Goal: Answer question/provide support: Share knowledge or assist other users

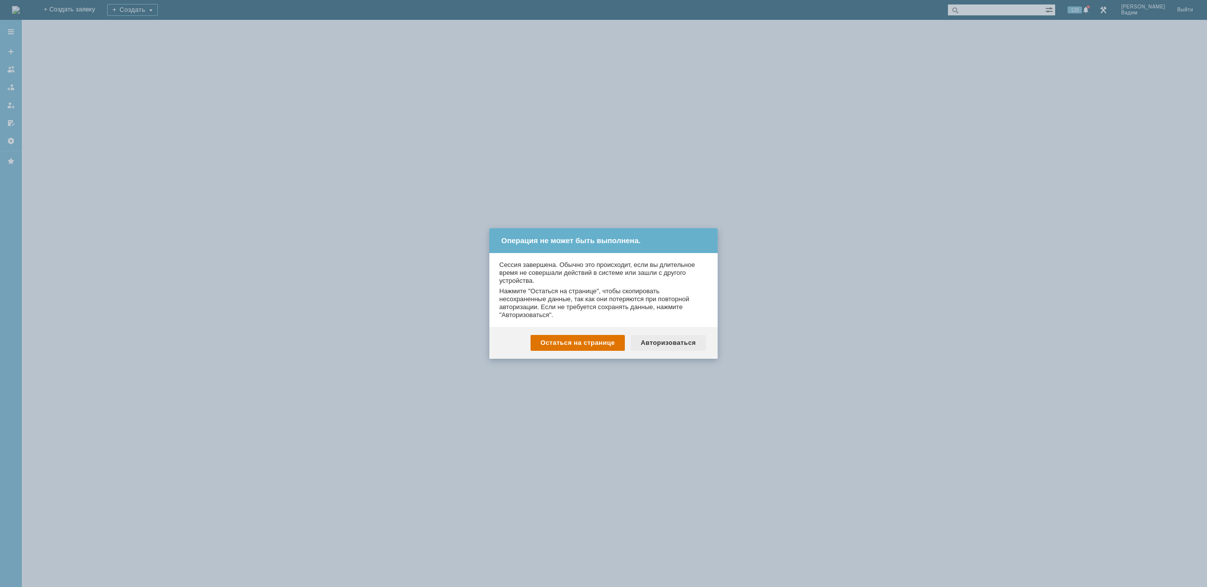
click at [674, 340] on div "Авторизоваться" at bounding box center [668, 343] width 75 height 16
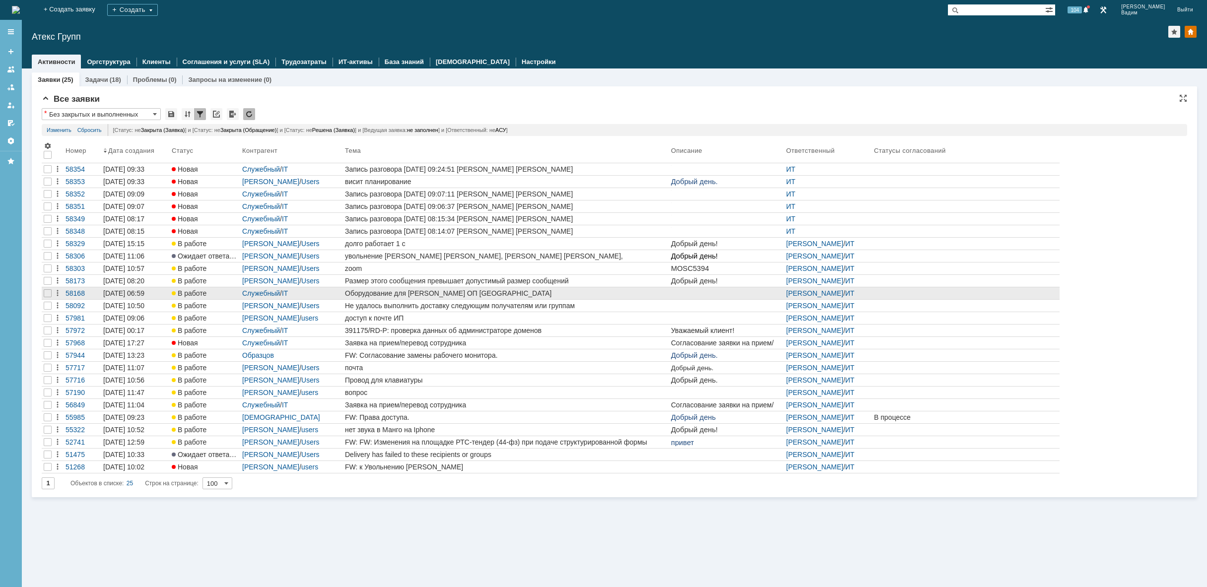
click at [517, 294] on div "Оборудование для Бутаковой Юлии ОП Иркутск" at bounding box center [506, 293] width 322 height 8
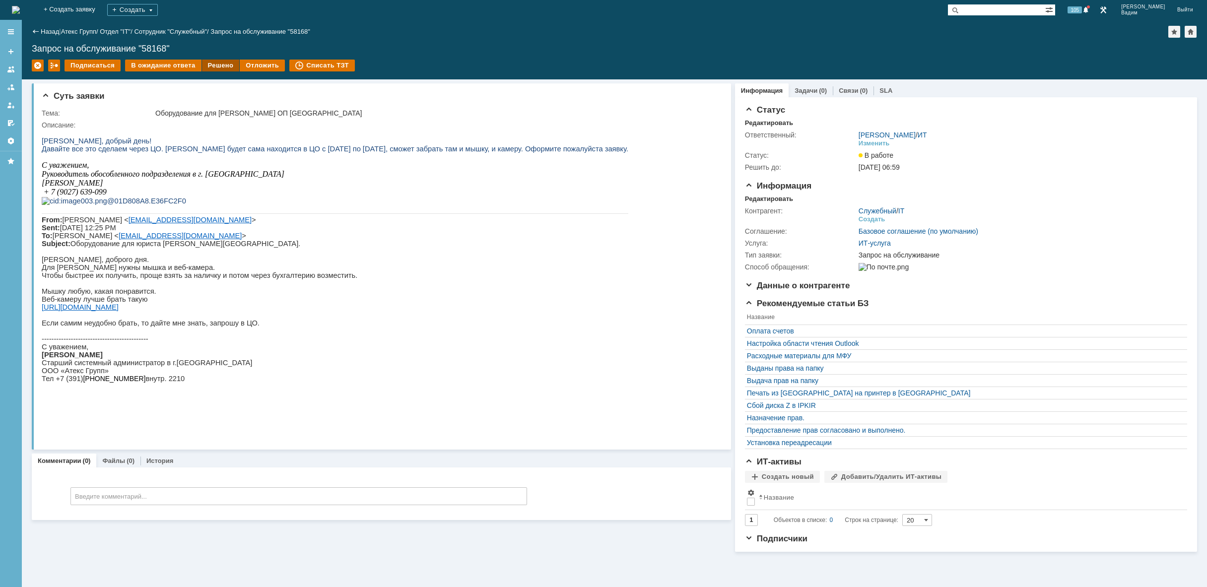
click at [219, 63] on div "Решено" at bounding box center [221, 66] width 38 height 12
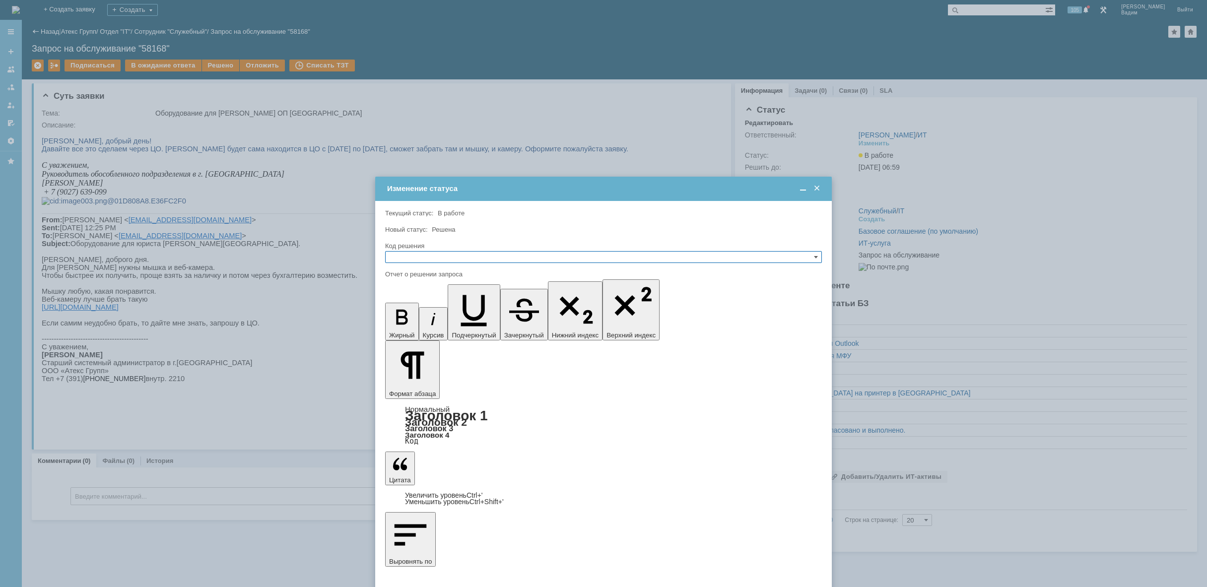
click at [434, 256] on input "text" at bounding box center [603, 257] width 437 height 12
click at [423, 308] on span "Решено" at bounding box center [604, 305] width 428 height 8
type input "Решено"
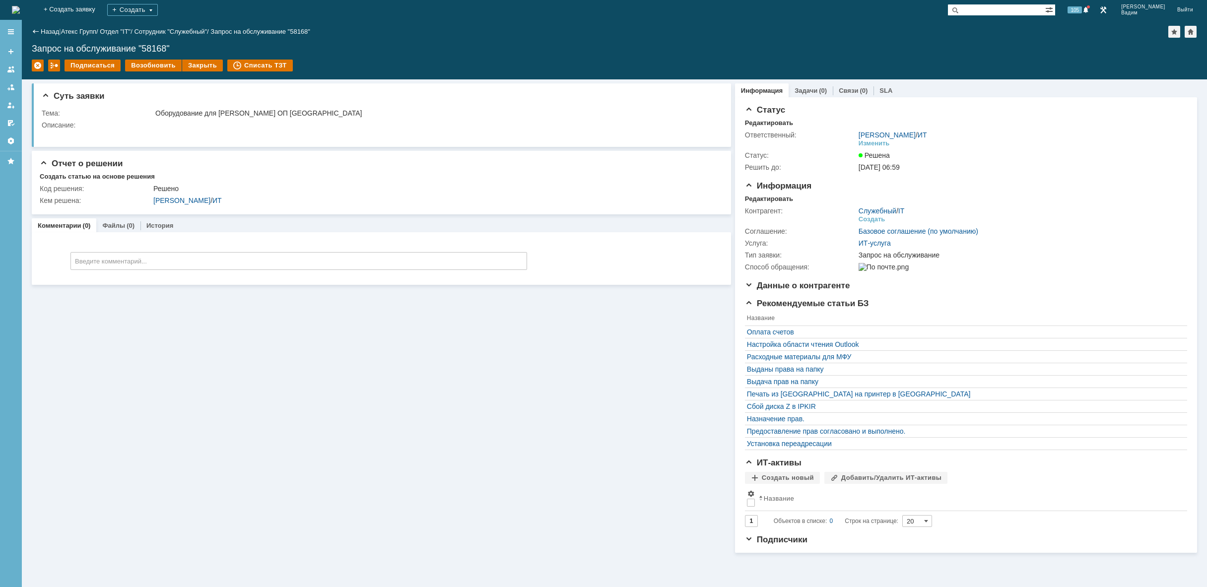
click at [20, 8] on img at bounding box center [16, 10] width 8 height 8
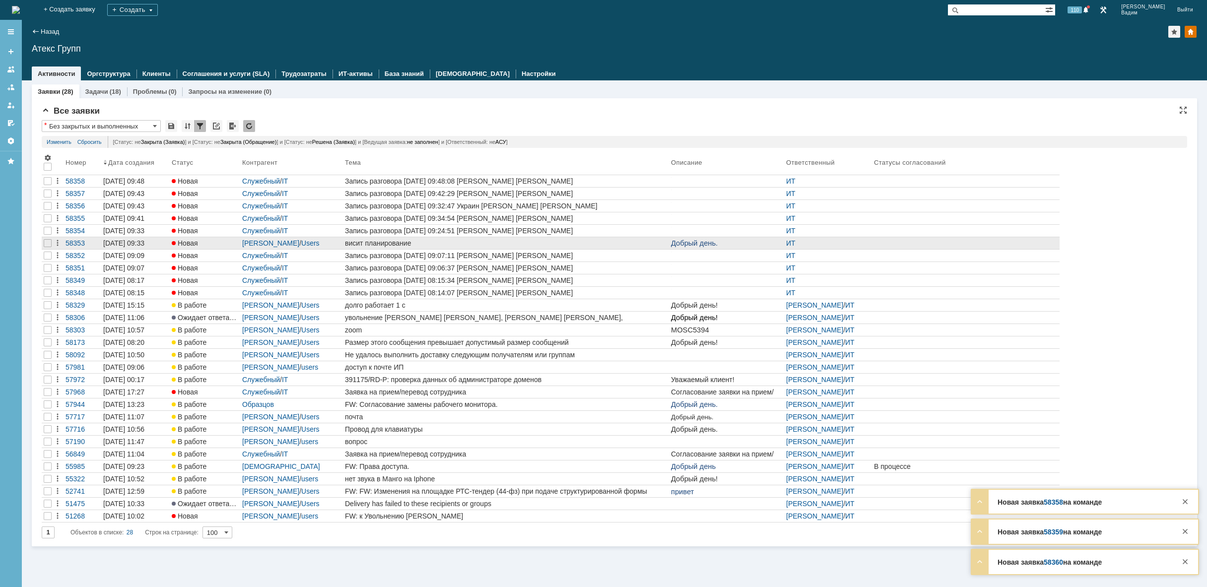
click at [422, 241] on div "висит планирование" at bounding box center [506, 243] width 322 height 8
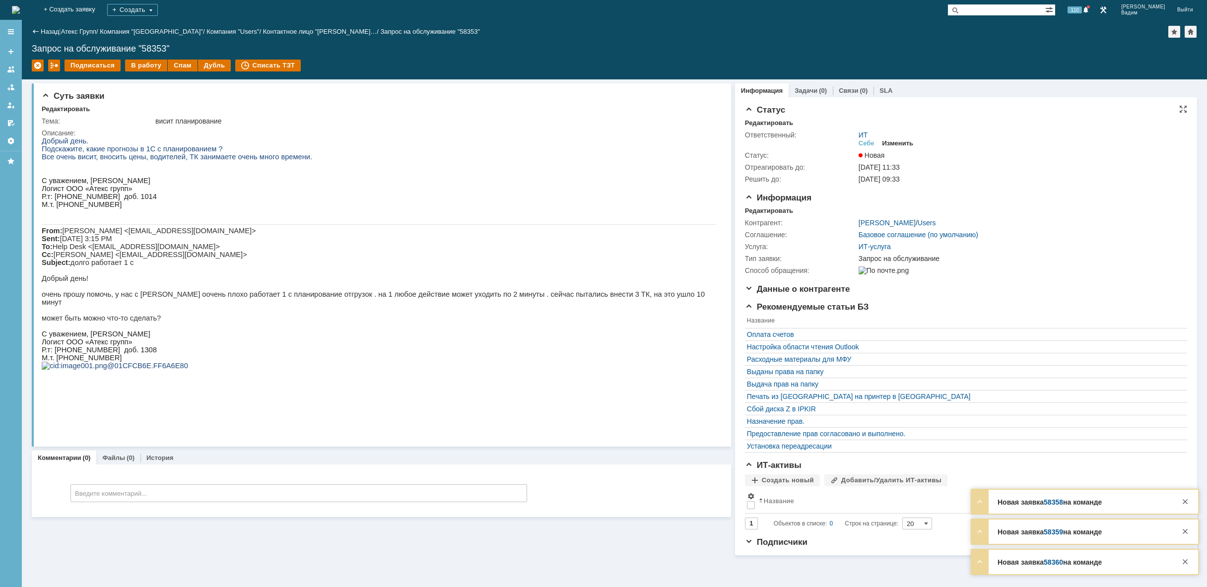
click at [901, 139] on div "Изменить" at bounding box center [897, 143] width 31 height 8
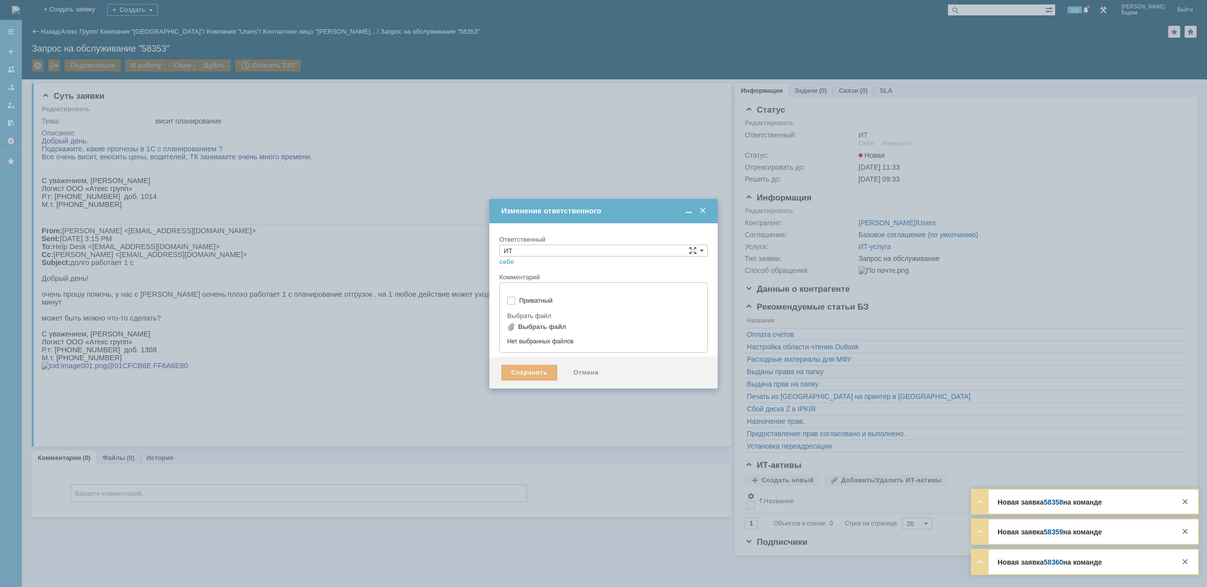
type input "[не указано]"
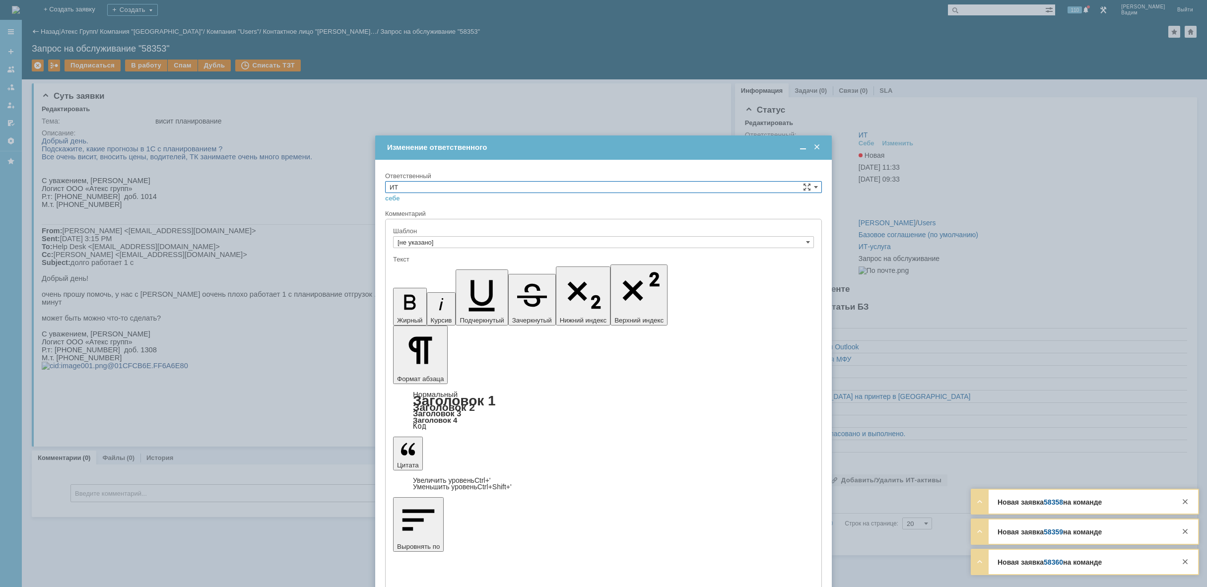
drag, startPoint x: 804, startPoint y: 187, endPoint x: 798, endPoint y: 187, distance: 6.0
click at [803, 187] on div "ИТ" at bounding box center [603, 187] width 437 height 12
click at [704, 184] on input "ИТ" at bounding box center [603, 187] width 437 height 12
click at [417, 267] on span "АСУ" at bounding box center [604, 269] width 428 height 8
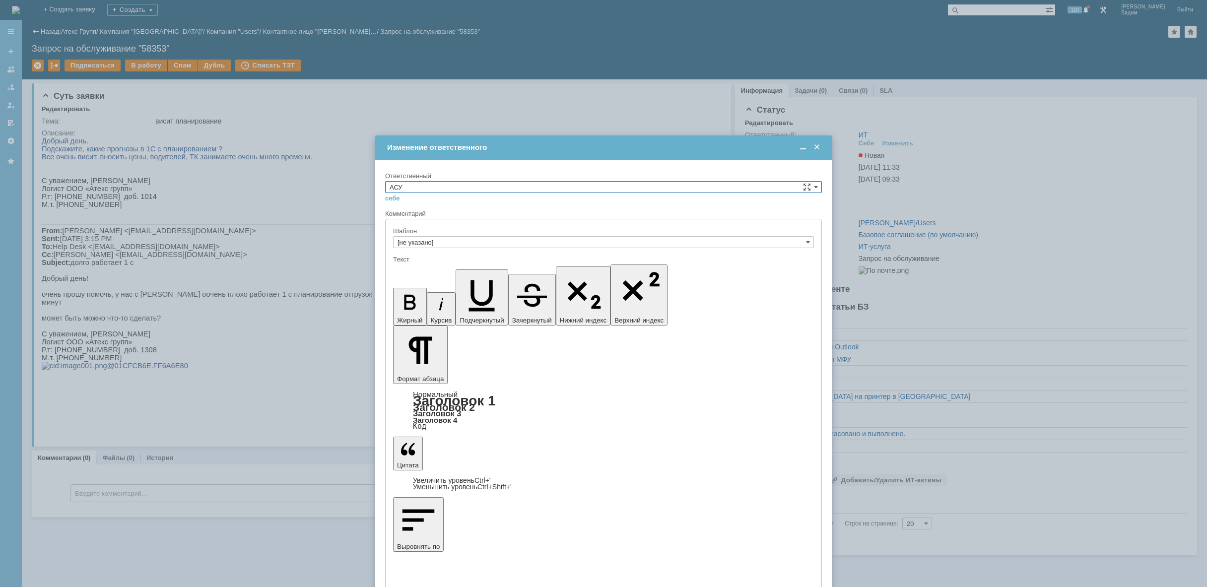
type input "АСУ"
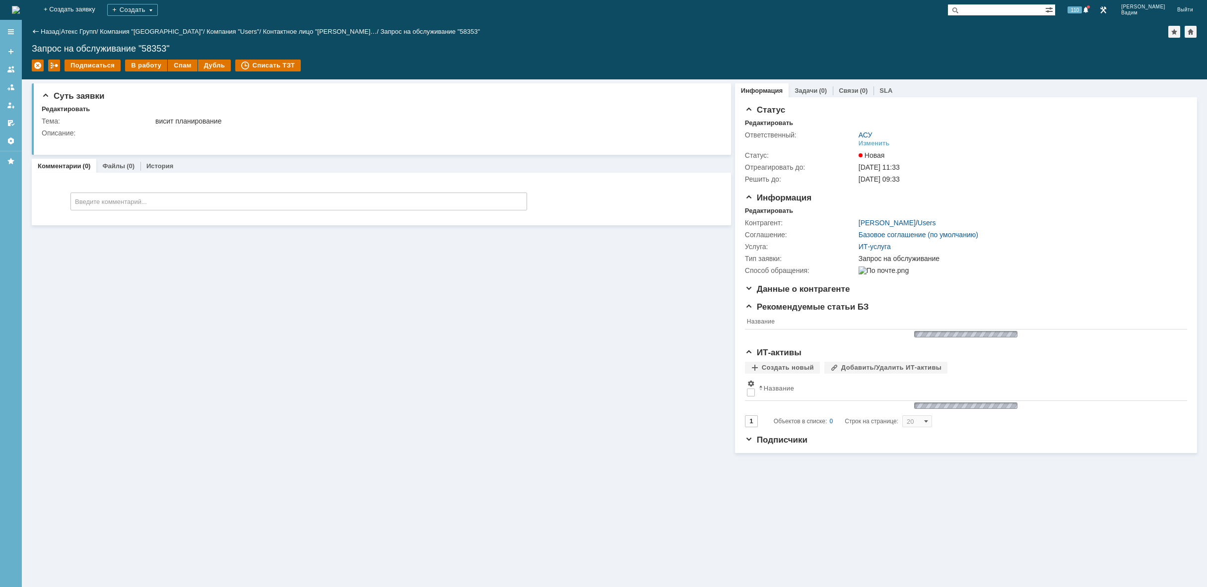
click at [20, 10] on img at bounding box center [16, 10] width 8 height 8
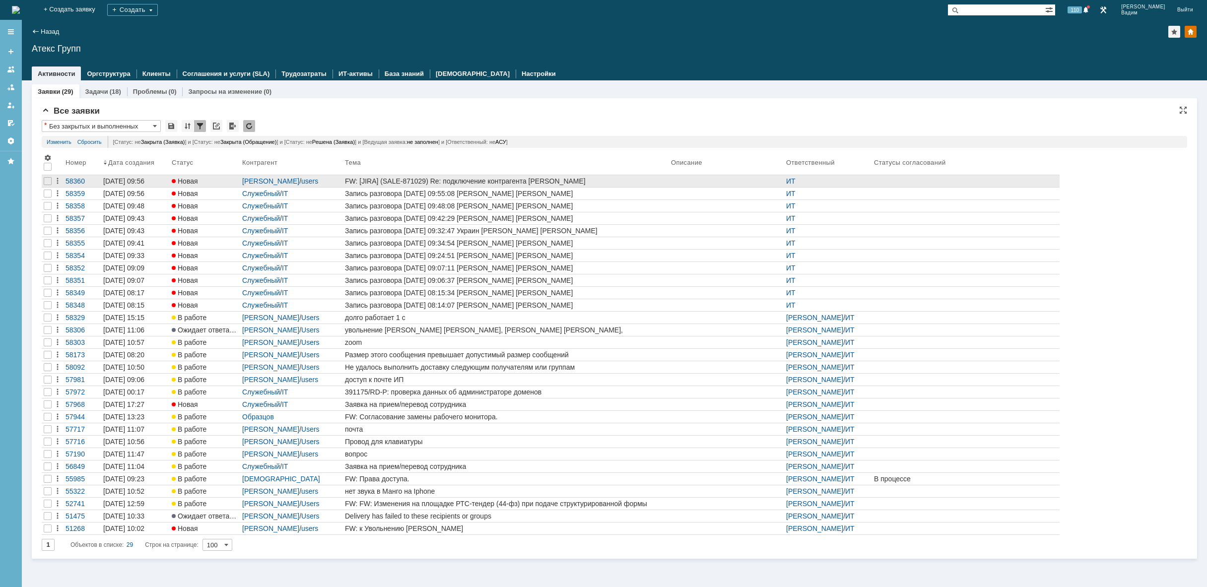
click at [554, 177] on div "FW: [JIRA] (SALE-871029) Re: подключение контрагента Кулагина Надежда Юрьевна ИП" at bounding box center [506, 181] width 322 height 8
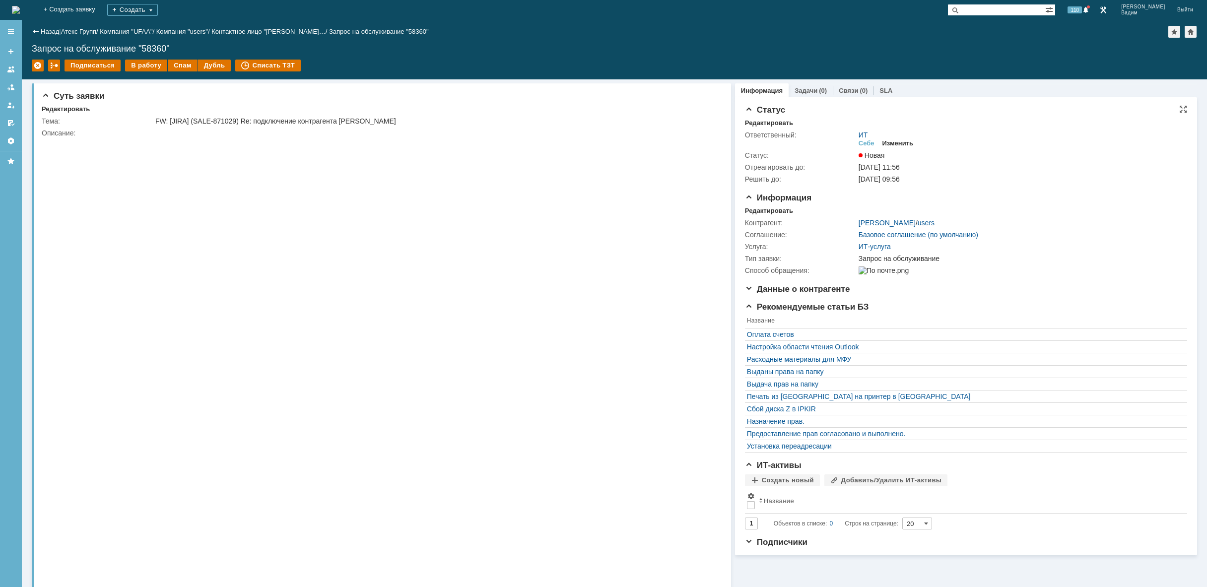
click at [903, 143] on div "Изменить" at bounding box center [897, 143] width 31 height 8
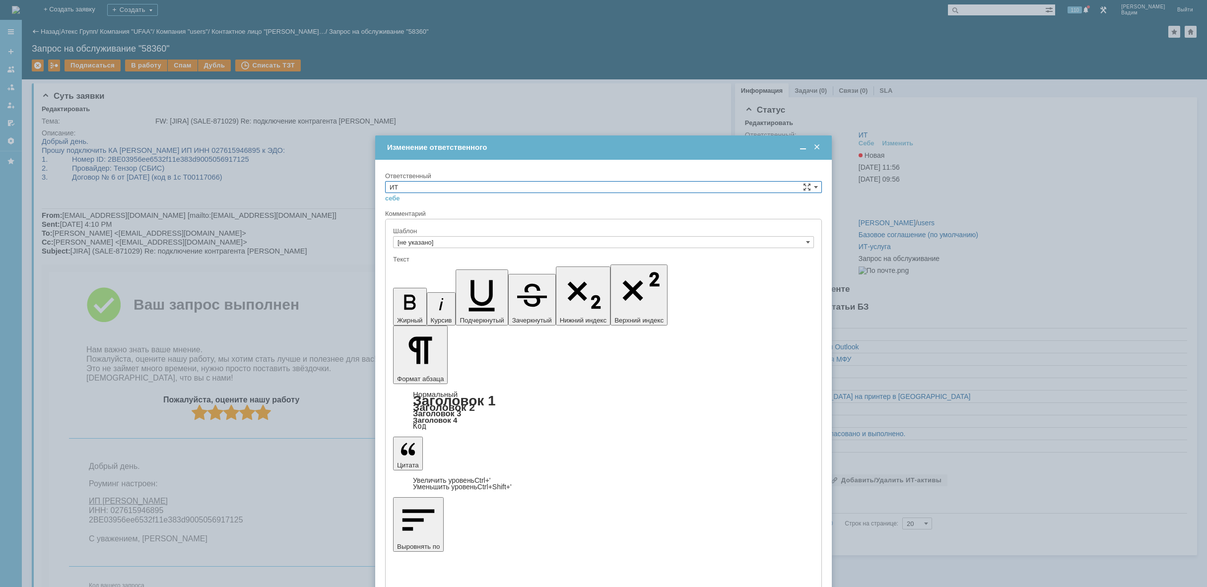
click at [445, 183] on input "ИТ" at bounding box center [603, 187] width 437 height 12
click at [420, 270] on span "АСУ" at bounding box center [604, 269] width 428 height 8
type input "АСУ"
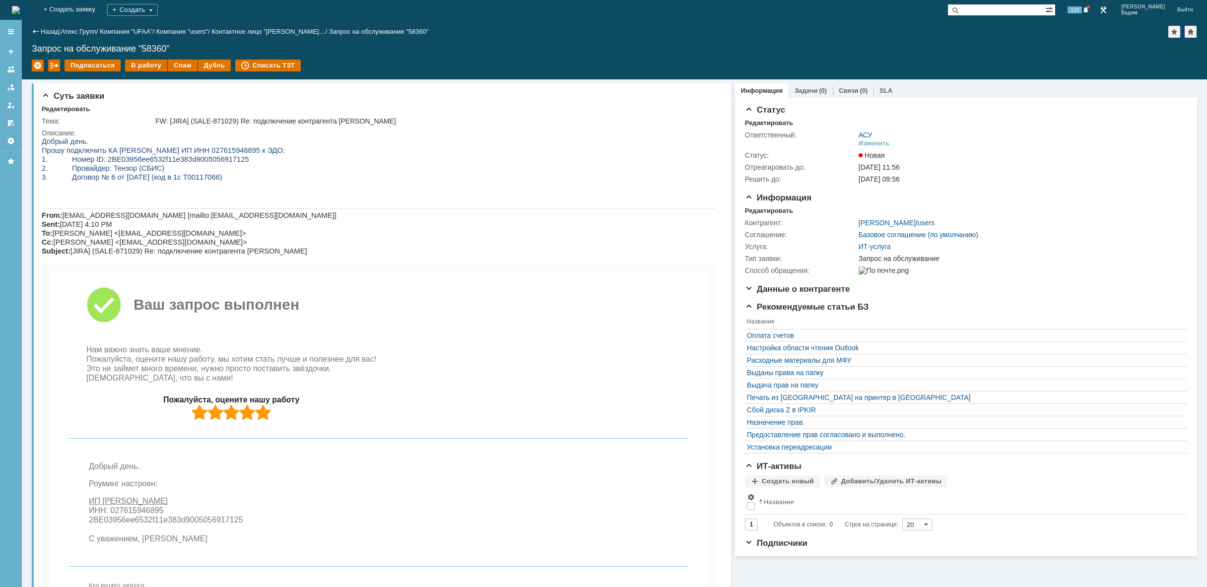
click at [20, 6] on img at bounding box center [16, 10] width 8 height 8
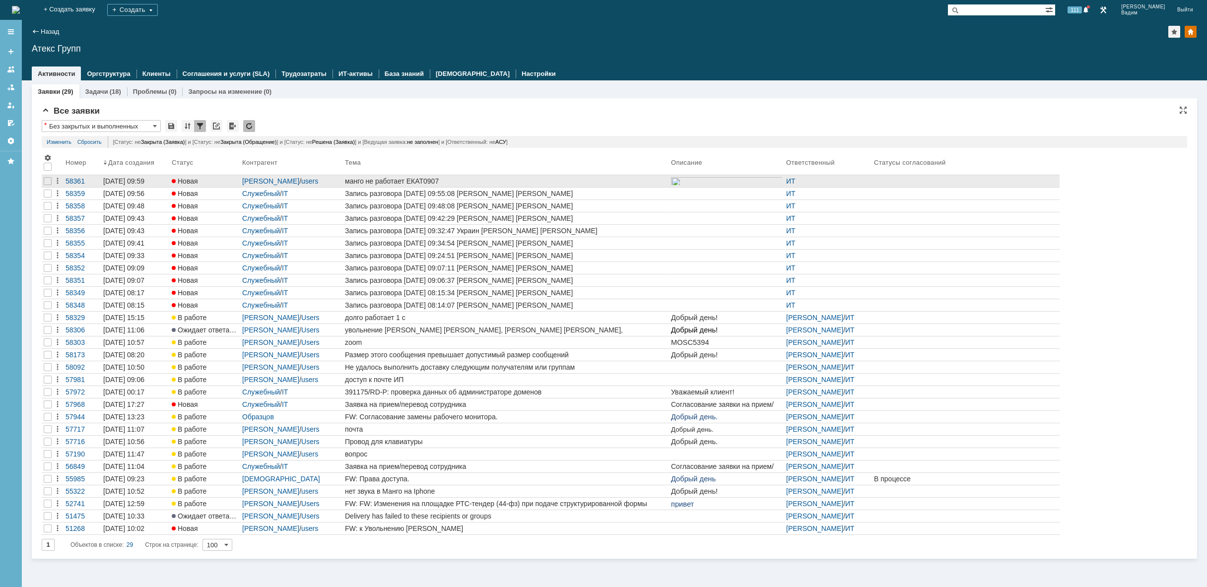
click at [460, 184] on div "манго не работает ЕКАТ0907" at bounding box center [506, 181] width 322 height 8
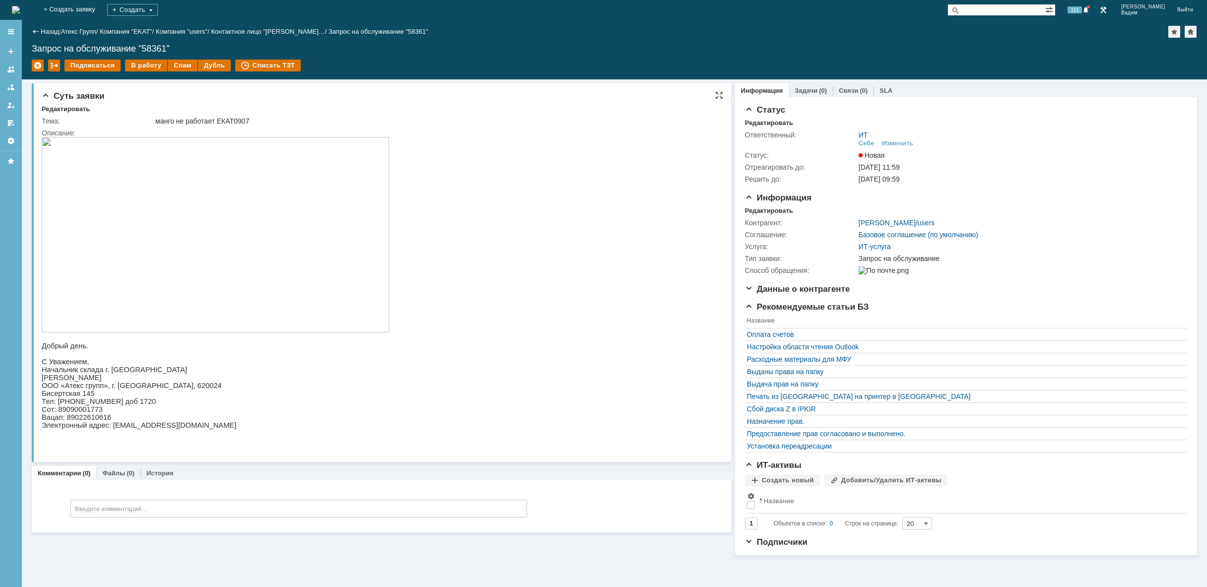
click at [349, 254] on img at bounding box center [215, 235] width 347 height 196
click at [20, 8] on img at bounding box center [16, 10] width 8 height 8
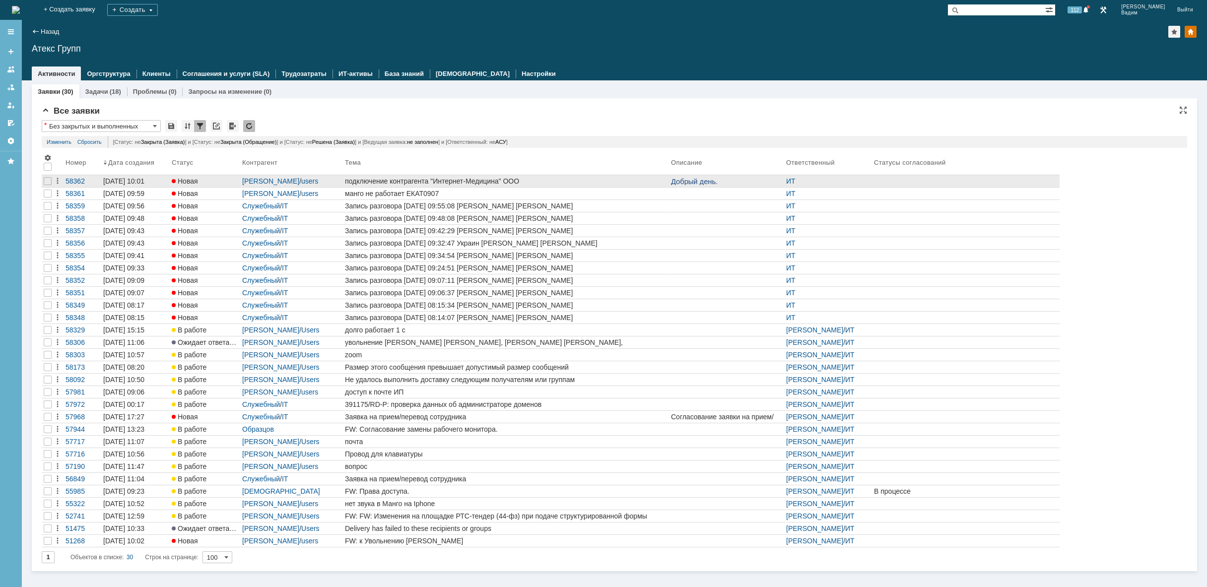
click at [609, 182] on div "подключение контрагента "Интернет-Медицина" ООО" at bounding box center [506, 181] width 322 height 8
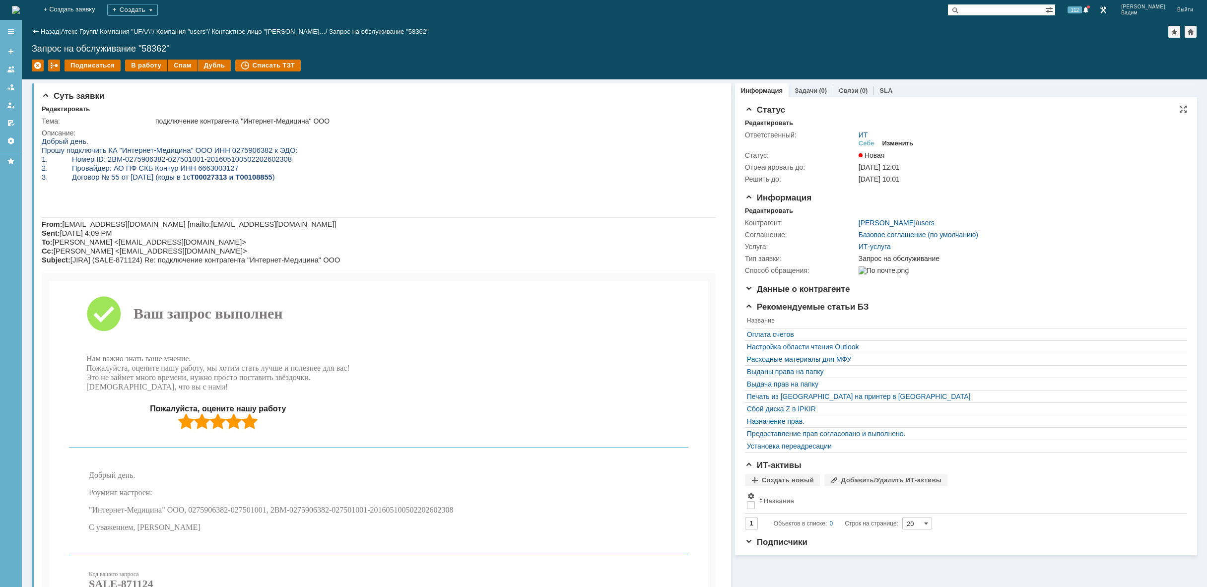
click at [902, 141] on div "Изменить" at bounding box center [897, 143] width 31 height 8
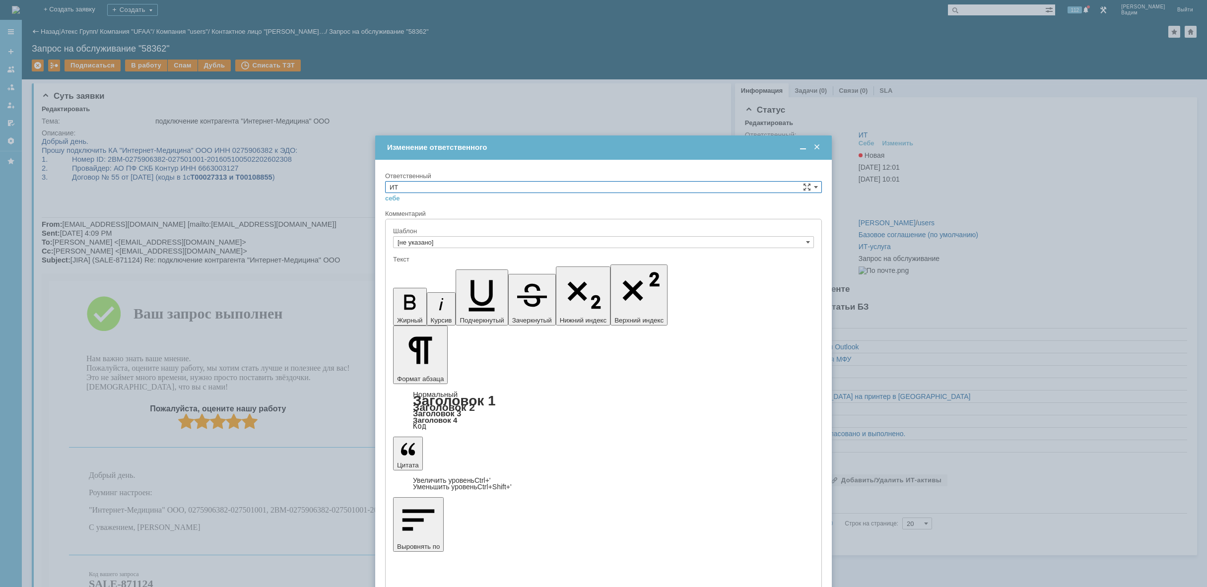
click at [547, 188] on input "ИТ" at bounding box center [603, 187] width 437 height 12
click at [438, 269] on span "АСУ" at bounding box center [604, 269] width 428 height 8
type input "АСУ"
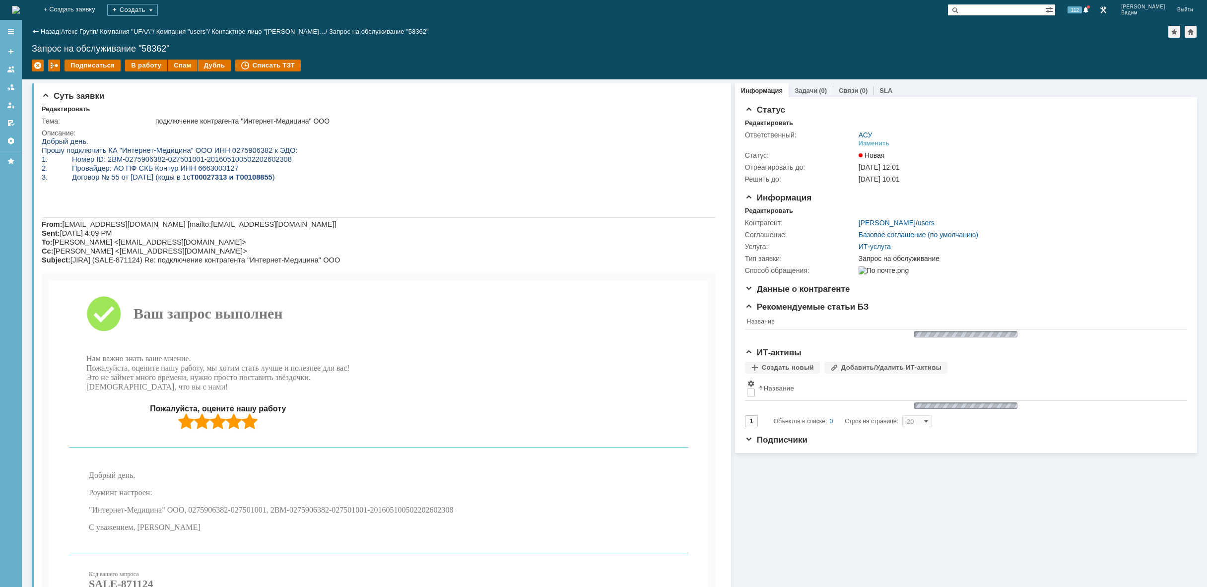
click at [20, 13] on img at bounding box center [16, 10] width 8 height 8
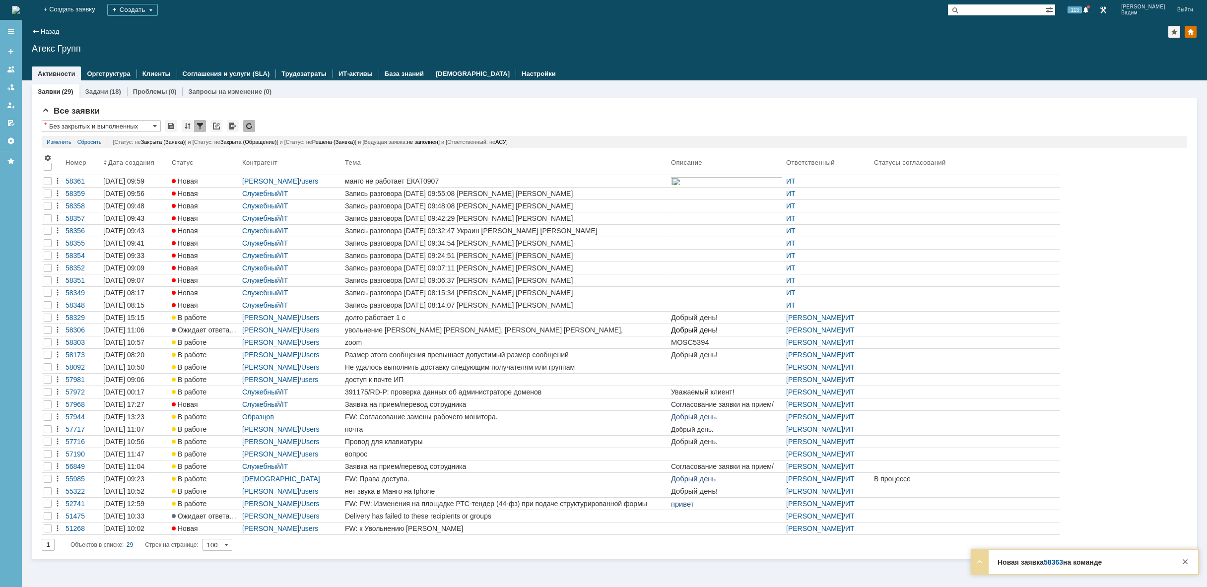
click at [20, 9] on img at bounding box center [16, 10] width 8 height 8
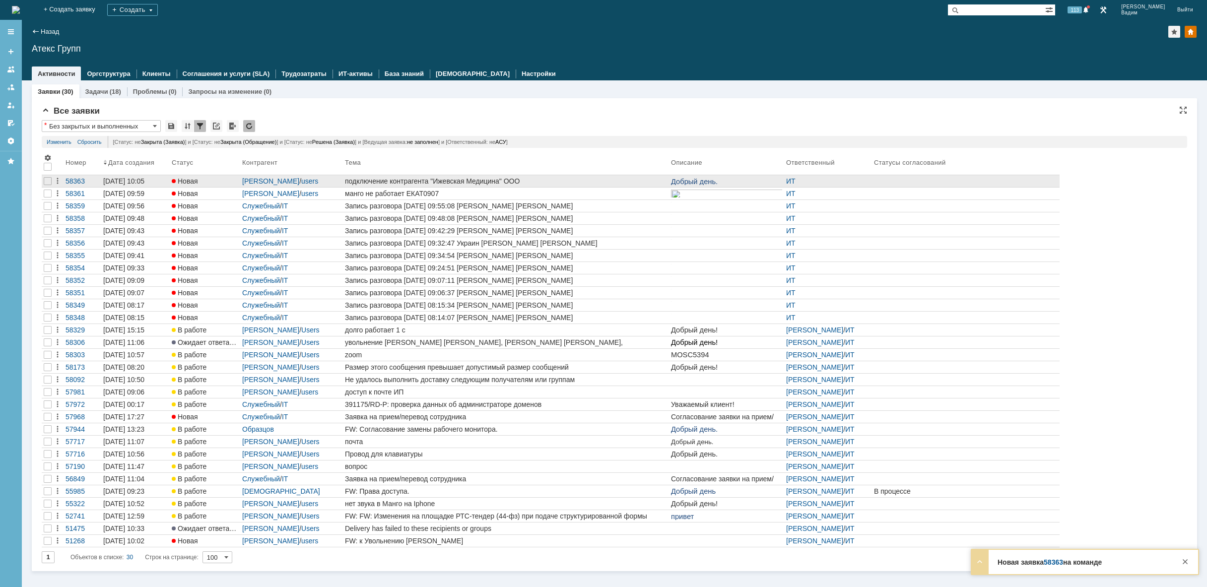
click at [482, 183] on div "подключение контрагента "Ижевская Mедицина" ООО" at bounding box center [506, 181] width 322 height 8
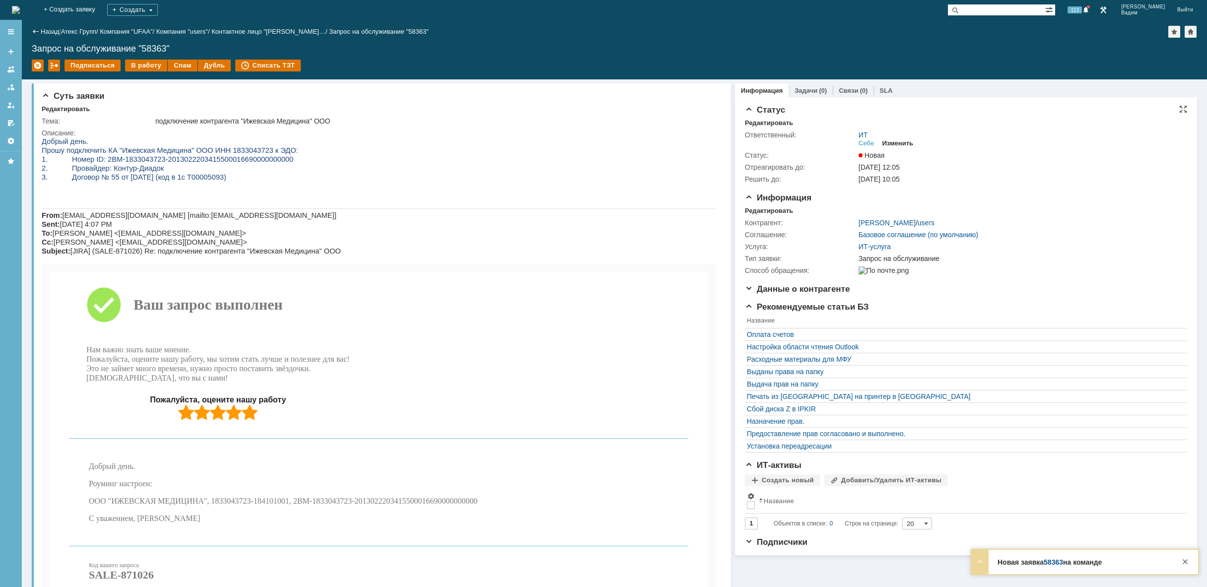
click at [899, 140] on div "Изменить" at bounding box center [897, 143] width 31 height 8
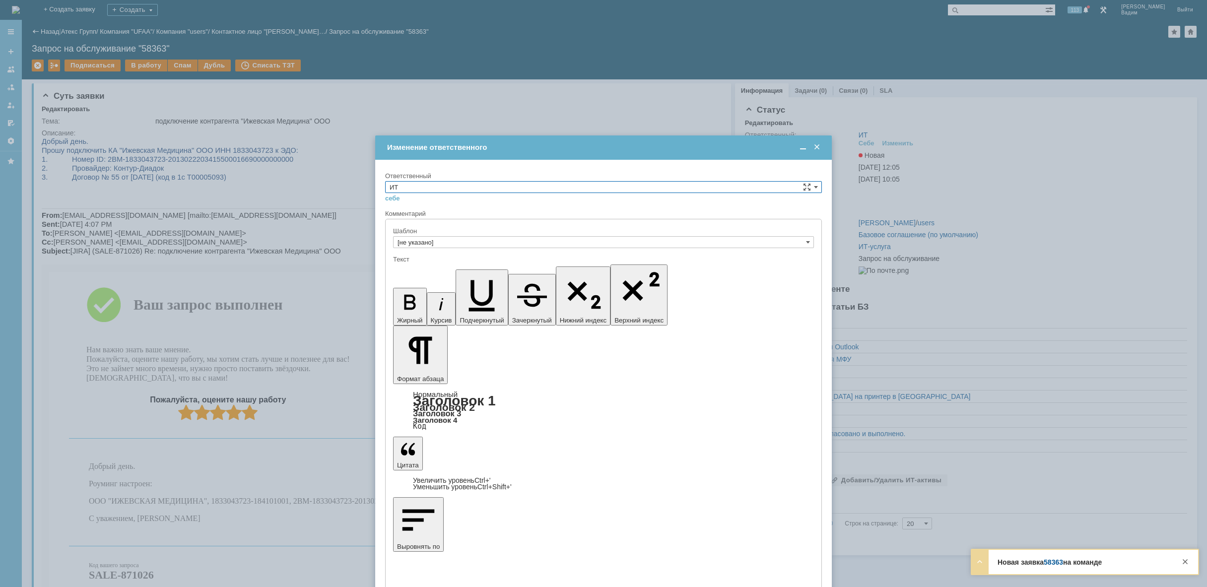
click at [679, 185] on input "ИТ" at bounding box center [603, 187] width 437 height 12
click at [542, 268] on span "АСУ" at bounding box center [604, 269] width 428 height 8
type input "АСУ"
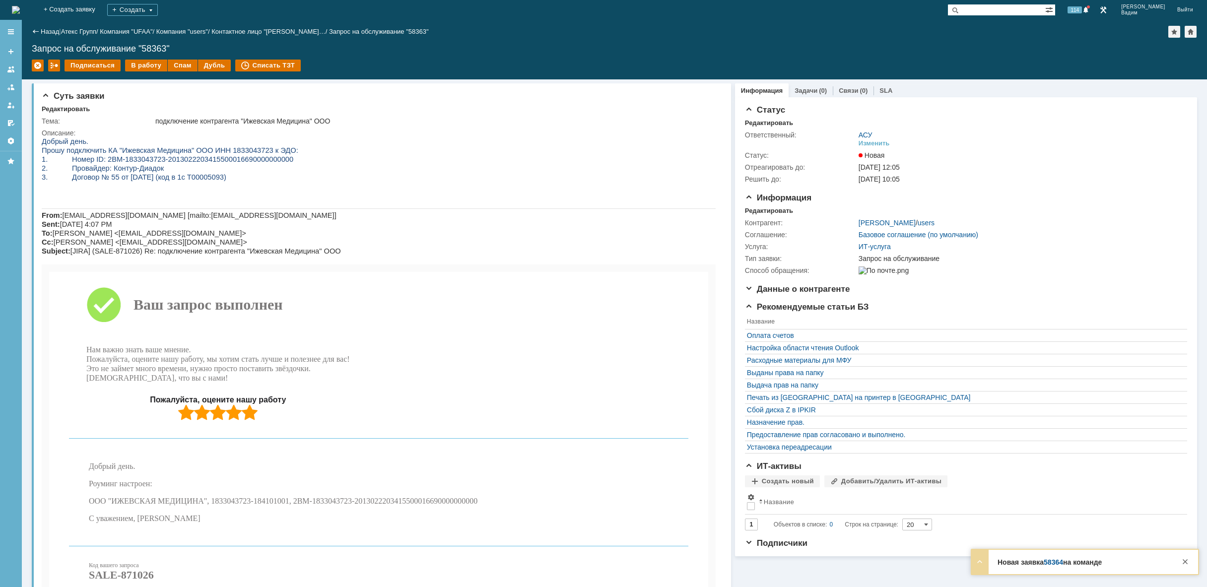
click at [20, 9] on img at bounding box center [16, 10] width 8 height 8
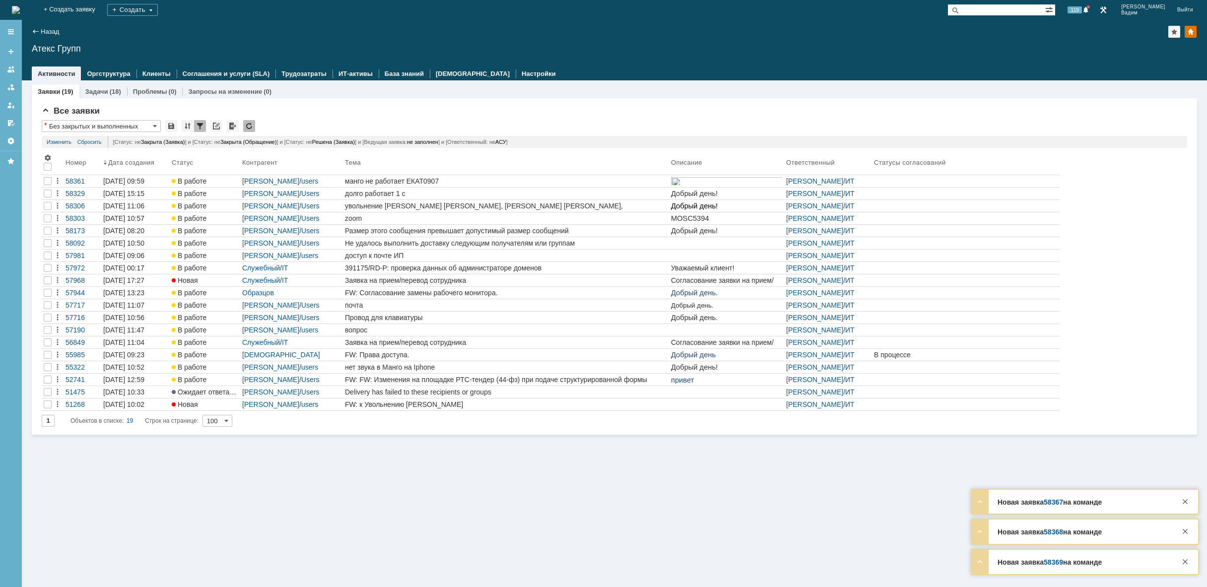
click at [20, 6] on img at bounding box center [16, 10] width 8 height 8
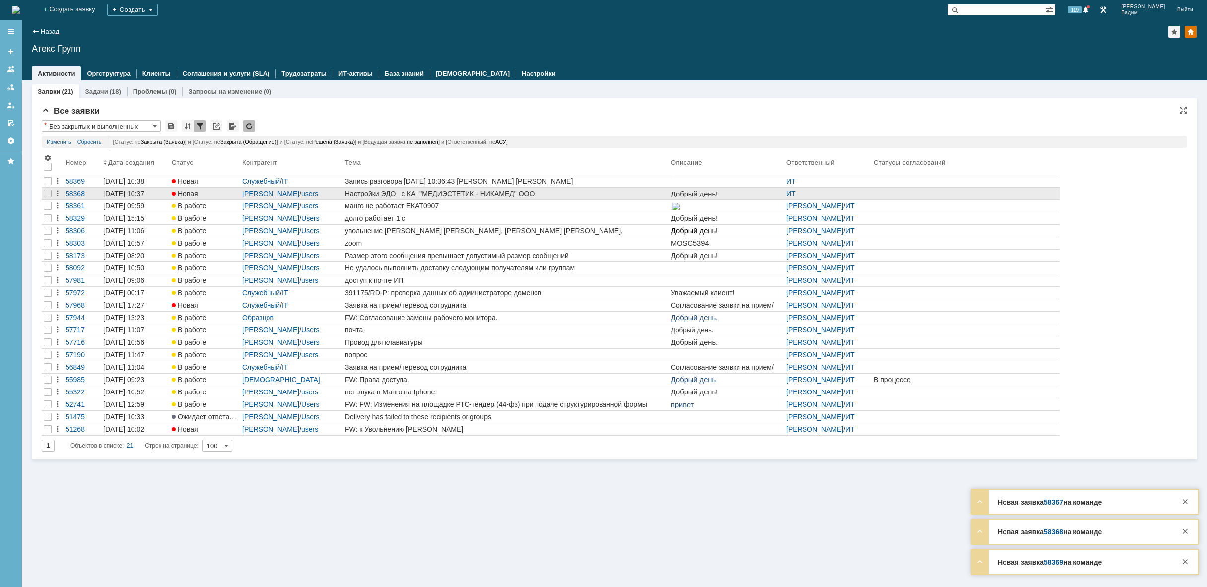
click at [634, 192] on div "Настройки ЭДО_ с КА_"МЕДИЭСТЕТИК - НИКАМЕД" ООО" at bounding box center [506, 194] width 322 height 8
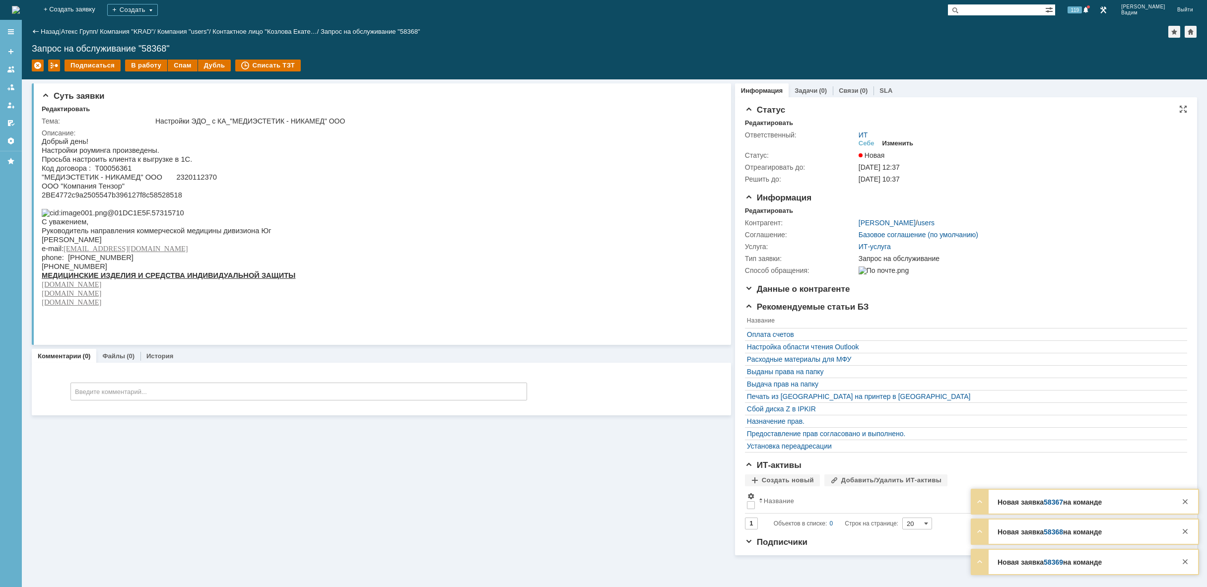
click at [896, 140] on div "Изменить" at bounding box center [897, 143] width 31 height 8
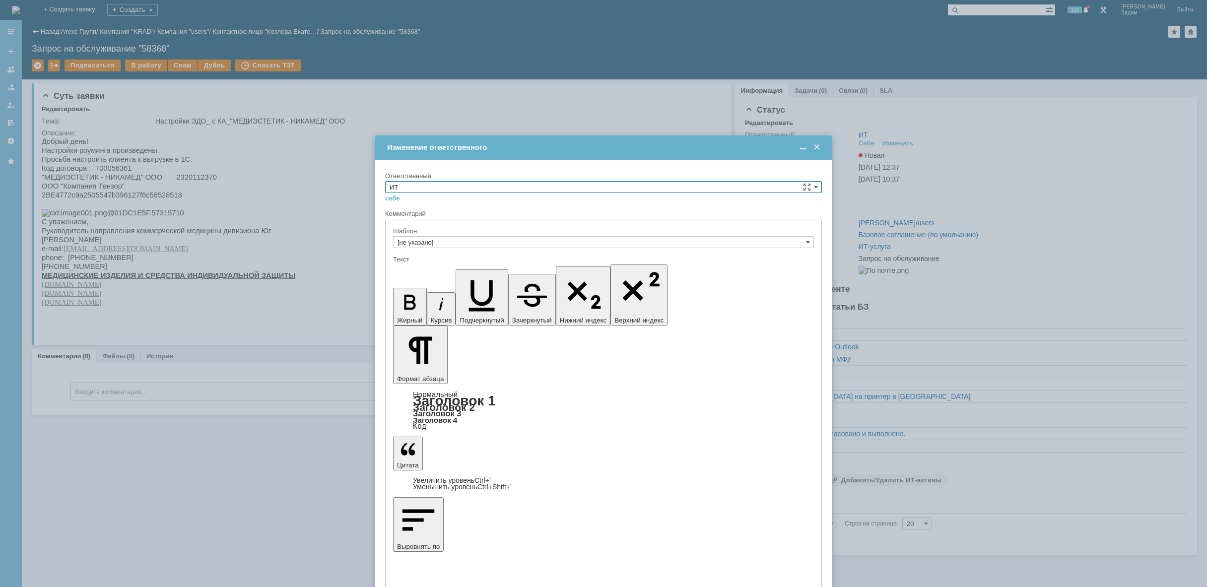
click at [506, 186] on input "ИТ" at bounding box center [603, 187] width 437 height 12
click at [459, 272] on span "АСУ" at bounding box center [604, 269] width 428 height 8
type input "АСУ"
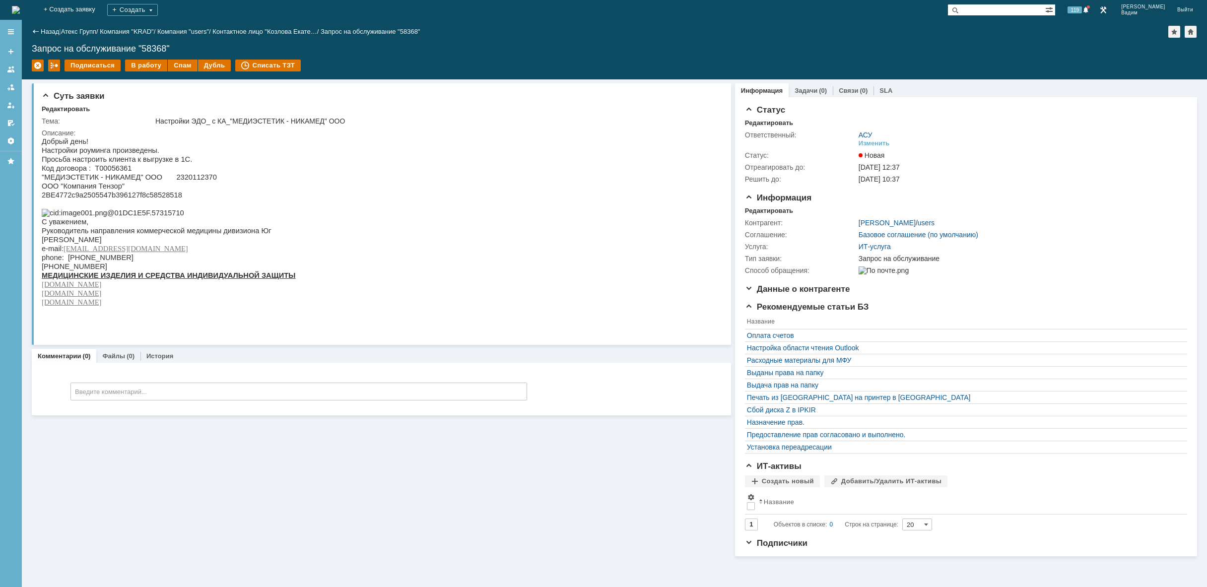
click at [20, 12] on img at bounding box center [16, 10] width 8 height 8
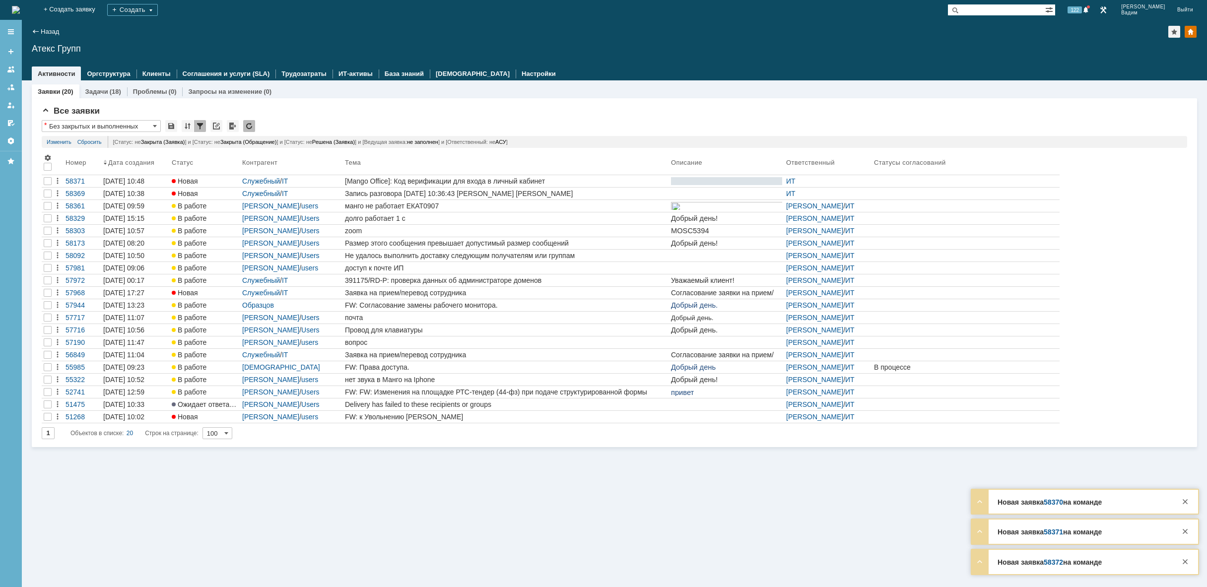
click at [20, 6] on img at bounding box center [16, 10] width 8 height 8
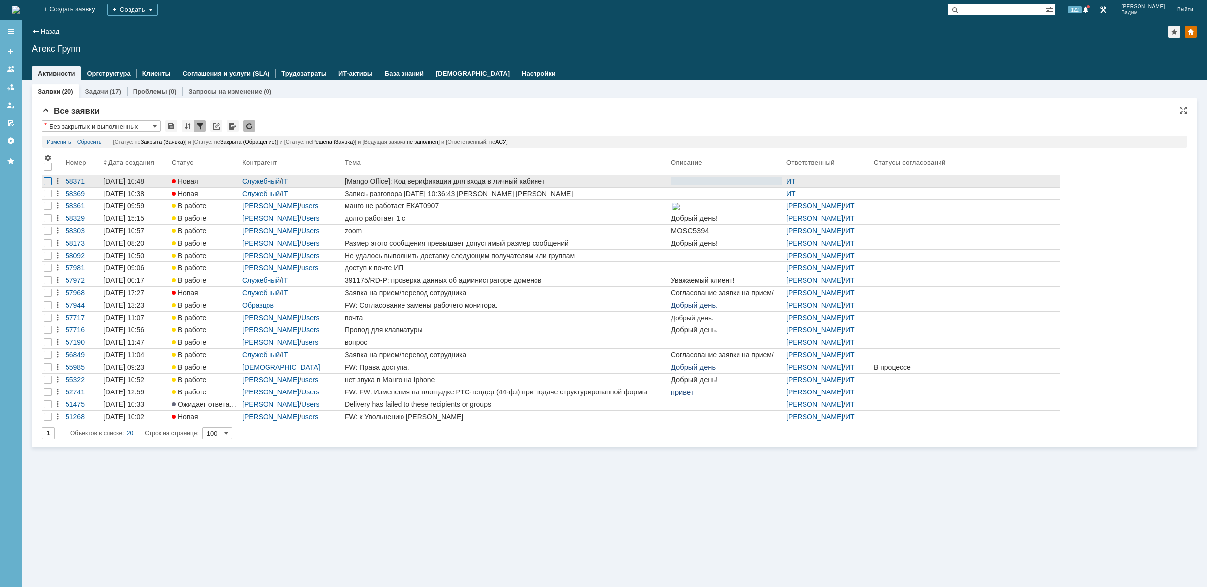
click at [45, 183] on div at bounding box center [48, 181] width 8 height 8
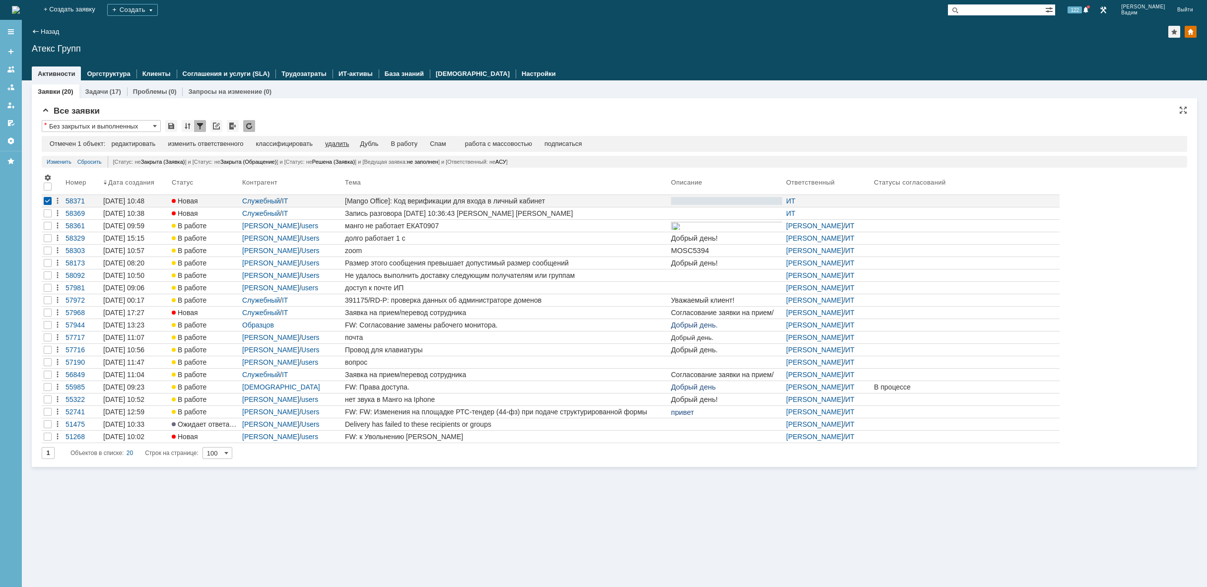
click at [345, 145] on div "удалить" at bounding box center [337, 144] width 24 height 8
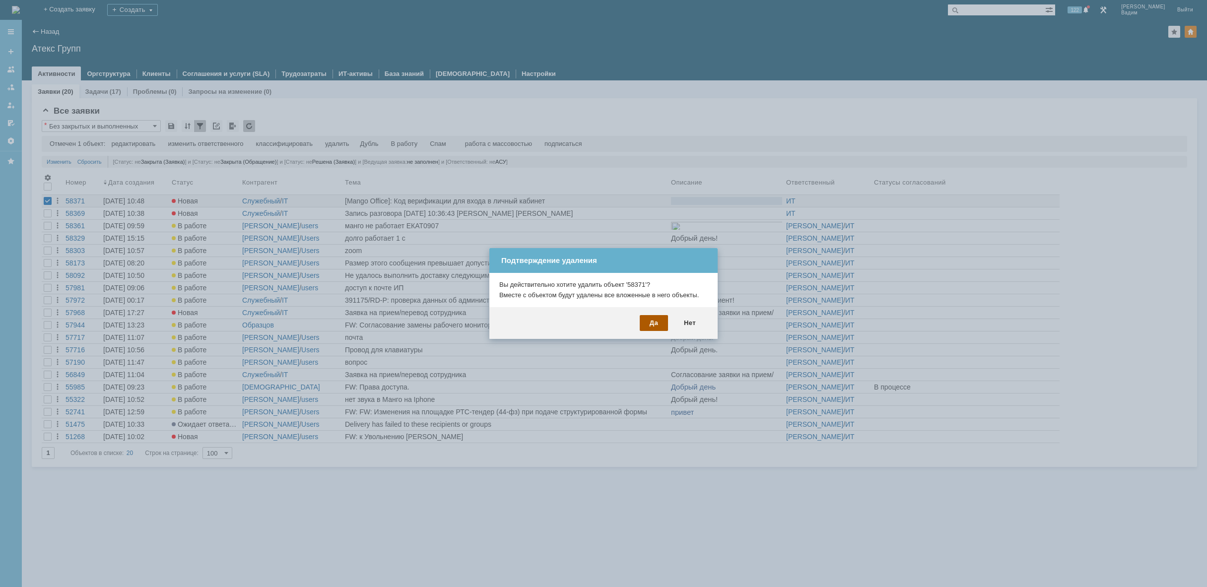
click at [657, 323] on div "Да" at bounding box center [654, 323] width 28 height 16
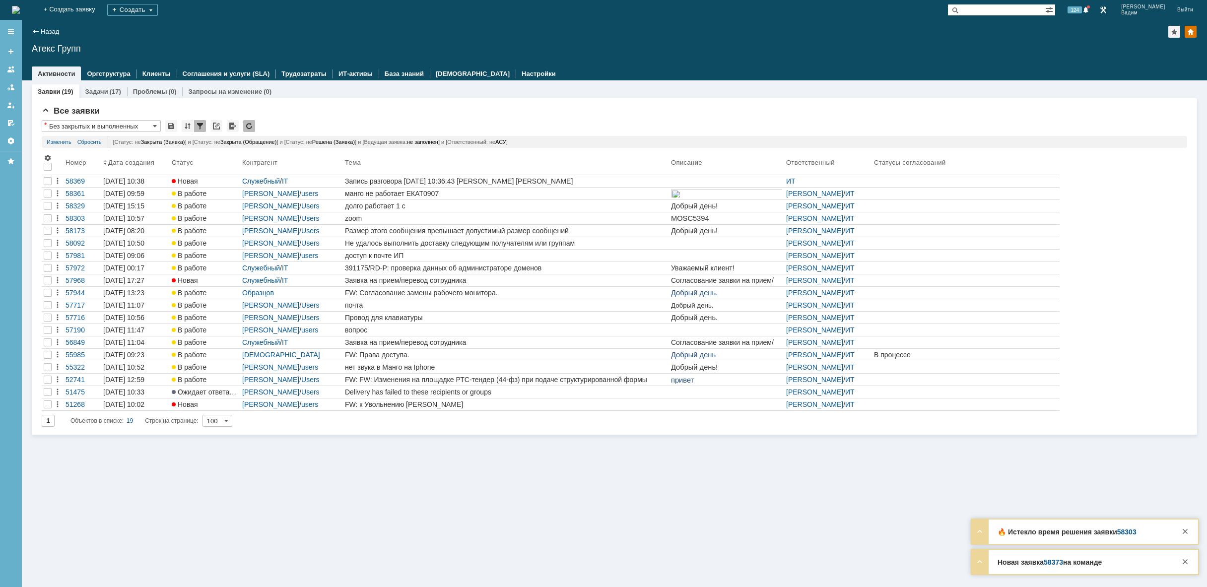
click at [20, 10] on img at bounding box center [16, 10] width 8 height 8
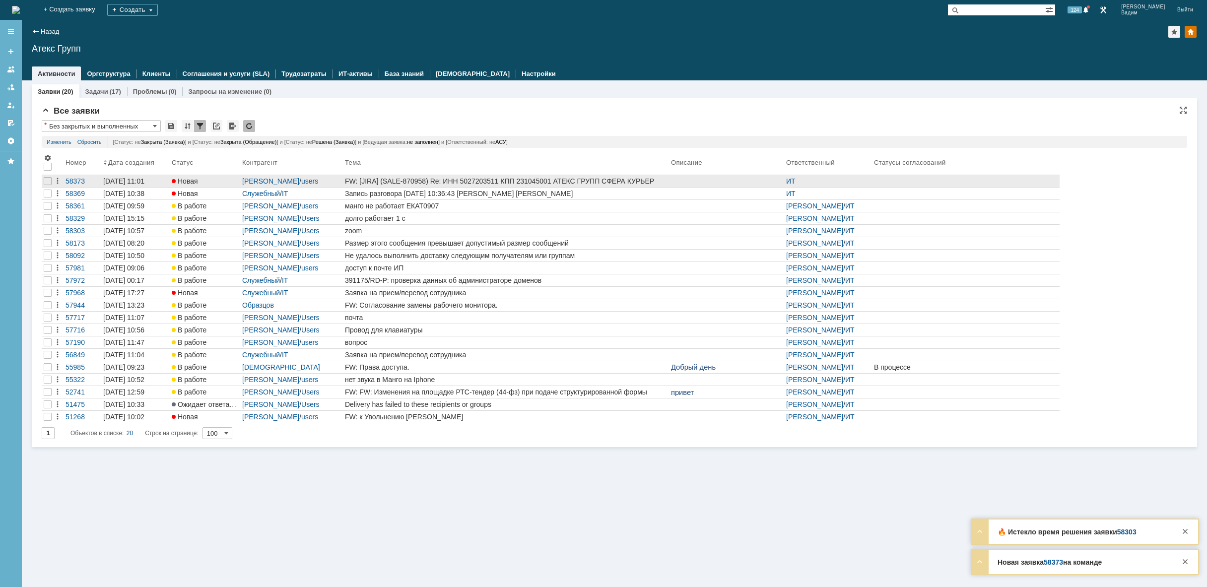
click at [572, 180] on div "FW: [JIRA] (SALE-870958) Re: ИНН 5027203511 КПП 231045001 АТЕКС ГРУПП СФЕРА КУР…" at bounding box center [506, 181] width 322 height 8
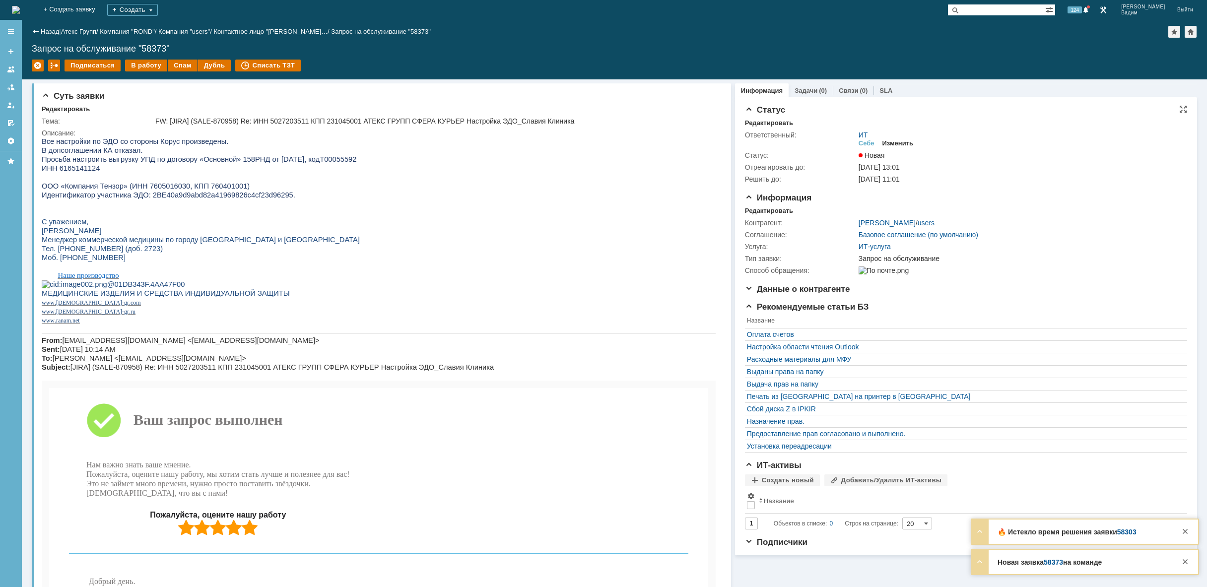
click at [904, 144] on div "Изменить" at bounding box center [897, 143] width 31 height 8
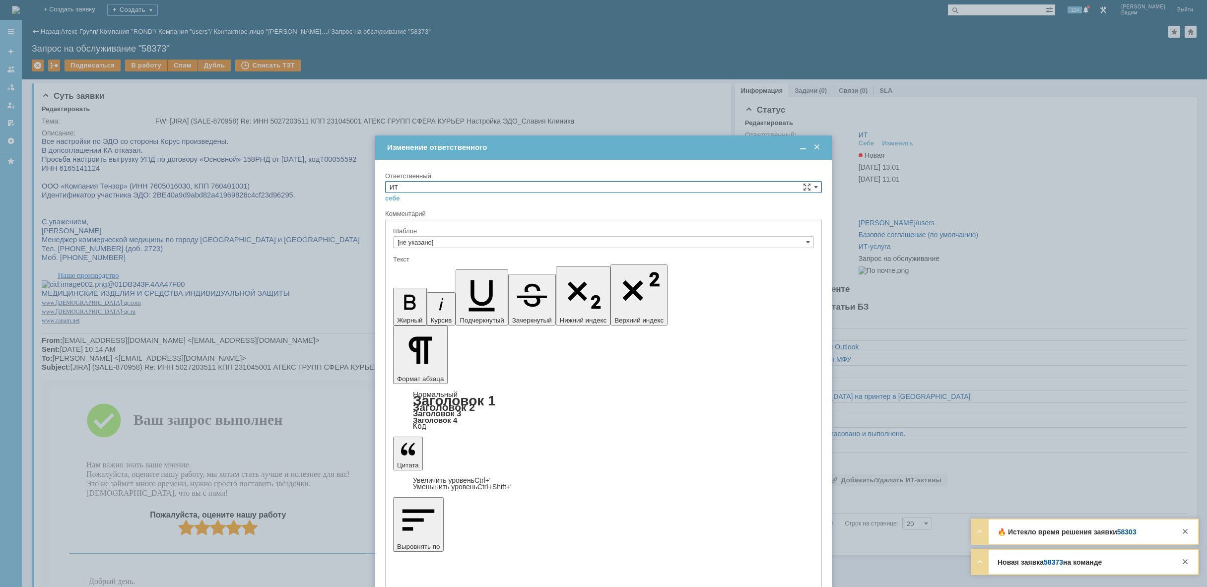
click at [537, 184] on input "ИТ" at bounding box center [603, 187] width 437 height 12
click at [444, 266] on span "АСУ" at bounding box center [604, 269] width 428 height 8
type input "АСУ"
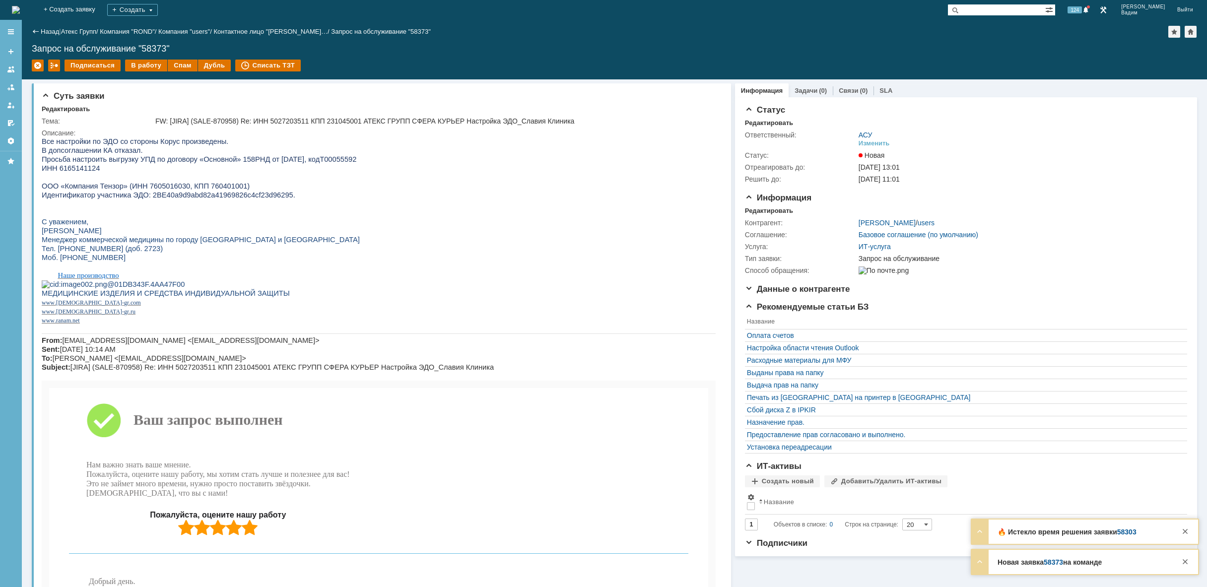
click at [20, 11] on img at bounding box center [16, 10] width 8 height 8
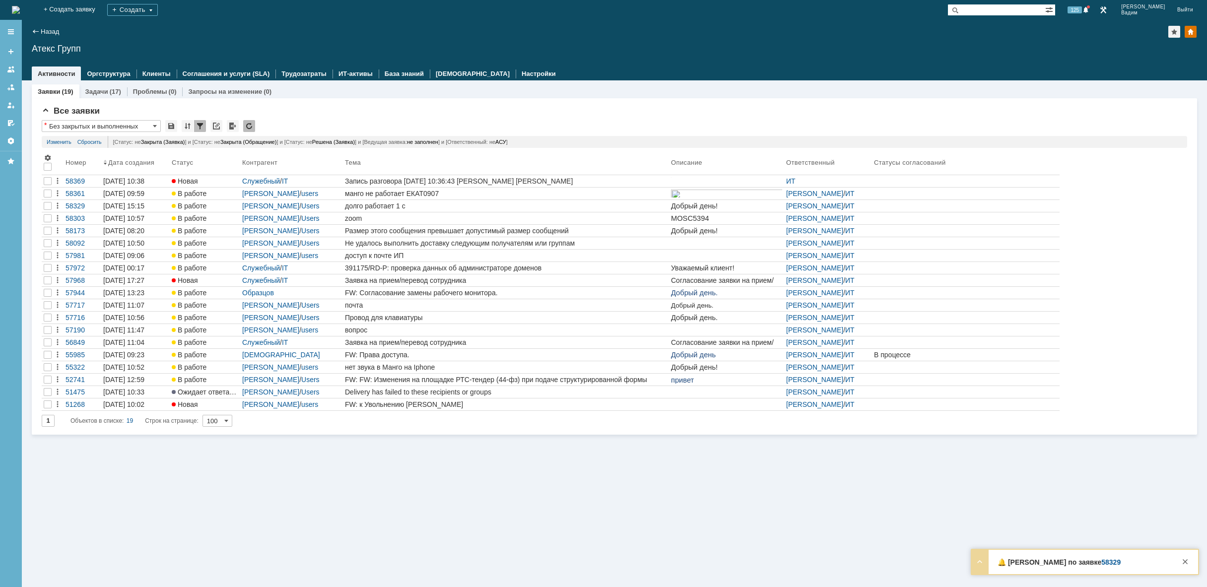
click at [20, 14] on img at bounding box center [16, 10] width 8 height 8
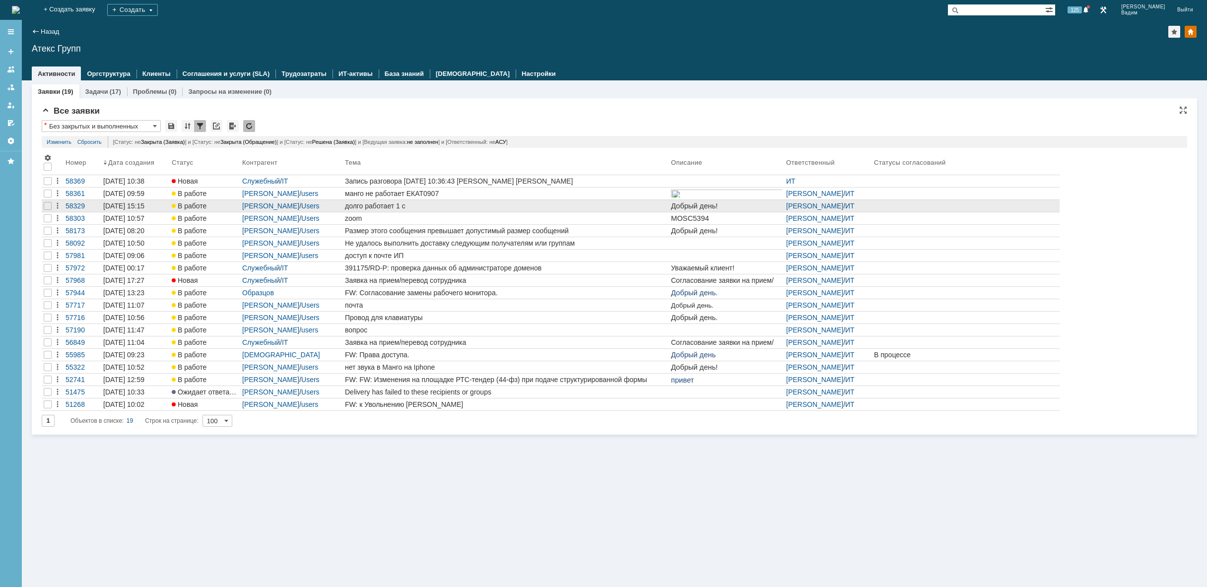
click at [406, 205] on div "долго работает 1 с" at bounding box center [506, 206] width 322 height 8
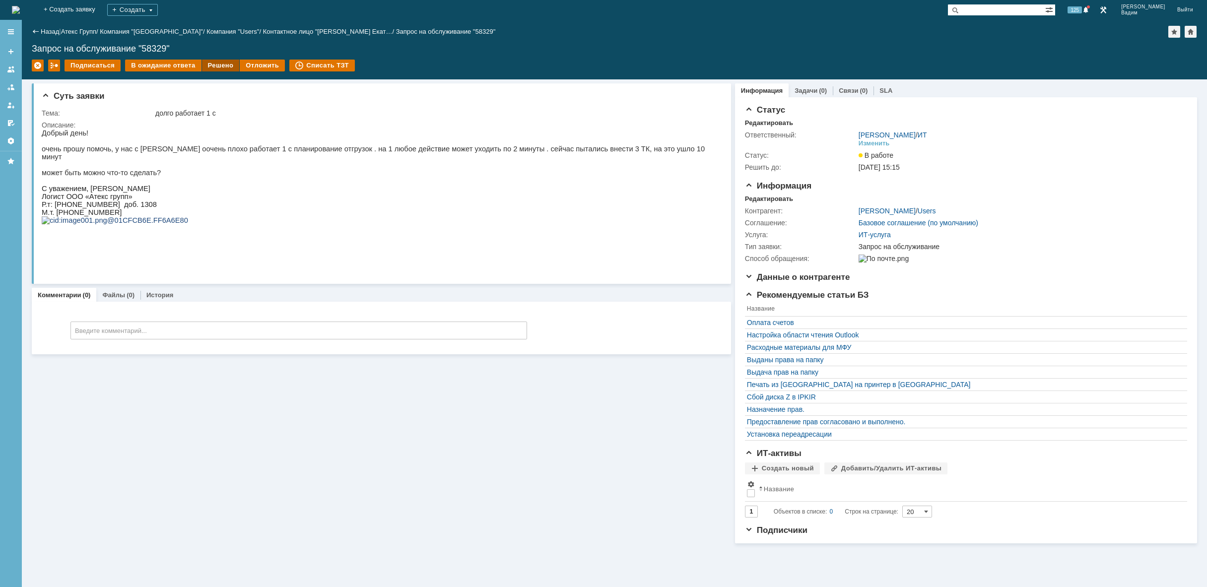
click at [215, 65] on div "Решено" at bounding box center [221, 66] width 38 height 12
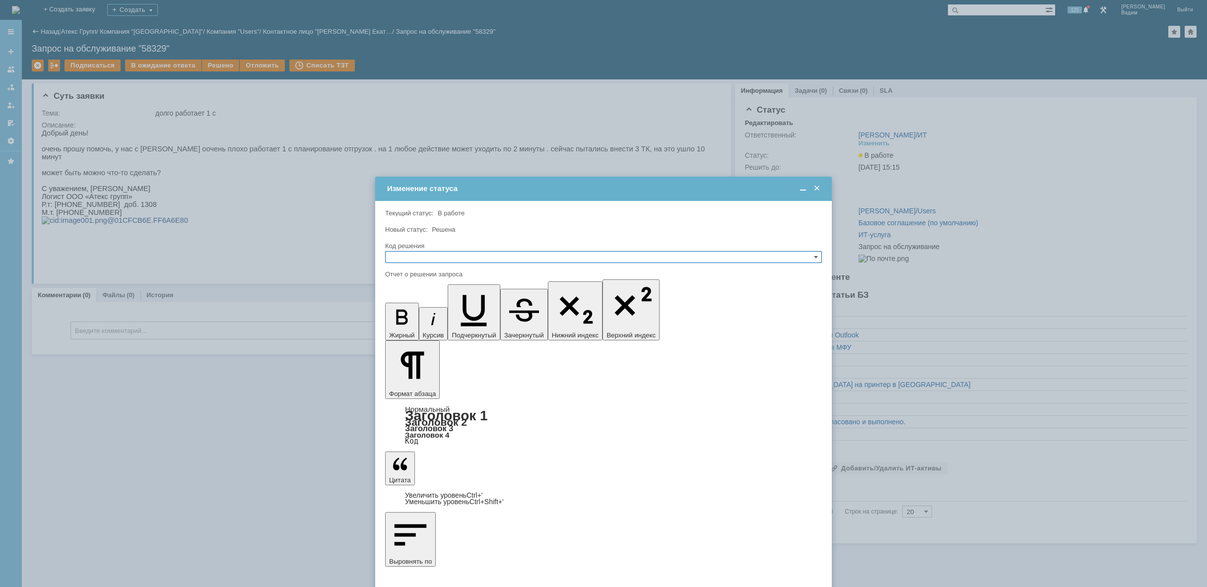
click at [530, 252] on input "text" at bounding box center [603, 257] width 437 height 12
click at [490, 301] on span "Решено" at bounding box center [604, 305] width 428 height 8
type input "Решено"
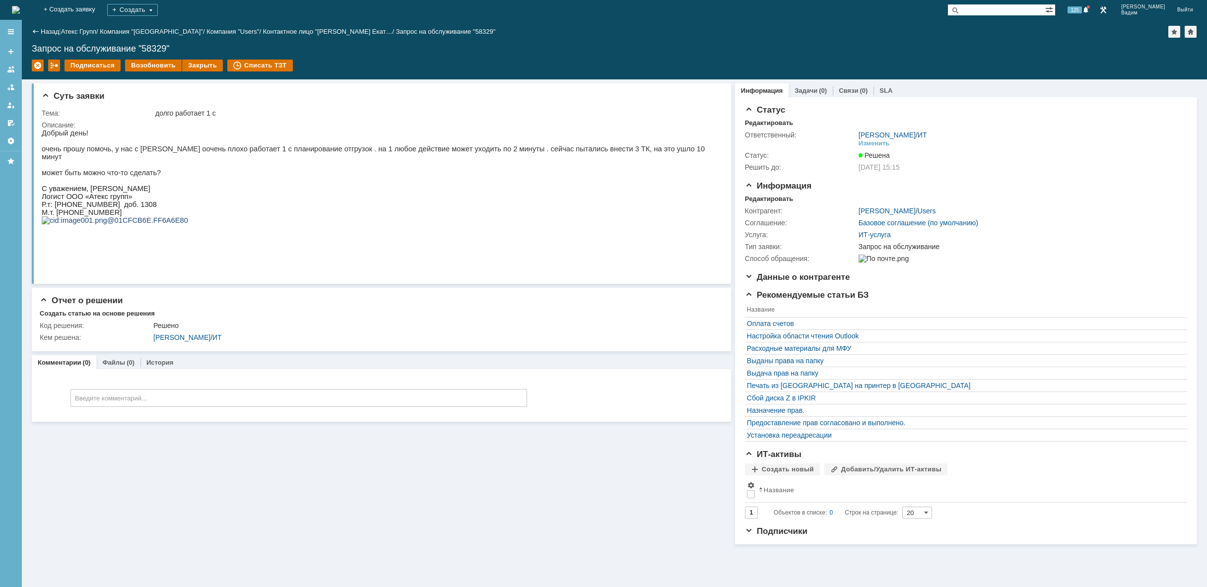
click at [20, 6] on img at bounding box center [16, 10] width 8 height 8
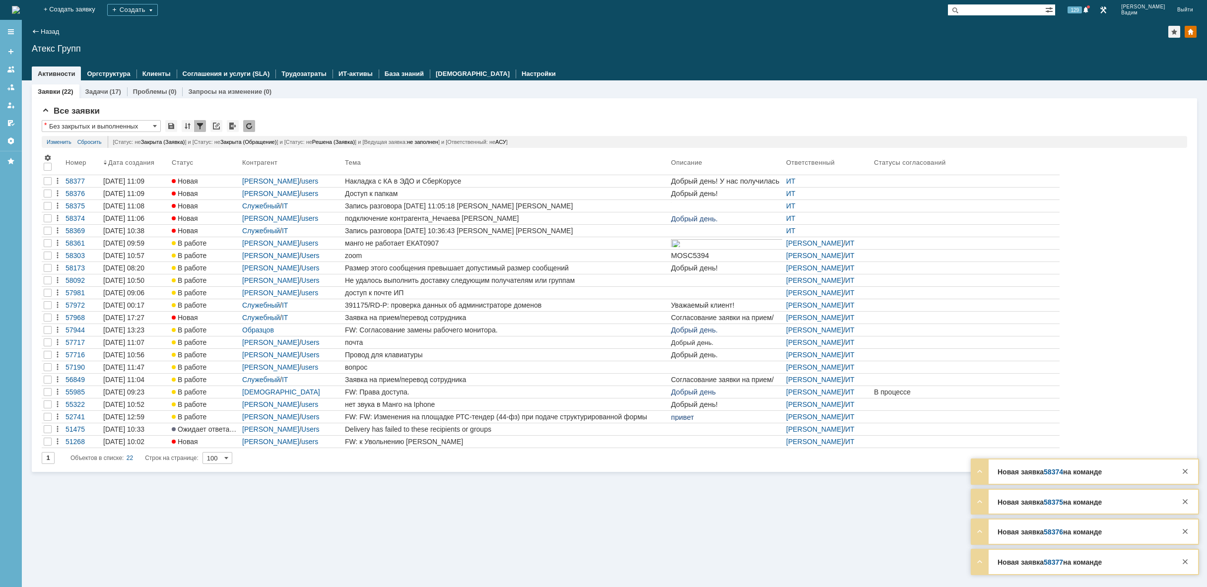
click at [20, 14] on img at bounding box center [16, 10] width 8 height 8
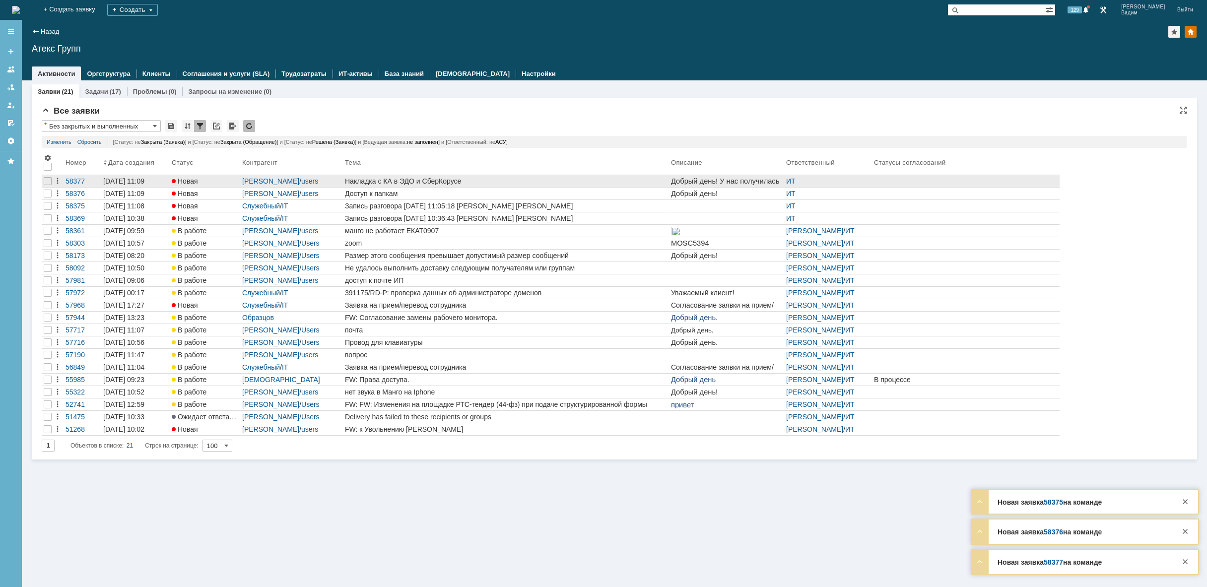
click at [577, 180] on div "Накладка с КА в ЭДО и СберКорусе" at bounding box center [506, 181] width 322 height 8
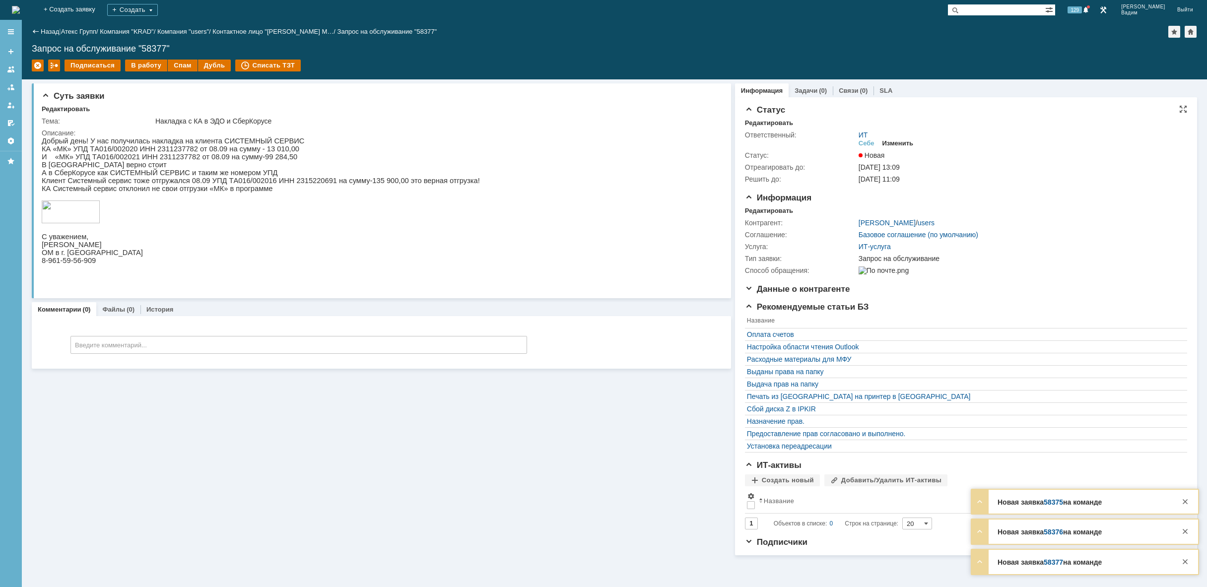
click at [905, 143] on div "Изменить" at bounding box center [897, 143] width 31 height 8
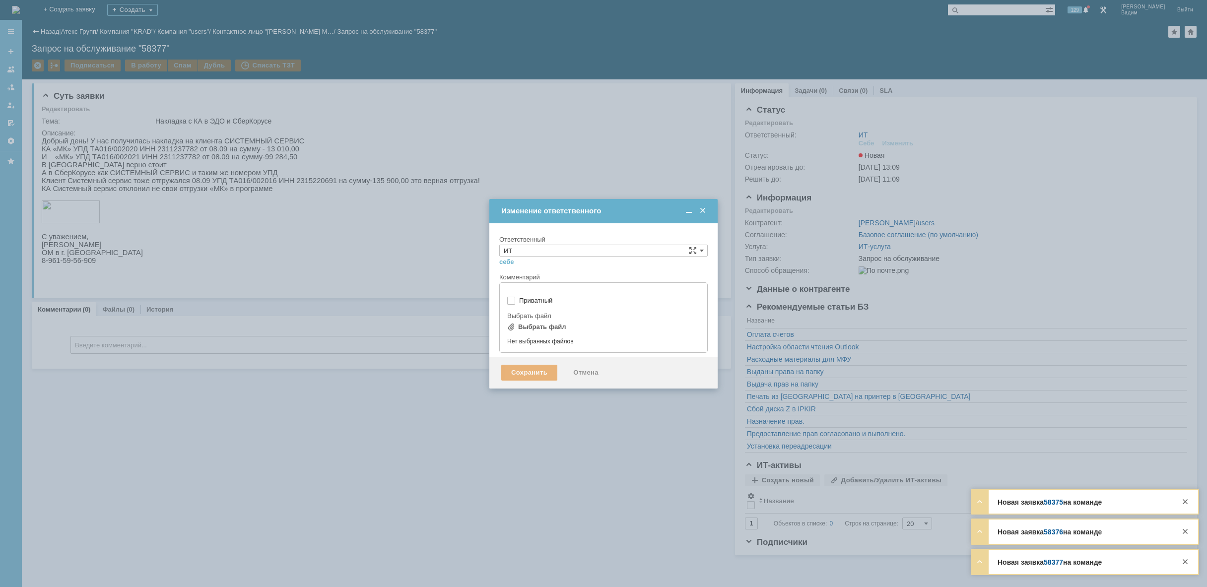
type input "[не указано]"
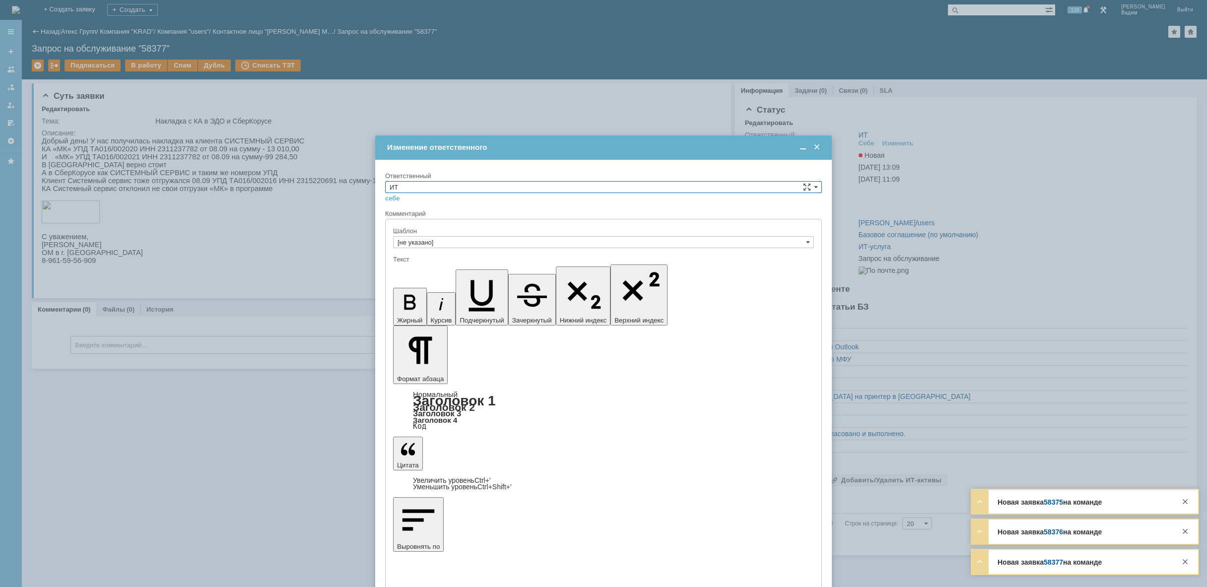
drag, startPoint x: 613, startPoint y: 185, endPoint x: 598, endPoint y: 192, distance: 16.4
click at [611, 186] on input "ИТ" at bounding box center [603, 187] width 437 height 12
type input "АСУ"
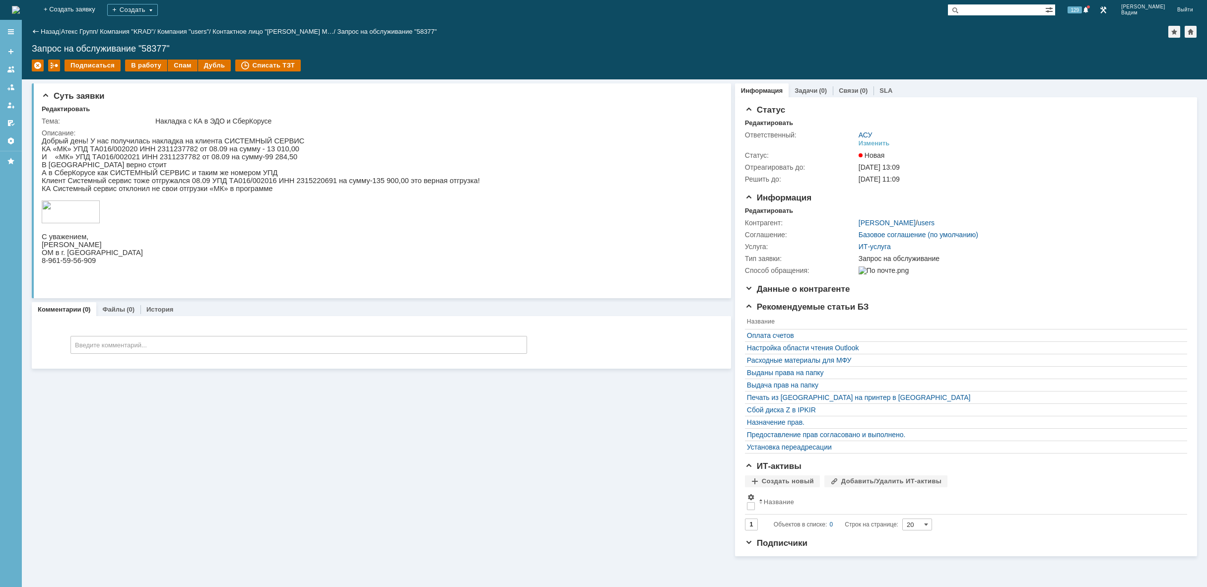
click at [20, 11] on img at bounding box center [16, 10] width 8 height 8
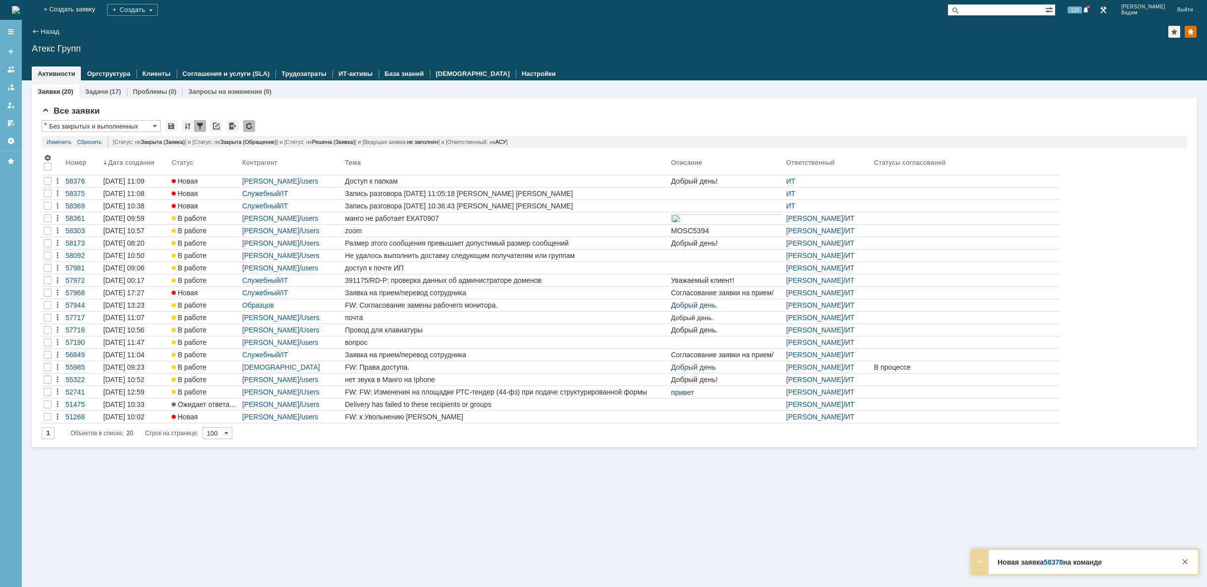
click at [20, 6] on img at bounding box center [16, 10] width 8 height 8
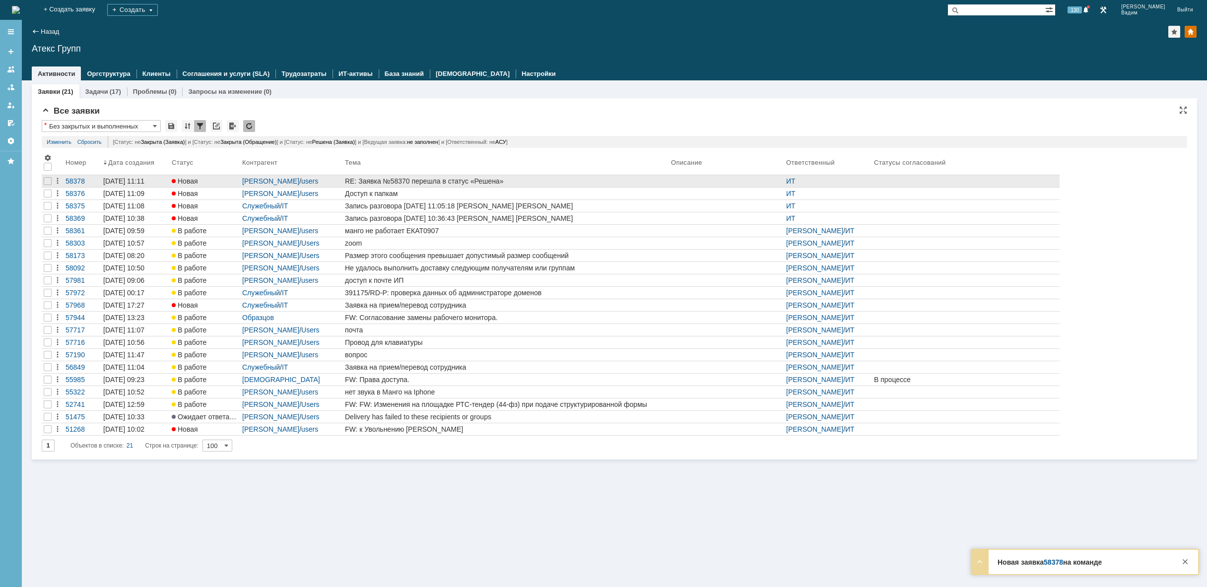
click at [559, 181] on div "RE: Заявка №58370 перешла в статус «Решена»" at bounding box center [506, 181] width 322 height 8
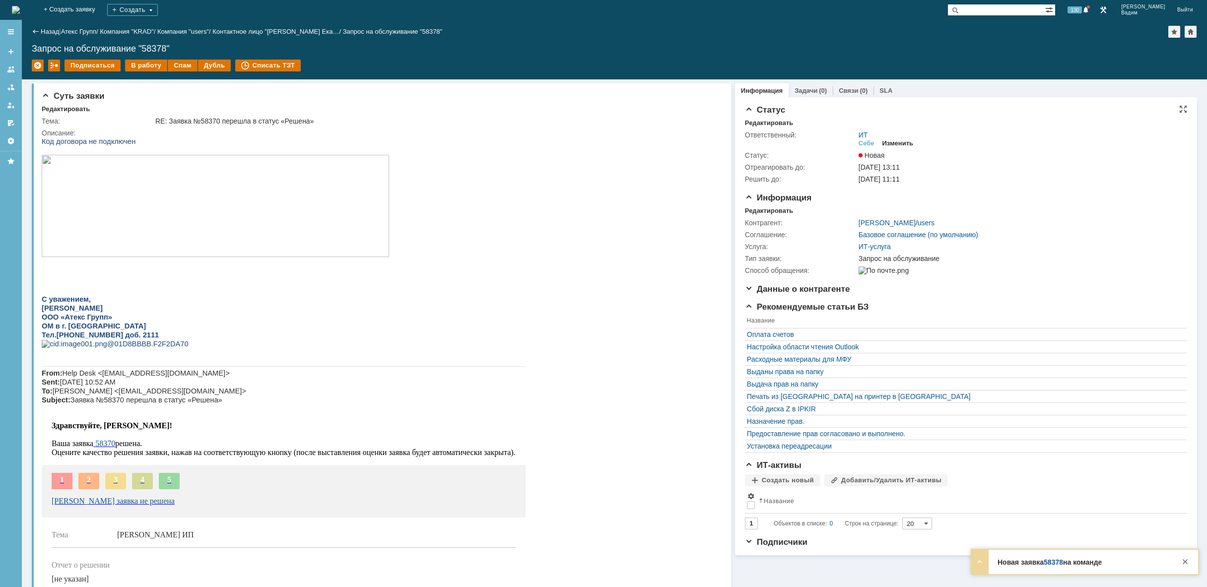
click at [901, 145] on div "Изменить" at bounding box center [897, 143] width 31 height 8
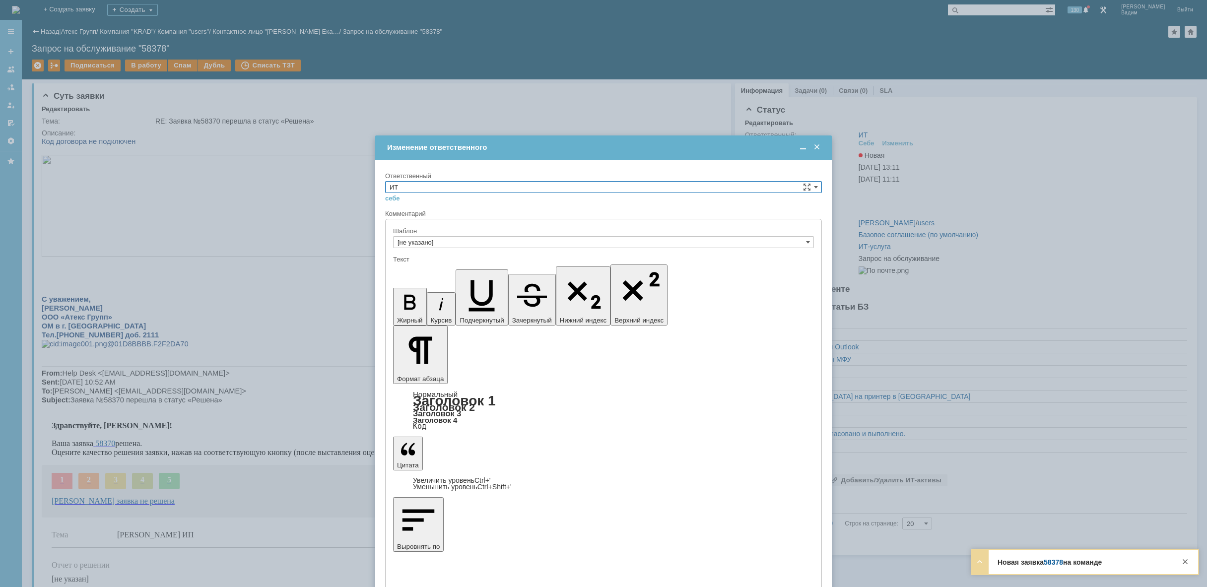
click at [627, 187] on input "ИТ" at bounding box center [603, 187] width 437 height 12
drag, startPoint x: 484, startPoint y: 268, endPoint x: 479, endPoint y: 271, distance: 6.1
click at [485, 268] on span "АСУ" at bounding box center [604, 269] width 428 height 8
type input "АСУ"
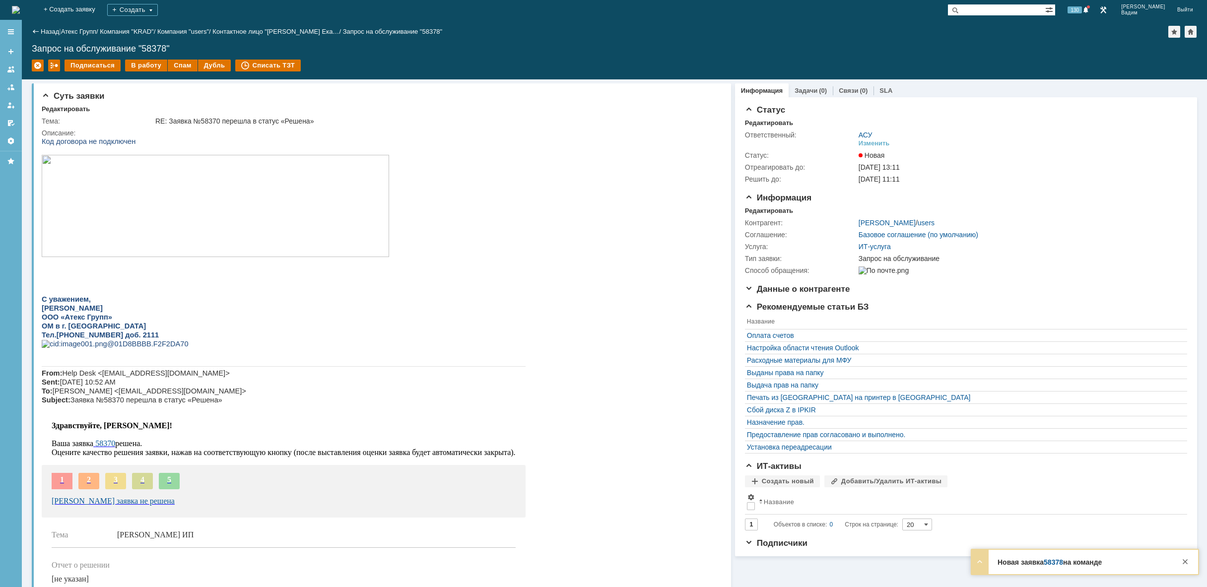
click at [20, 10] on img at bounding box center [16, 10] width 8 height 8
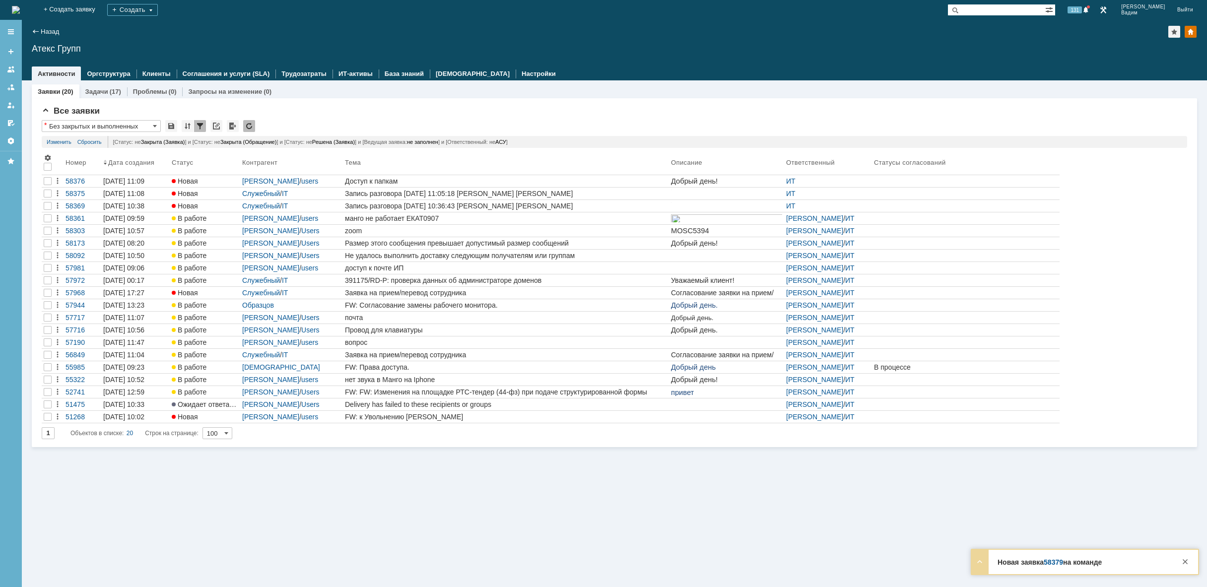
click at [20, 6] on img at bounding box center [16, 10] width 8 height 8
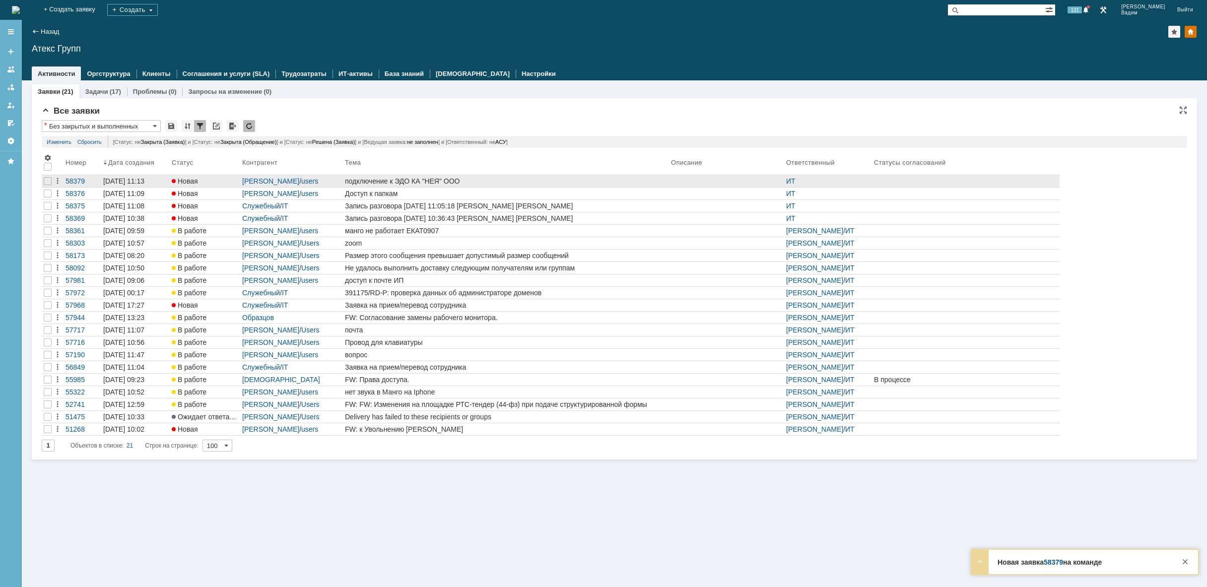
click at [500, 180] on div "подключение к ЭДО КА "НЕЯ" ООО" at bounding box center [506, 181] width 322 height 8
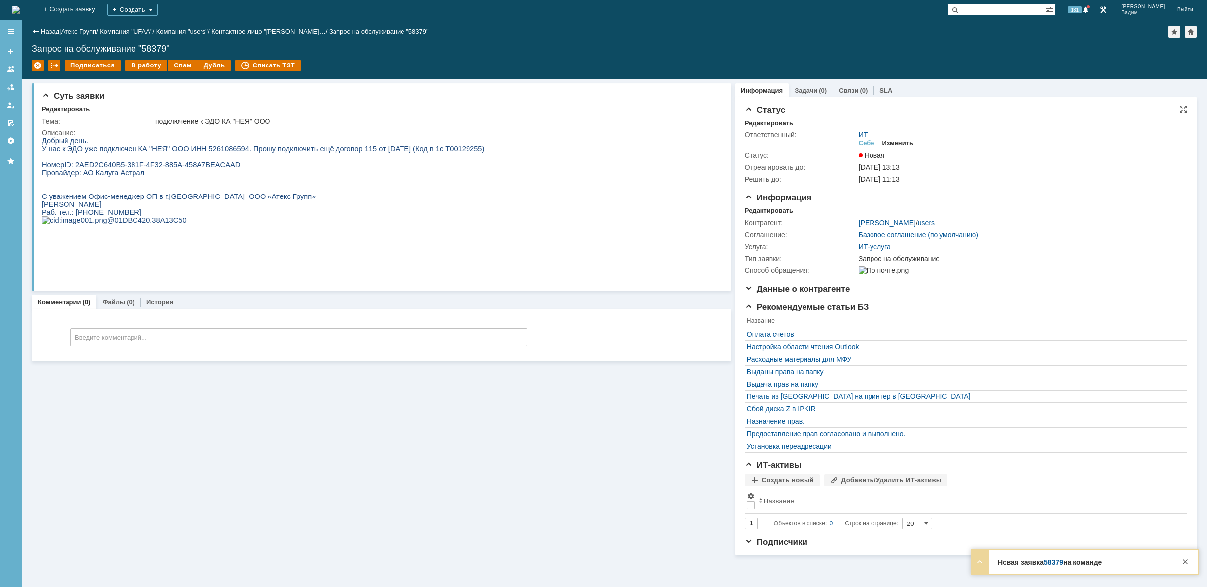
click at [899, 140] on div "Изменить" at bounding box center [897, 143] width 31 height 8
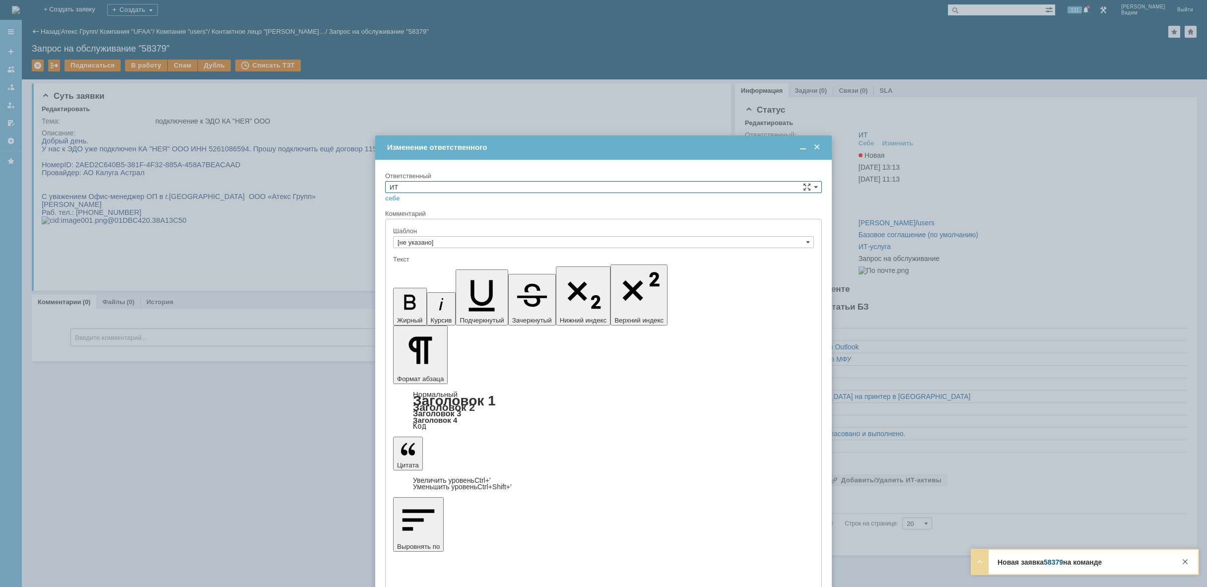
click at [495, 184] on input "ИТ" at bounding box center [603, 187] width 437 height 12
click at [442, 267] on span "АСУ" at bounding box center [604, 269] width 428 height 8
type input "АСУ"
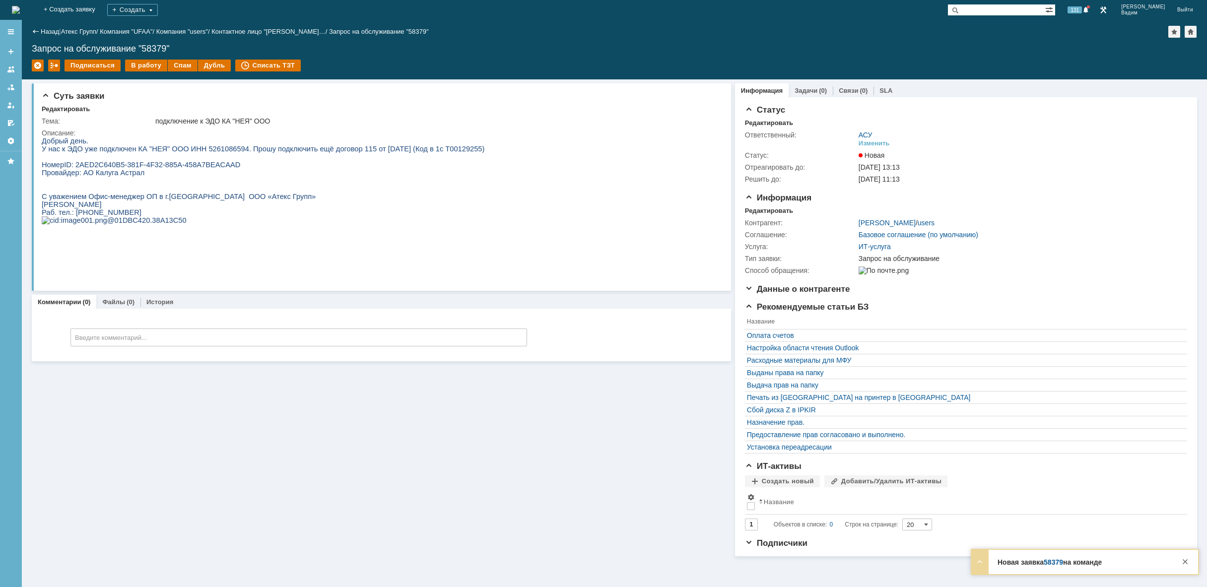
click at [20, 11] on img at bounding box center [16, 10] width 8 height 8
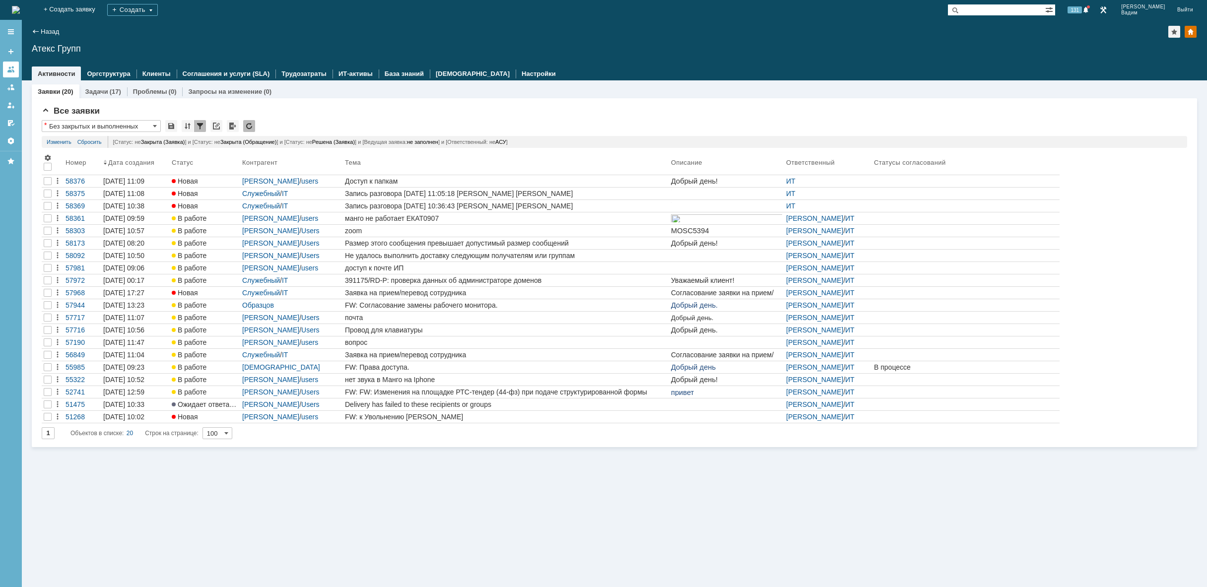
click at [9, 64] on link at bounding box center [11, 70] width 16 height 16
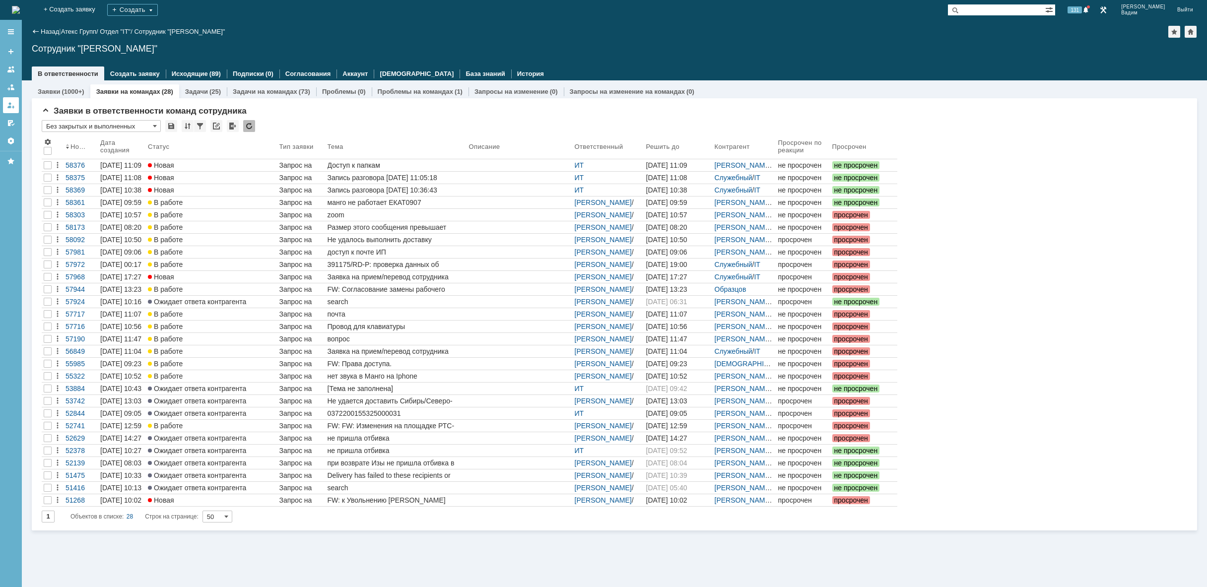
click at [9, 106] on div at bounding box center [11, 105] width 8 height 8
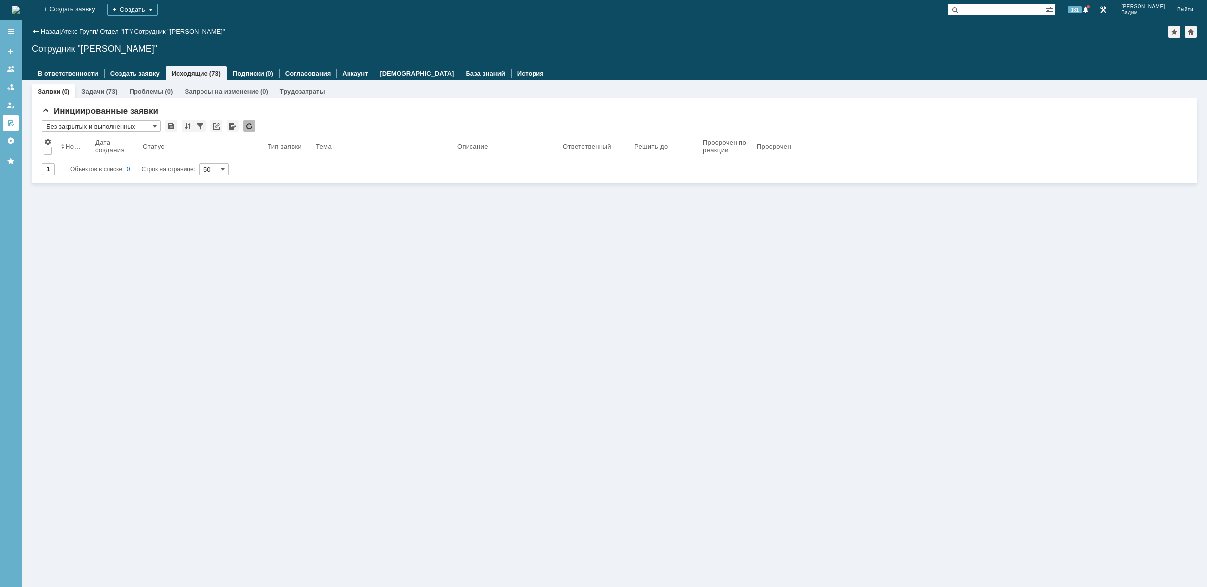
click at [7, 120] on div at bounding box center [11, 123] width 8 height 8
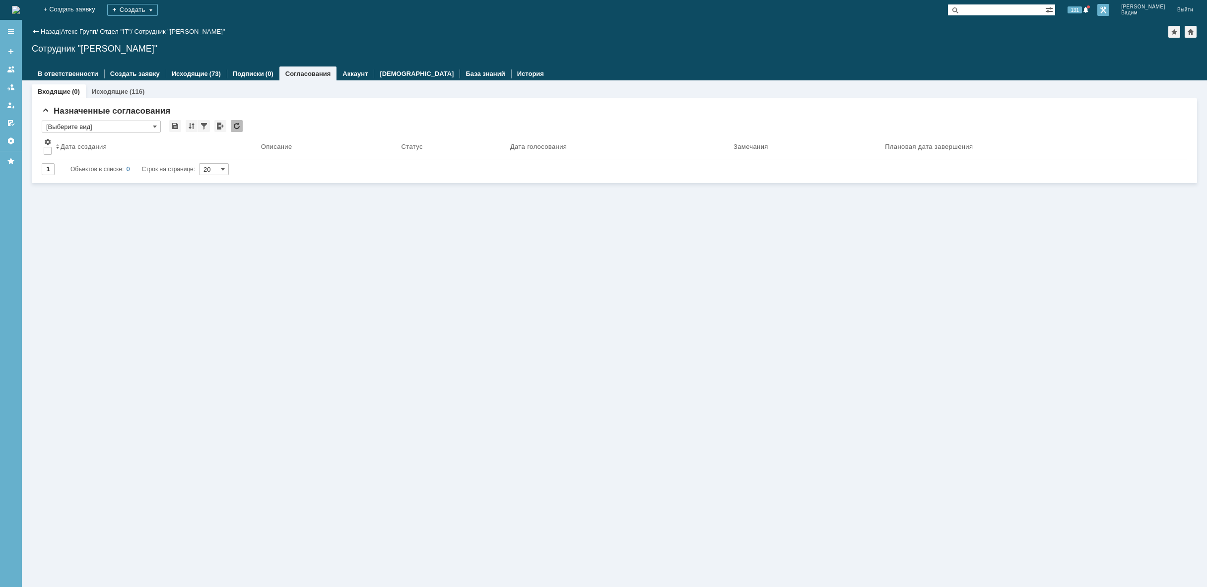
click at [1109, 10] on link at bounding box center [1103, 10] width 12 height 12
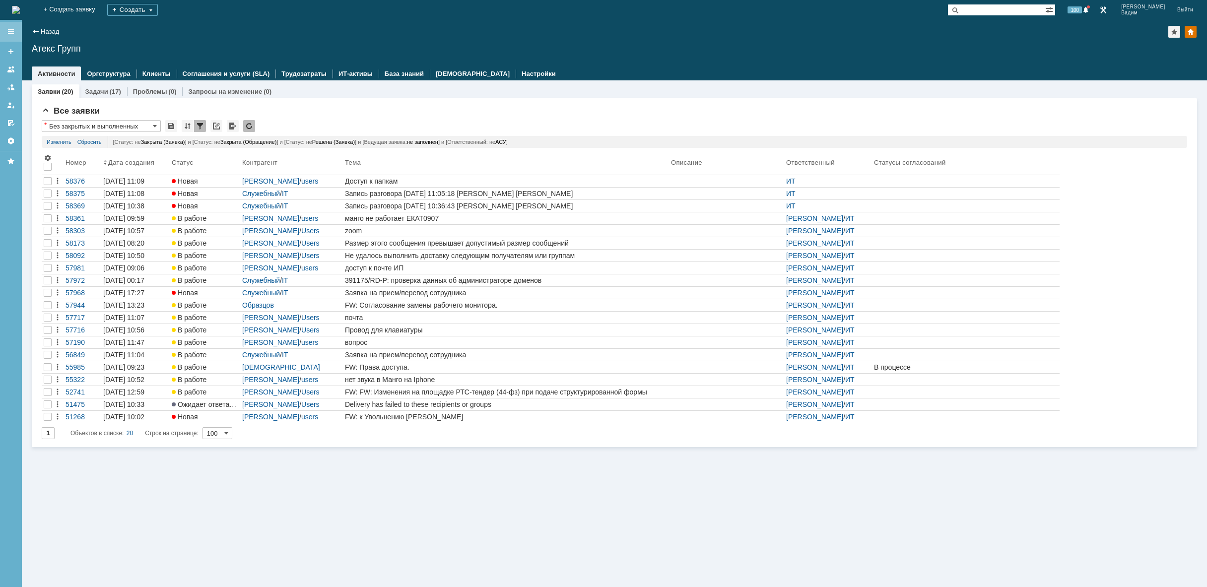
click at [10, 28] on div at bounding box center [11, 32] width 8 height 8
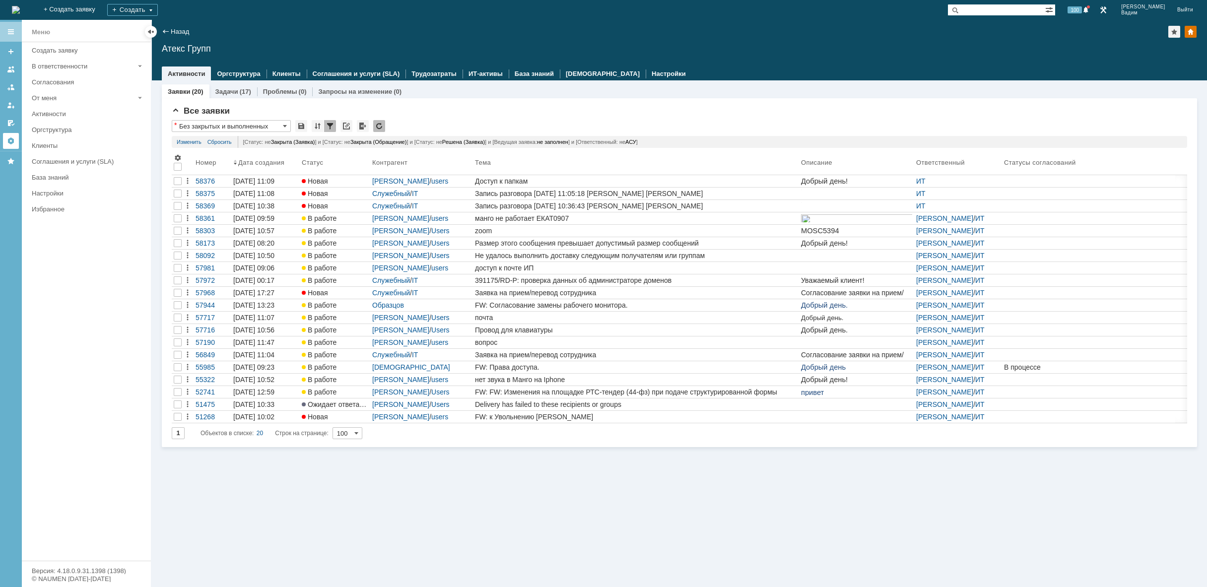
click at [13, 136] on link at bounding box center [11, 141] width 16 height 16
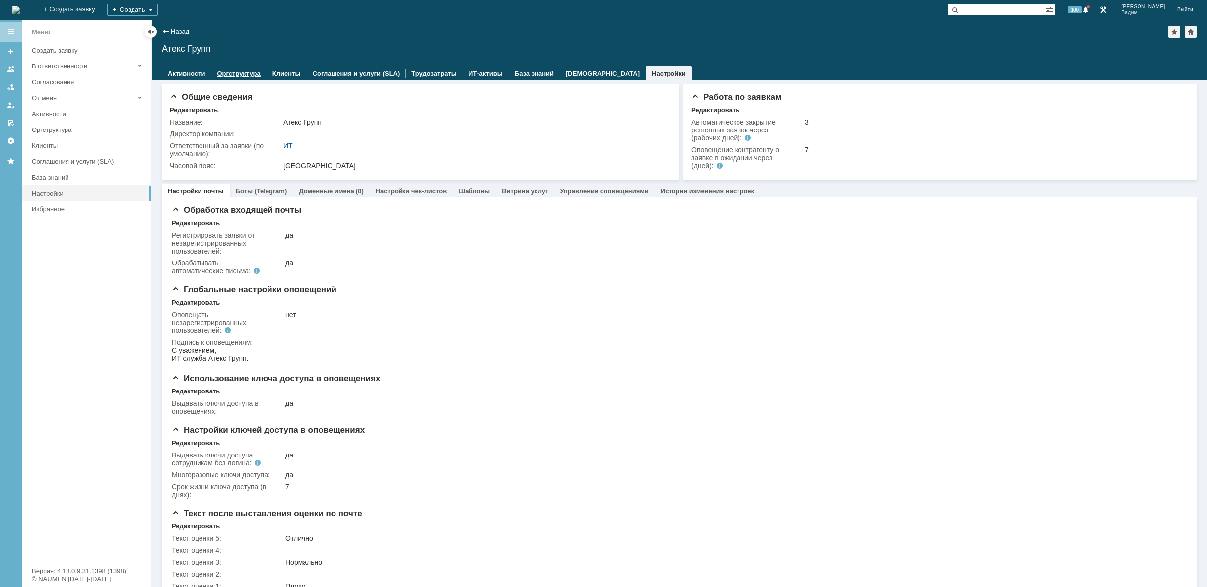
click at [240, 74] on link "Оргструктура" at bounding box center [238, 73] width 43 height 7
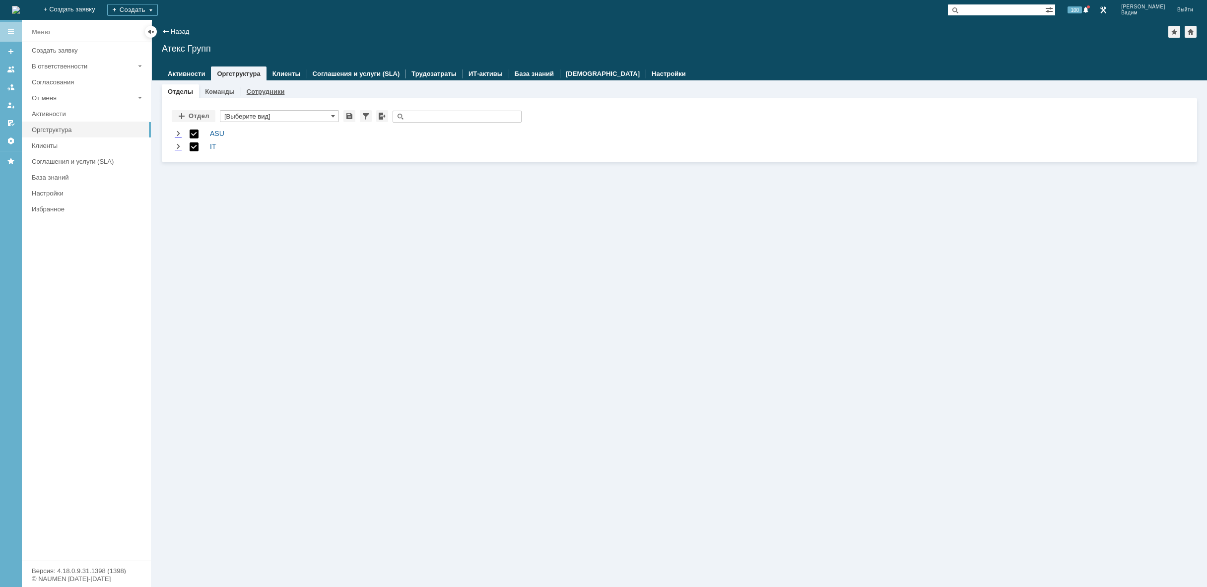
click at [269, 90] on link "Сотрудники" at bounding box center [266, 91] width 38 height 7
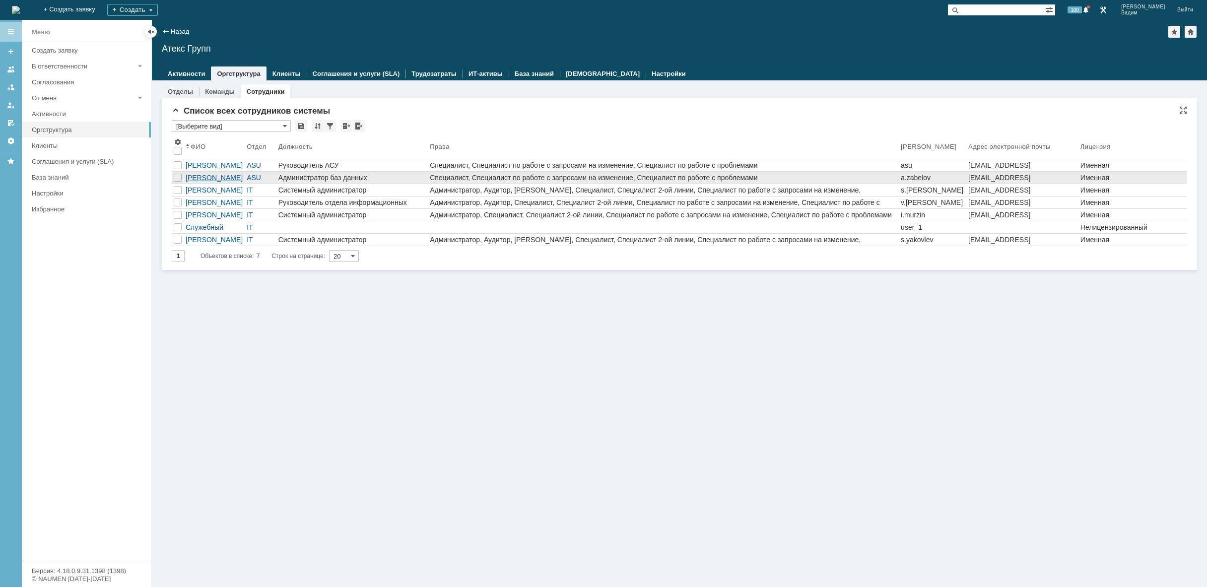
click at [203, 178] on div "[PERSON_NAME]" at bounding box center [214, 178] width 57 height 8
click at [179, 177] on div at bounding box center [178, 178] width 8 height 8
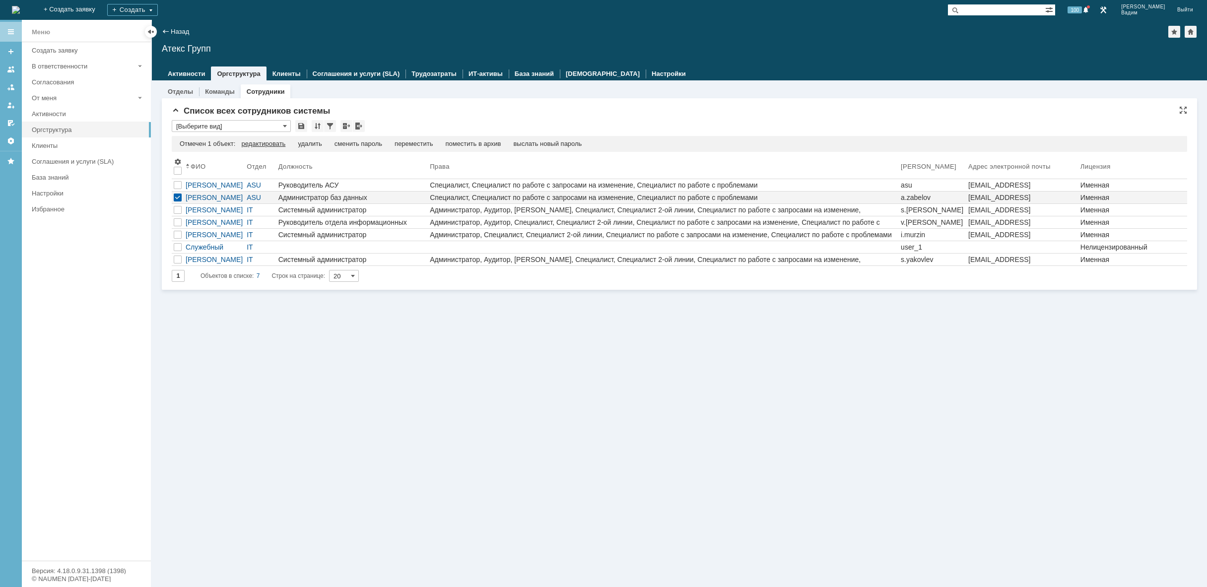
click at [283, 145] on div "редактировать" at bounding box center [263, 144] width 44 height 8
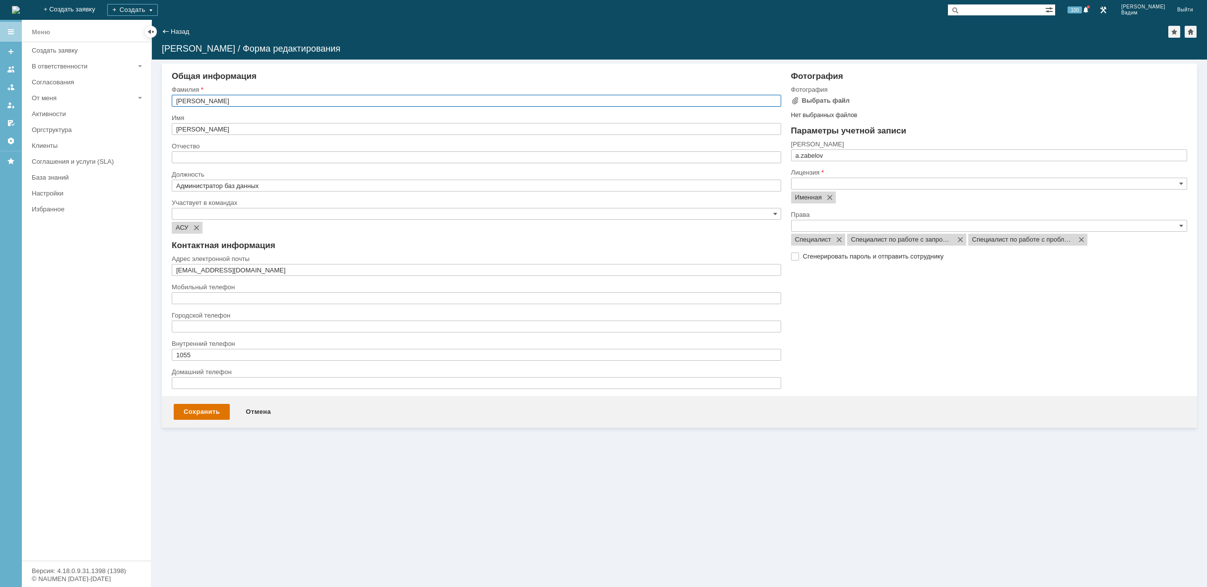
drag, startPoint x: 221, startPoint y: 99, endPoint x: 128, endPoint y: 104, distance: 93.4
click at [172, 104] on input "Забелов" at bounding box center [476, 101] width 609 height 12
paste input "аунова"
type input "Лаунова"
drag, startPoint x: 221, startPoint y: 131, endPoint x: 134, endPoint y: 131, distance: 86.3
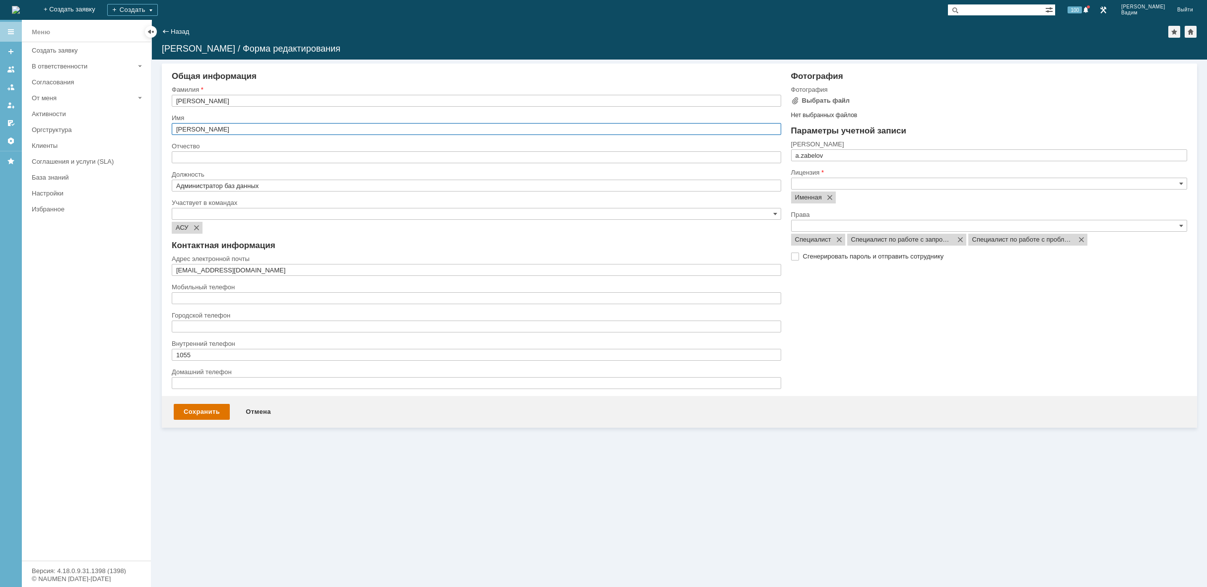
click at [172, 131] on input "Алексей" at bounding box center [476, 129] width 609 height 12
paste input "льга"
type input "Ольга"
drag, startPoint x: 232, startPoint y: 272, endPoint x: 110, endPoint y: 278, distance: 122.7
click at [172, 276] on input "a.zabelov@atex-gr.com" at bounding box center [476, 270] width 609 height 12
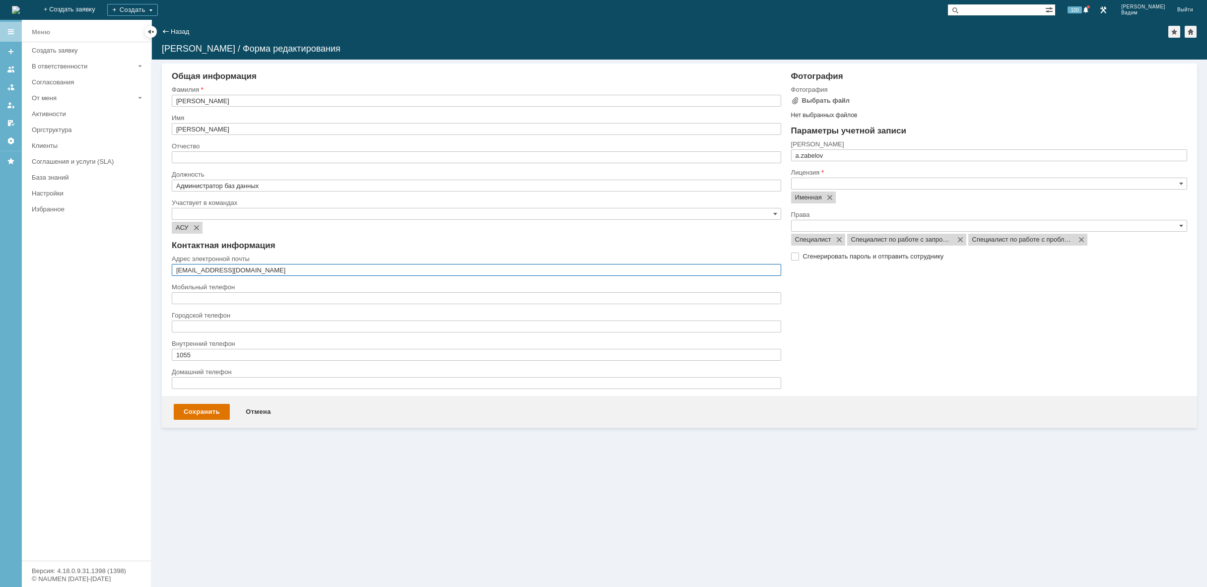
paste input "o.launova"
type input "o.launova@atex-gr.com"
drag, startPoint x: 221, startPoint y: 355, endPoint x: 104, endPoint y: 363, distance: 117.4
click at [172, 361] on input "1055" at bounding box center [476, 355] width 609 height 12
type input "1017"
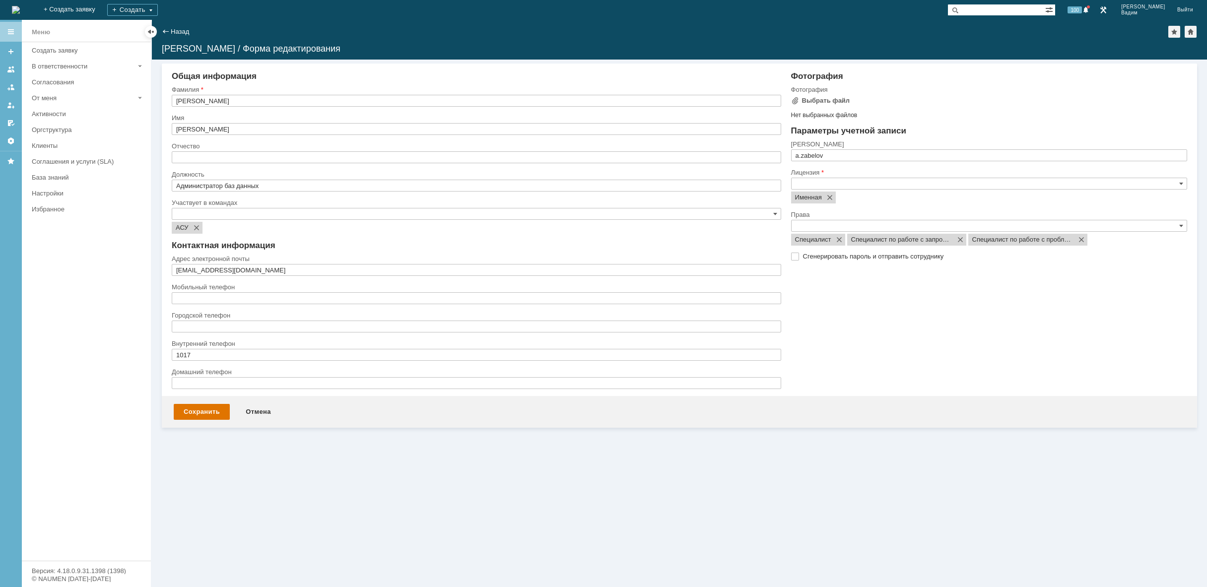
drag, startPoint x: 746, startPoint y: 150, endPoint x: 734, endPoint y: 150, distance: 11.9
click at [791, 150] on input "a.zabelov" at bounding box center [989, 155] width 396 height 12
paste input "o.launova"
type input "o.launova"
click at [192, 409] on div "Сохранить" at bounding box center [202, 412] width 56 height 16
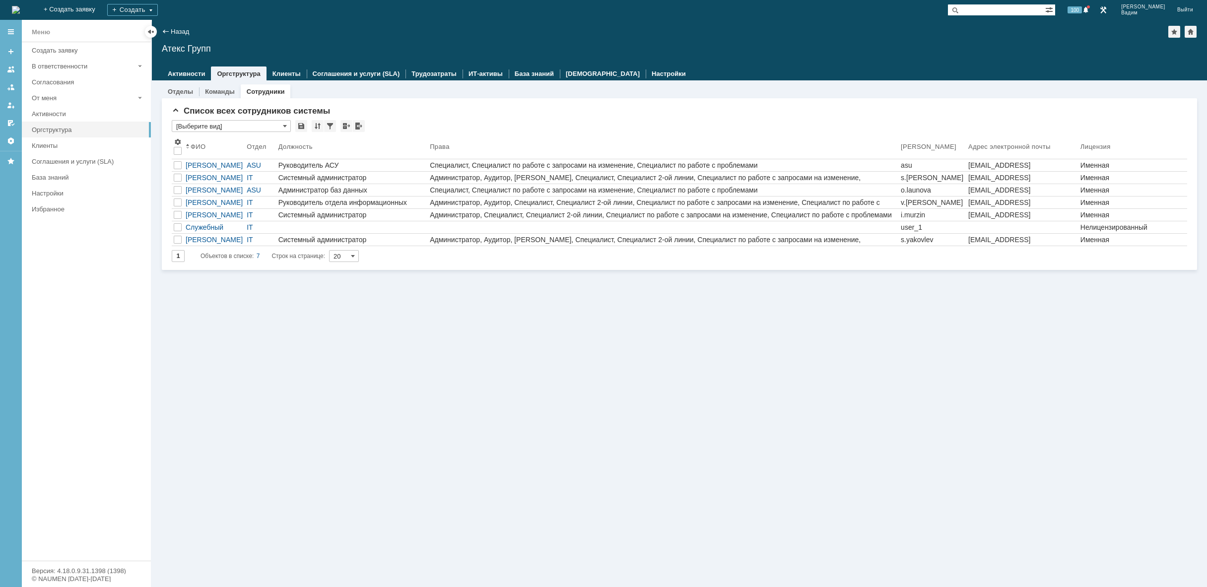
click at [20, 14] on img at bounding box center [16, 10] width 8 height 8
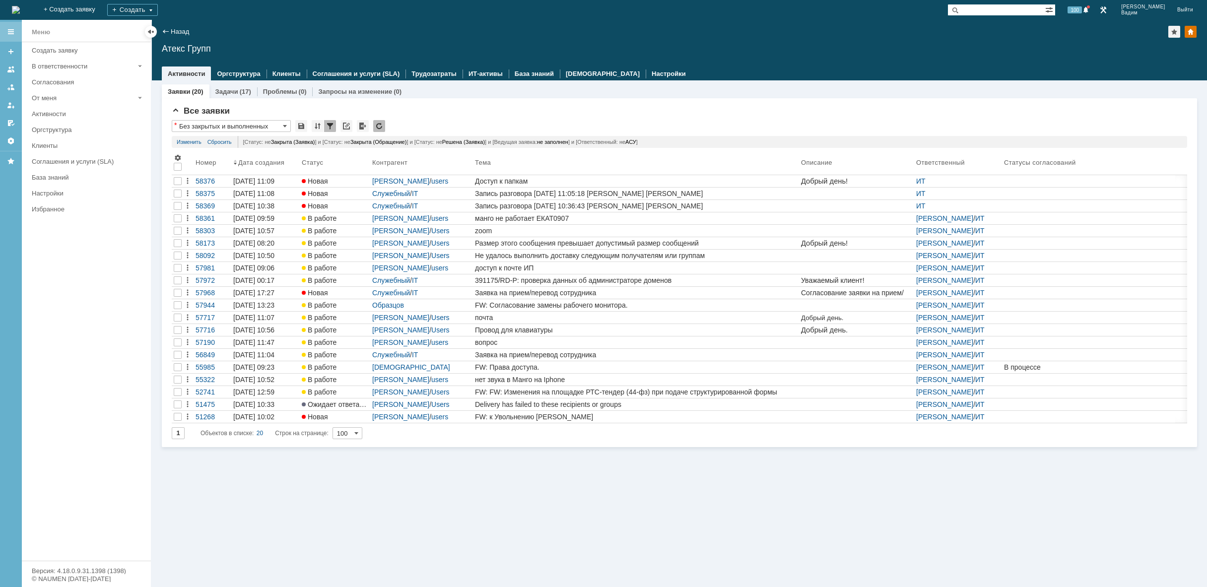
click at [10, 31] on div at bounding box center [11, 32] width 8 height 8
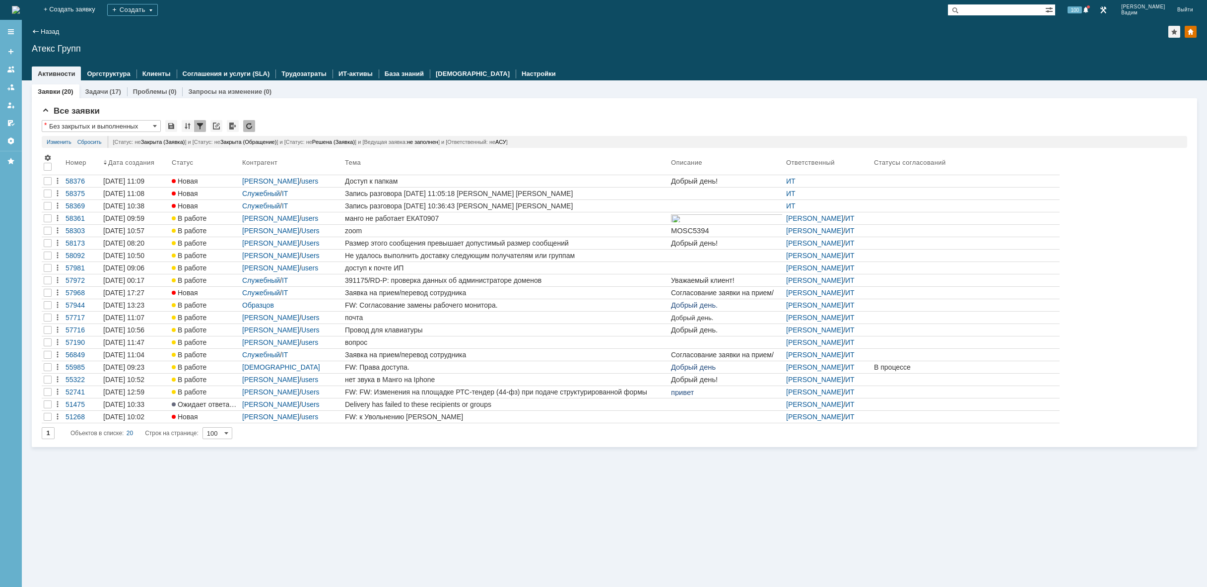
click at [20, 8] on img at bounding box center [16, 10] width 8 height 8
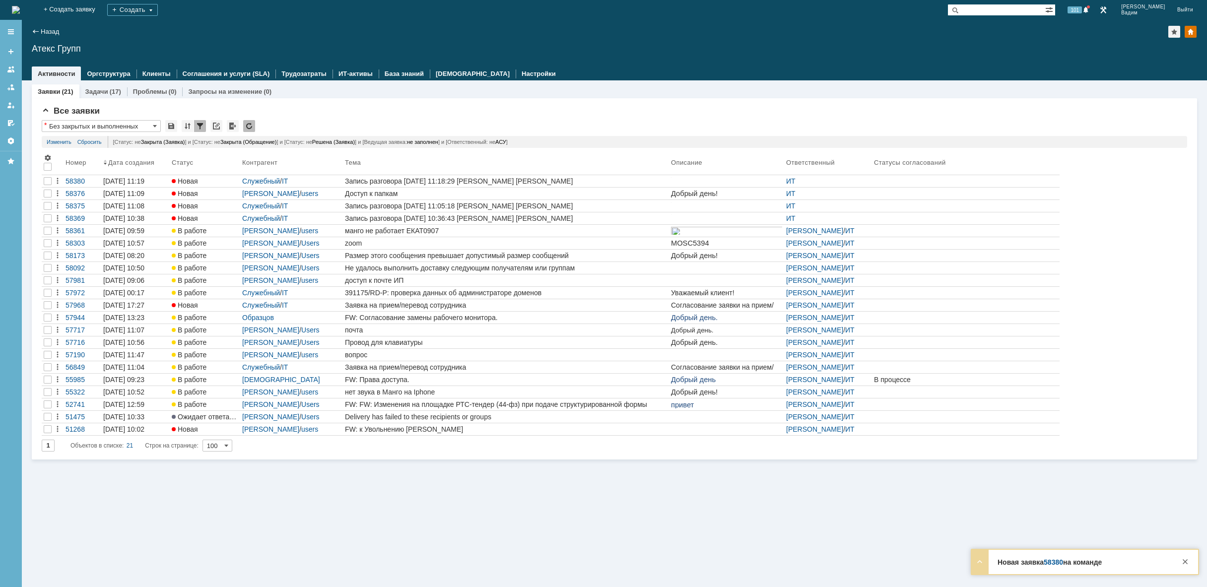
click at [20, 6] on img at bounding box center [16, 10] width 8 height 8
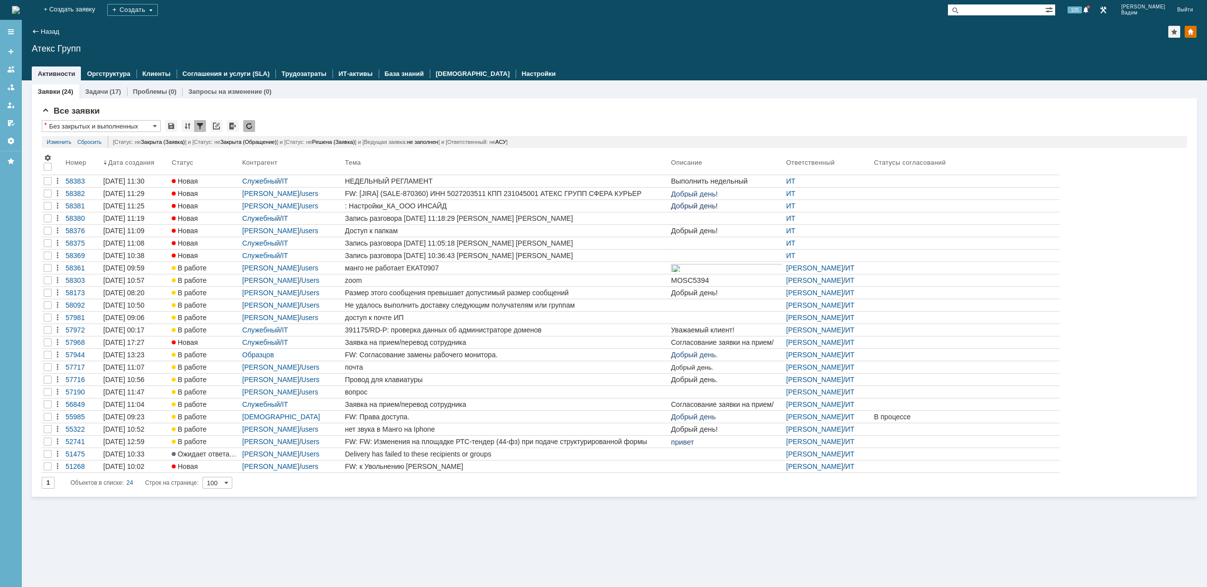
click at [20, 6] on img at bounding box center [16, 10] width 8 height 8
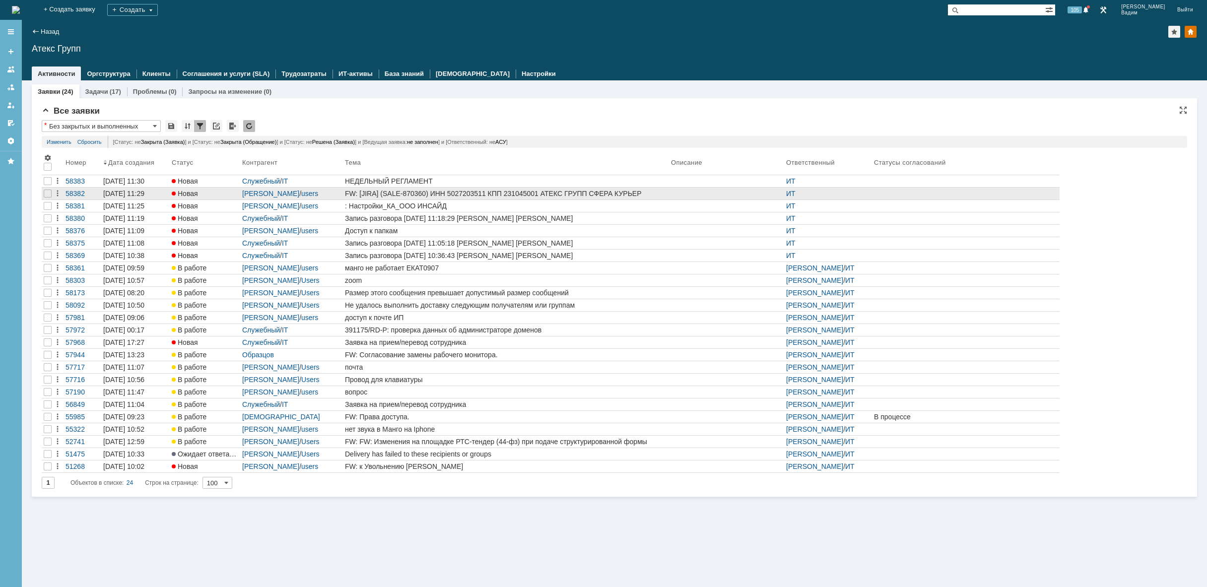
click at [684, 194] on div at bounding box center [726, 194] width 111 height 8
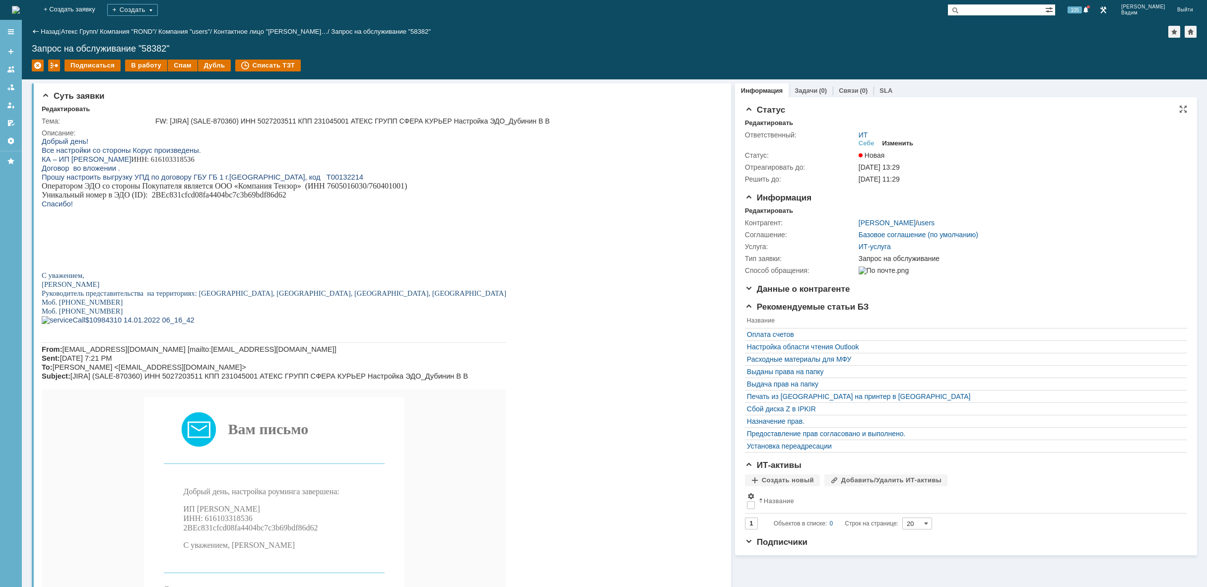
click at [897, 139] on div "Изменить" at bounding box center [897, 143] width 31 height 8
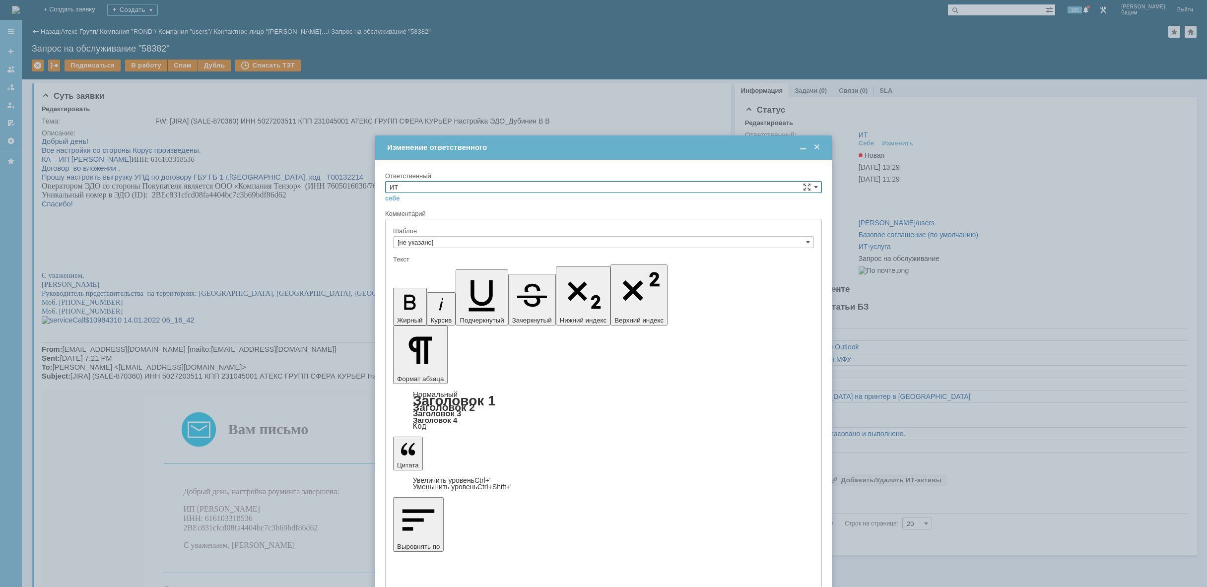
click at [598, 188] on input "ИТ" at bounding box center [603, 187] width 437 height 12
click at [508, 269] on span "АСУ" at bounding box center [604, 269] width 428 height 8
type input "АСУ"
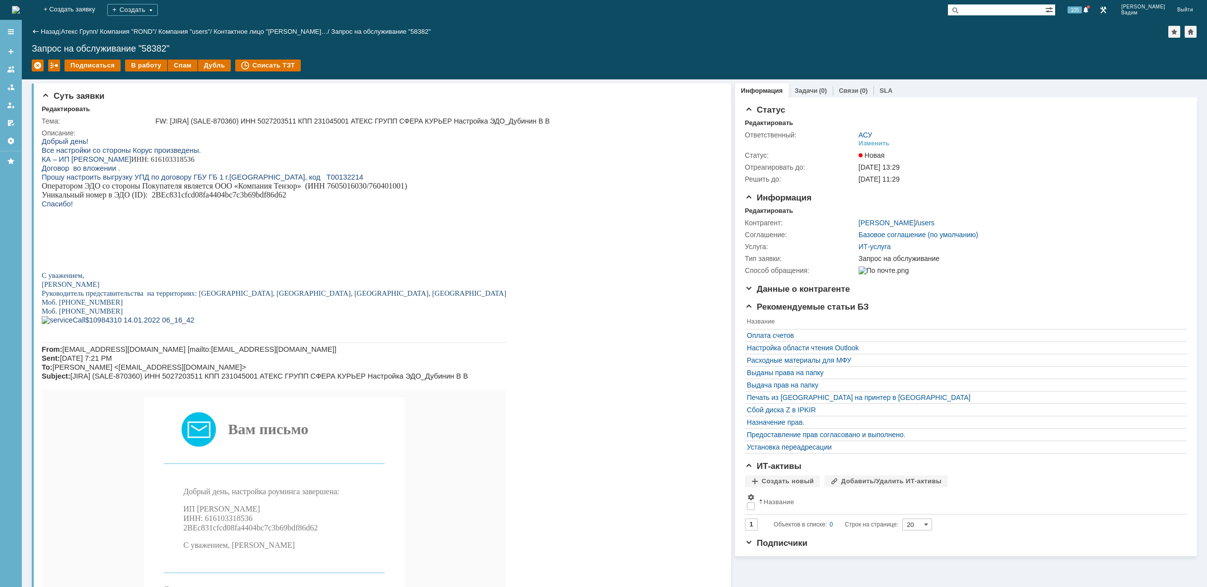
click at [20, 10] on img at bounding box center [16, 10] width 8 height 8
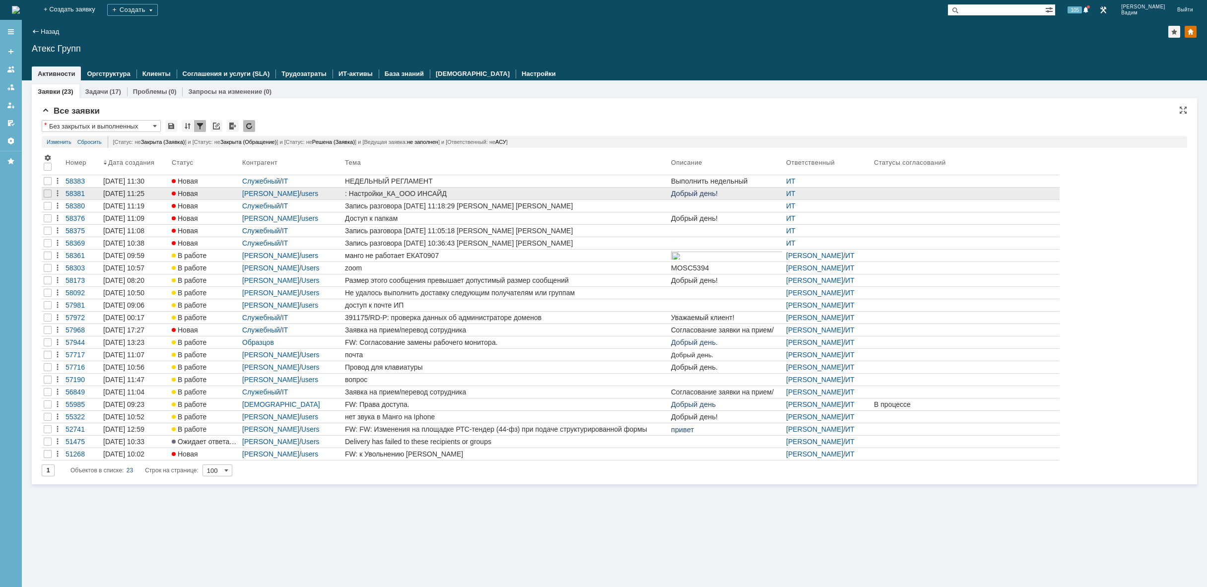
click at [526, 196] on div ": Настройки_КА_ООО ИНСАЙД" at bounding box center [506, 194] width 322 height 8
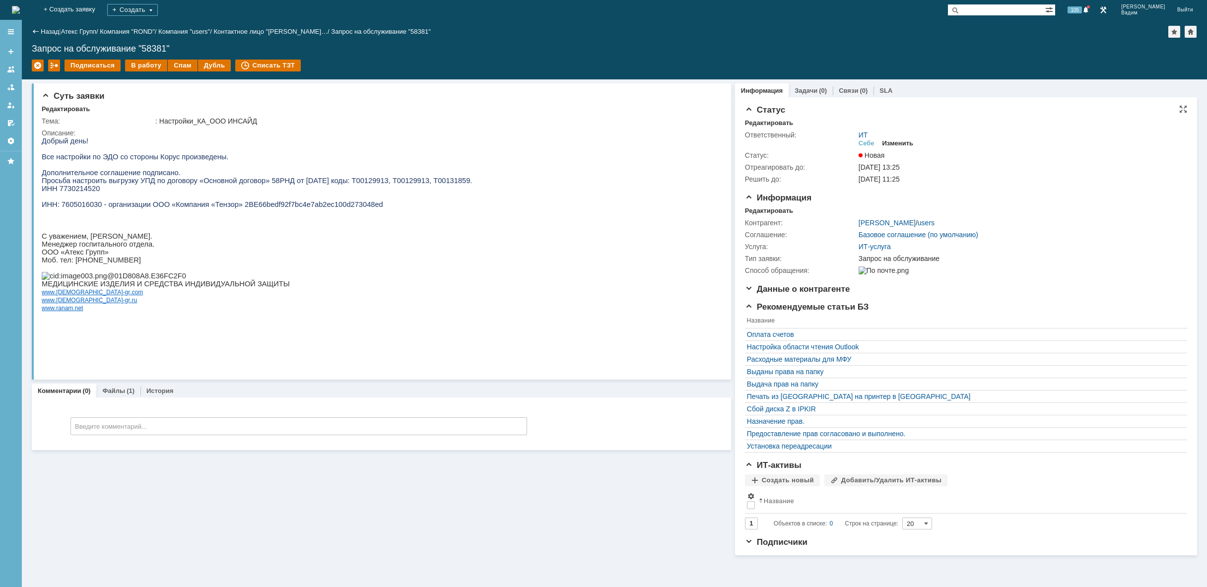
click at [902, 144] on div "Изменить" at bounding box center [897, 143] width 31 height 8
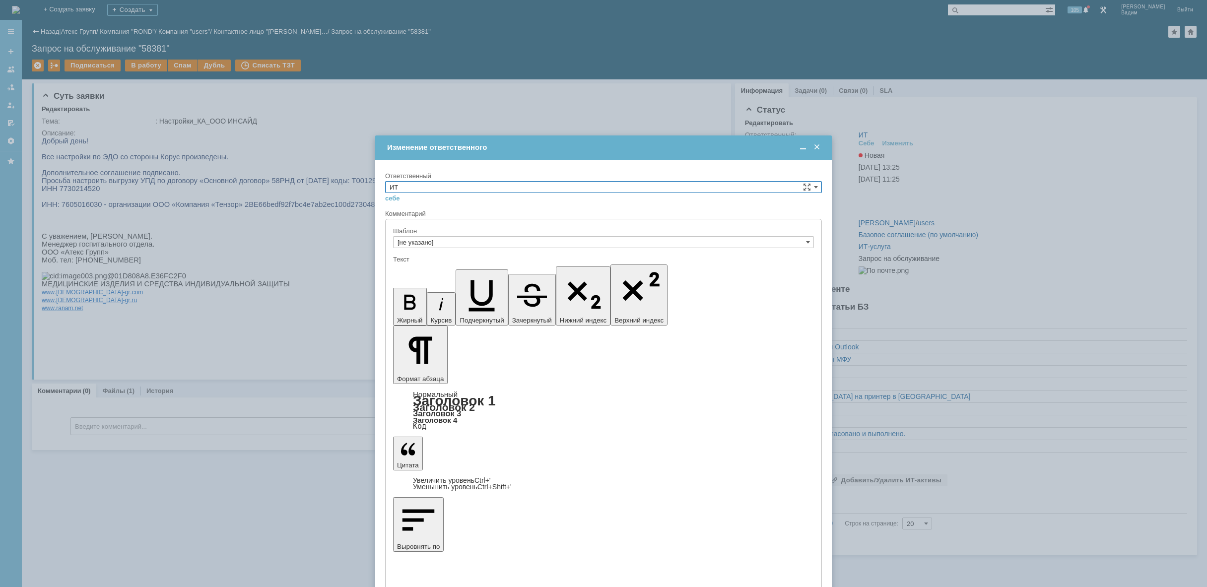
click at [563, 187] on input "ИТ" at bounding box center [603, 187] width 437 height 12
click at [455, 266] on span "АСУ" at bounding box center [604, 269] width 428 height 8
type input "АСУ"
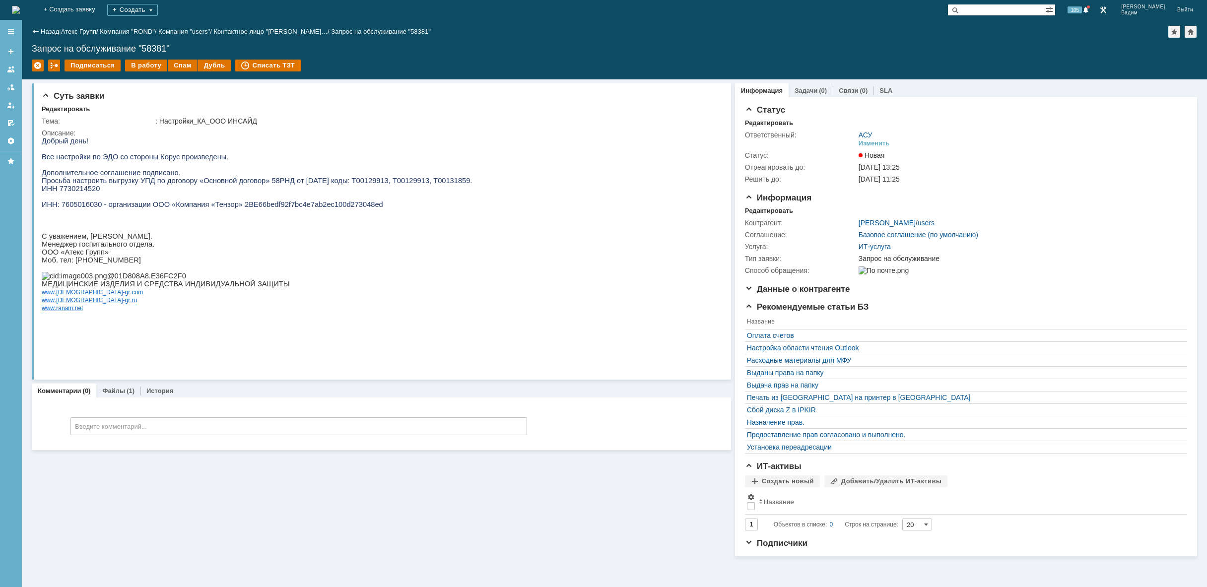
click at [20, 10] on img at bounding box center [16, 10] width 8 height 8
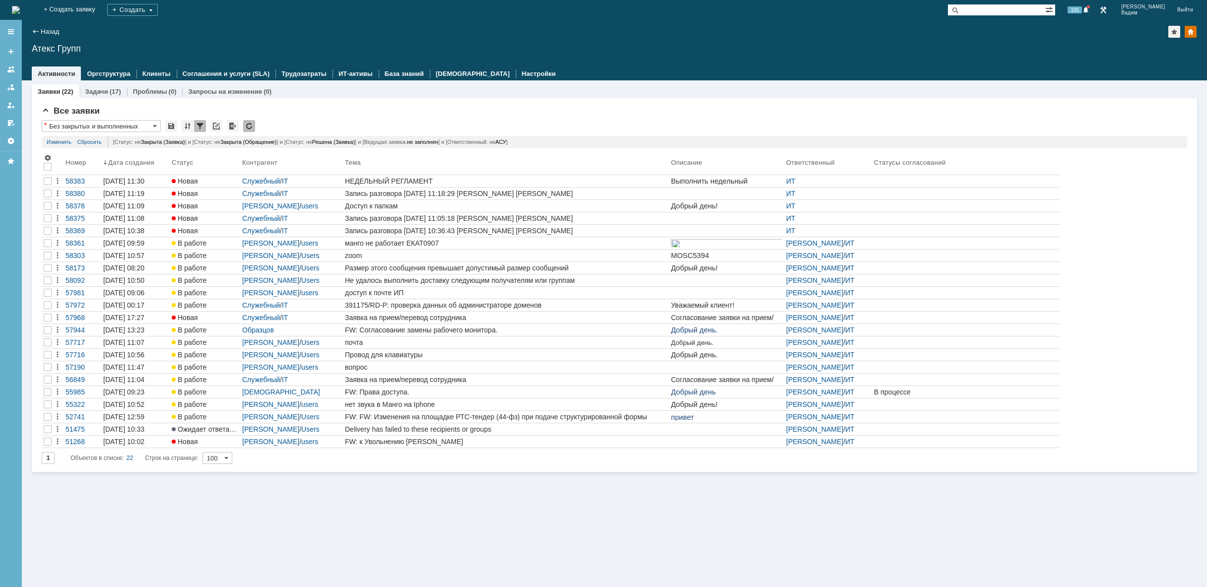
click at [358, 501] on div "Заявки (22) Задачи (17) Проблемы (0) Запросы на изменение (0) Все заявки * Без …" at bounding box center [614, 333] width 1185 height 507
click at [20, 12] on img at bounding box center [16, 10] width 8 height 8
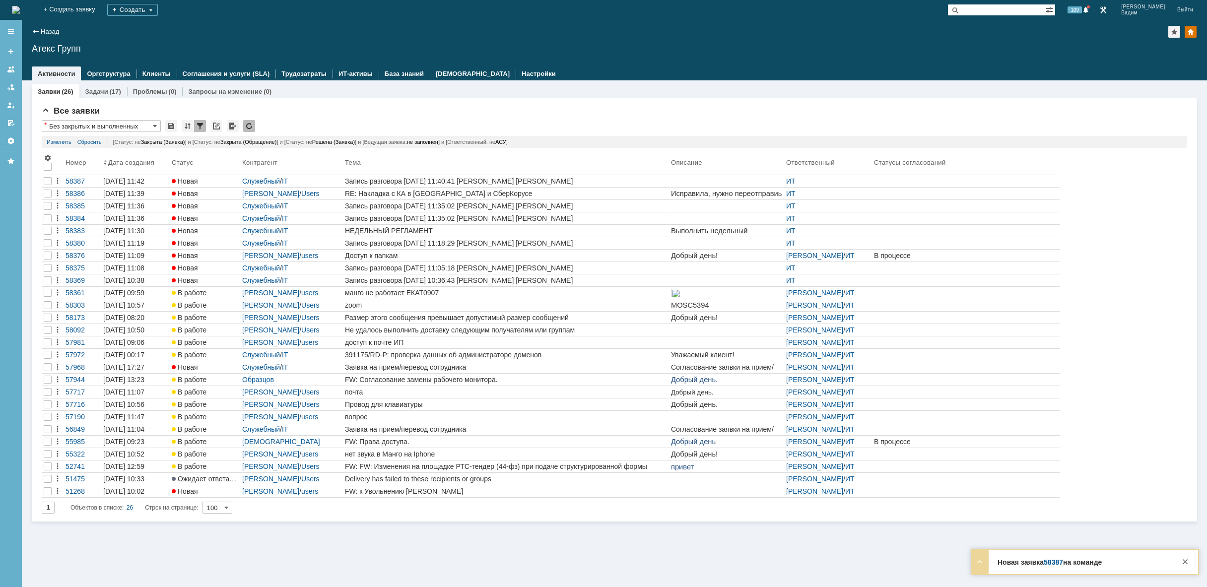
click at [20, 6] on img at bounding box center [16, 10] width 8 height 8
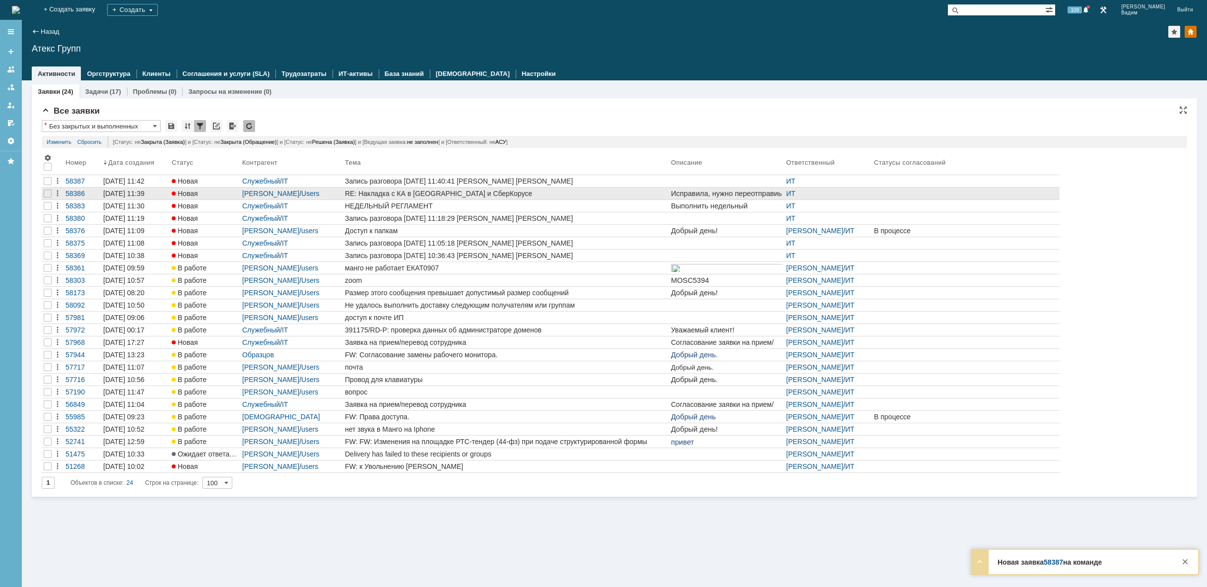
click at [632, 195] on div "RE: Накладка с КА в ЭДО и СберКорусе" at bounding box center [506, 194] width 322 height 8
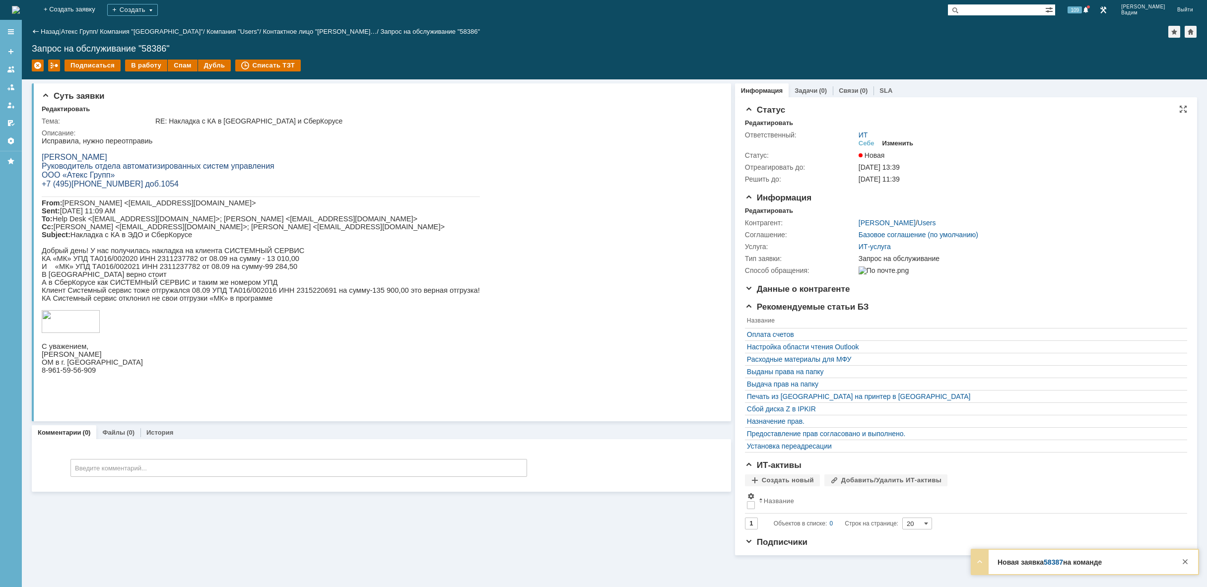
click at [899, 145] on div "Изменить" at bounding box center [897, 143] width 31 height 8
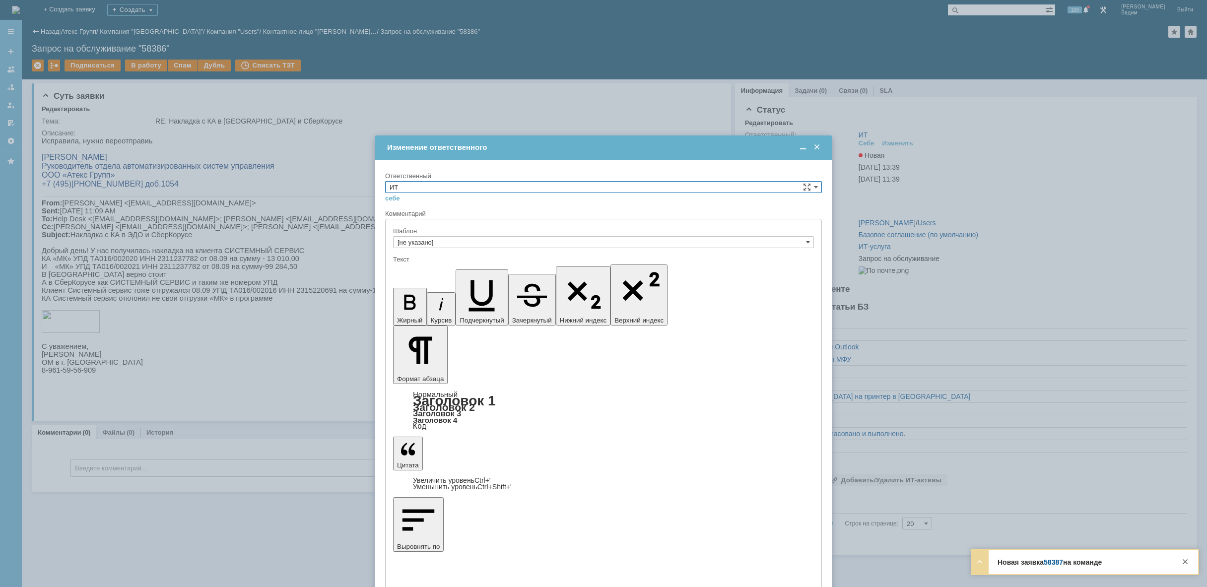
click at [447, 187] on input "ИТ" at bounding box center [603, 187] width 437 height 12
click at [422, 269] on span "АСУ" at bounding box center [604, 269] width 428 height 8
type input "АСУ"
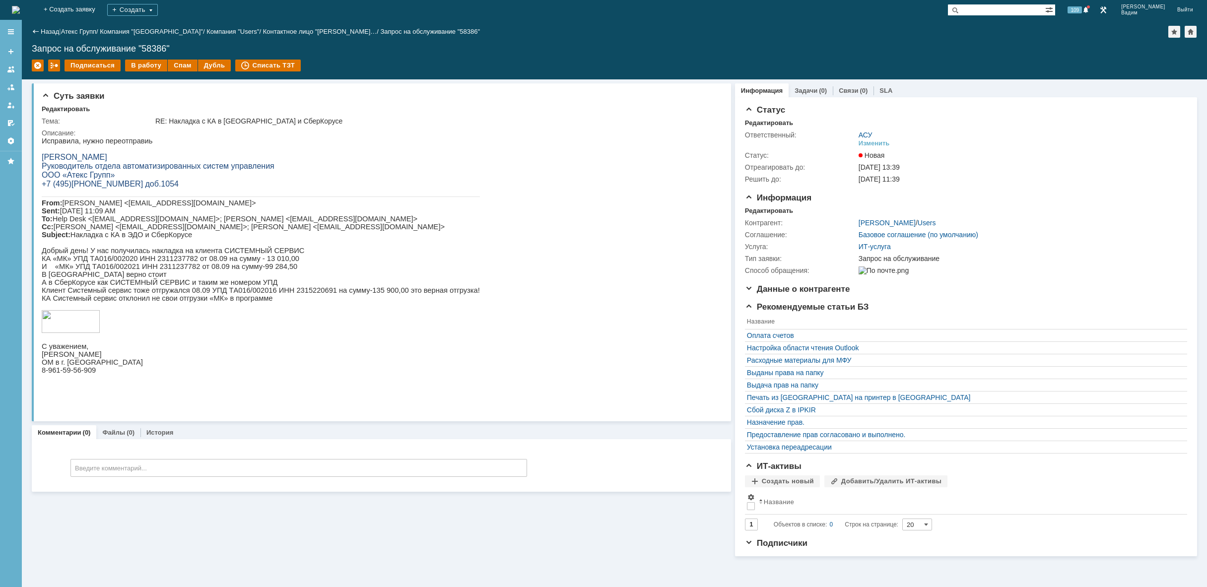
click at [20, 6] on img at bounding box center [16, 10] width 8 height 8
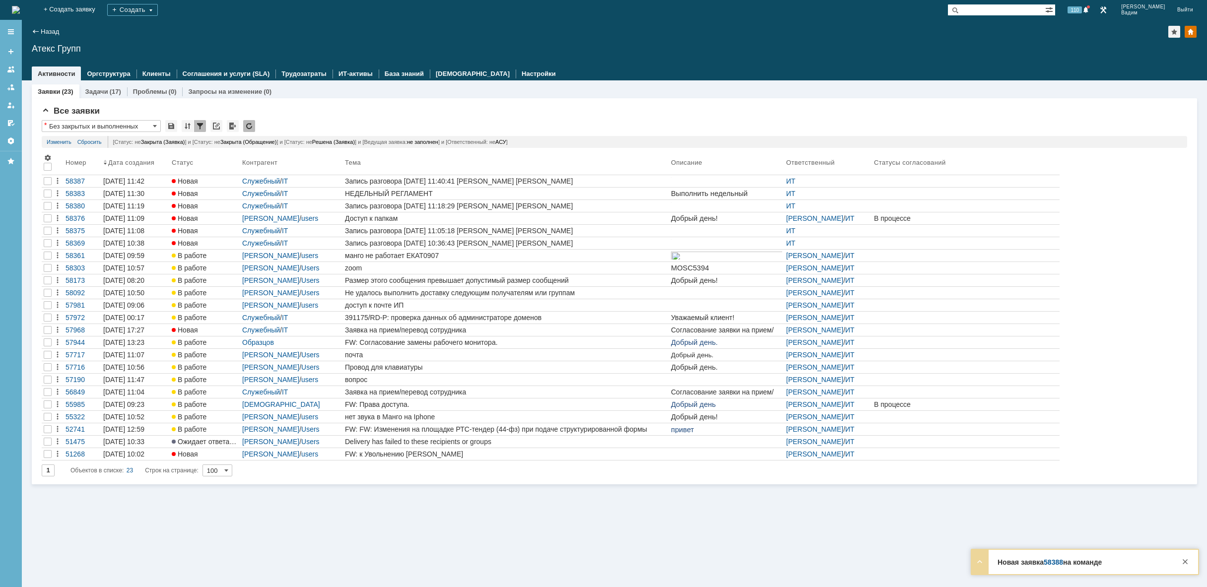
click at [20, 10] on img at bounding box center [16, 10] width 8 height 8
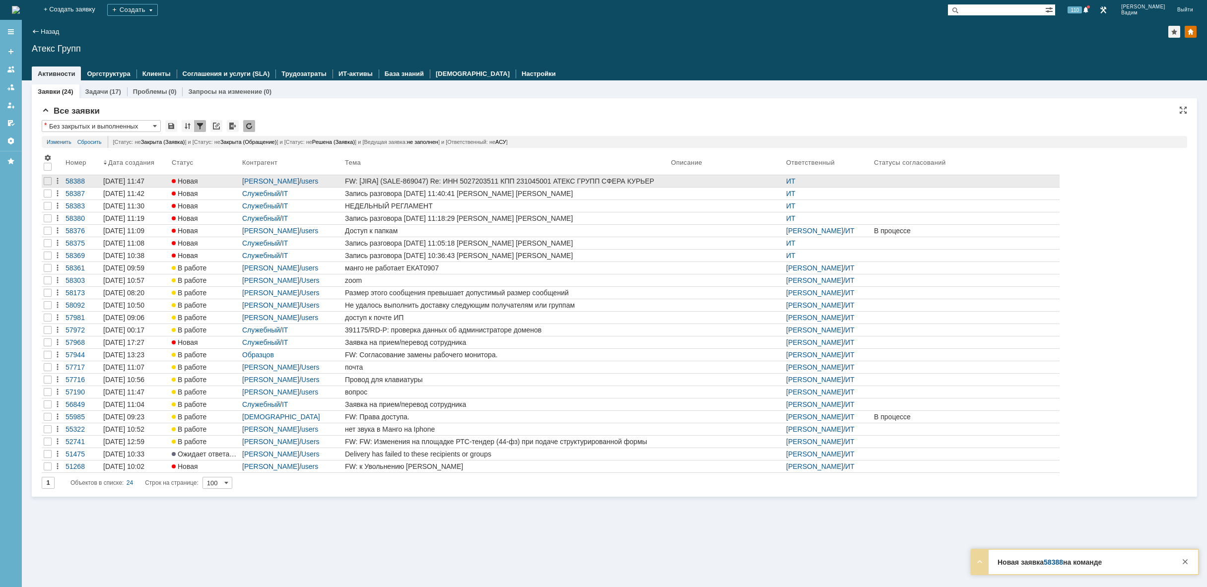
click at [711, 180] on div at bounding box center [726, 181] width 111 height 8
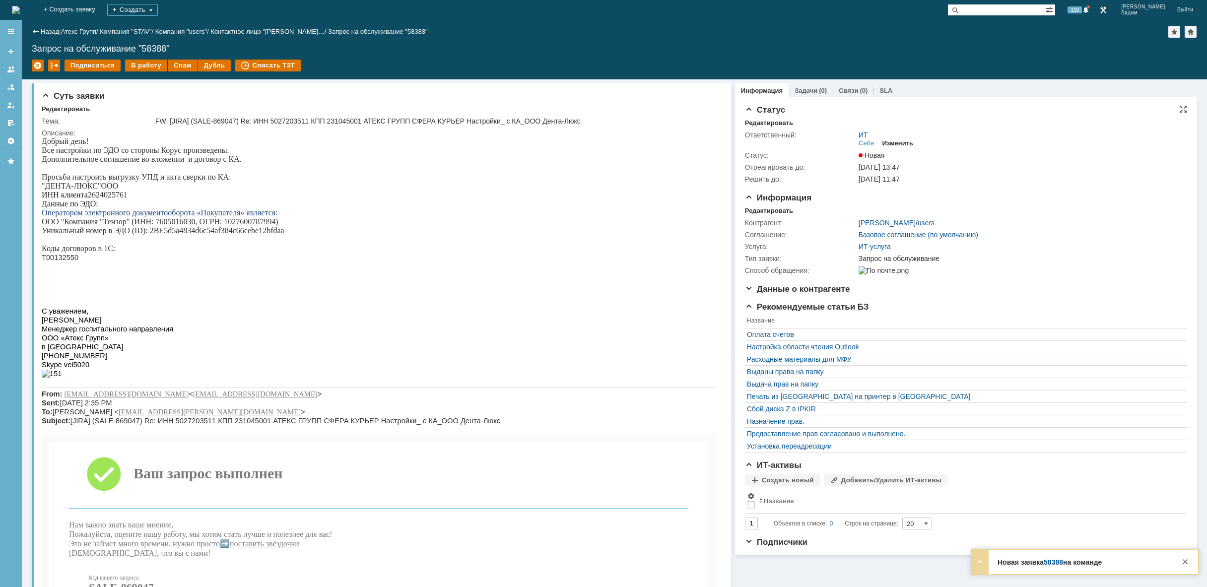
click at [894, 140] on div "Изменить" at bounding box center [897, 143] width 31 height 8
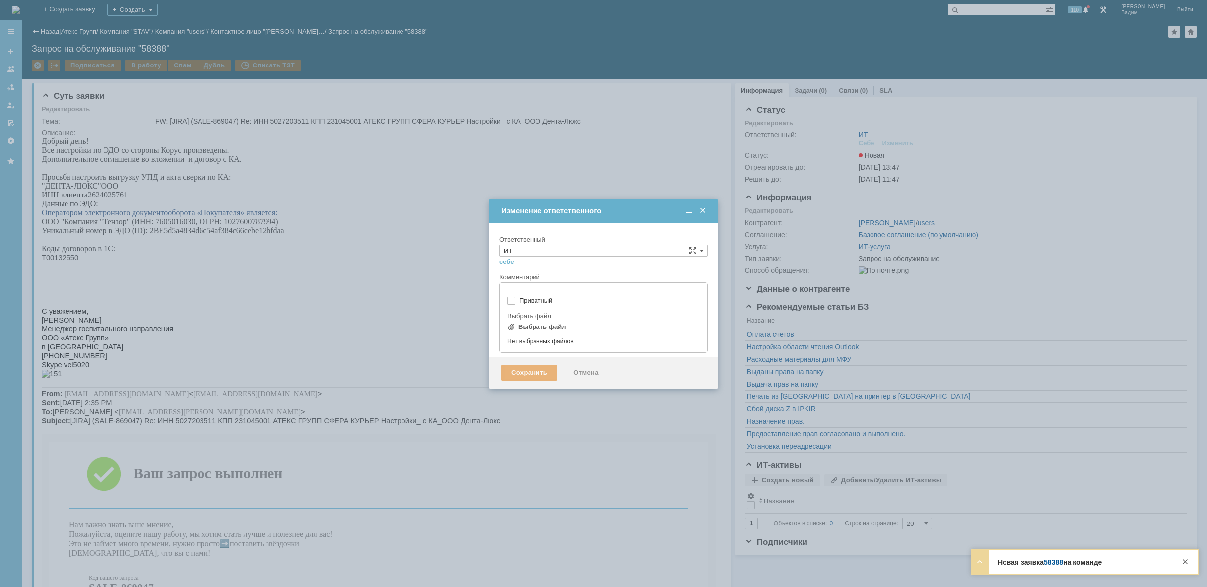
type input "[не указано]"
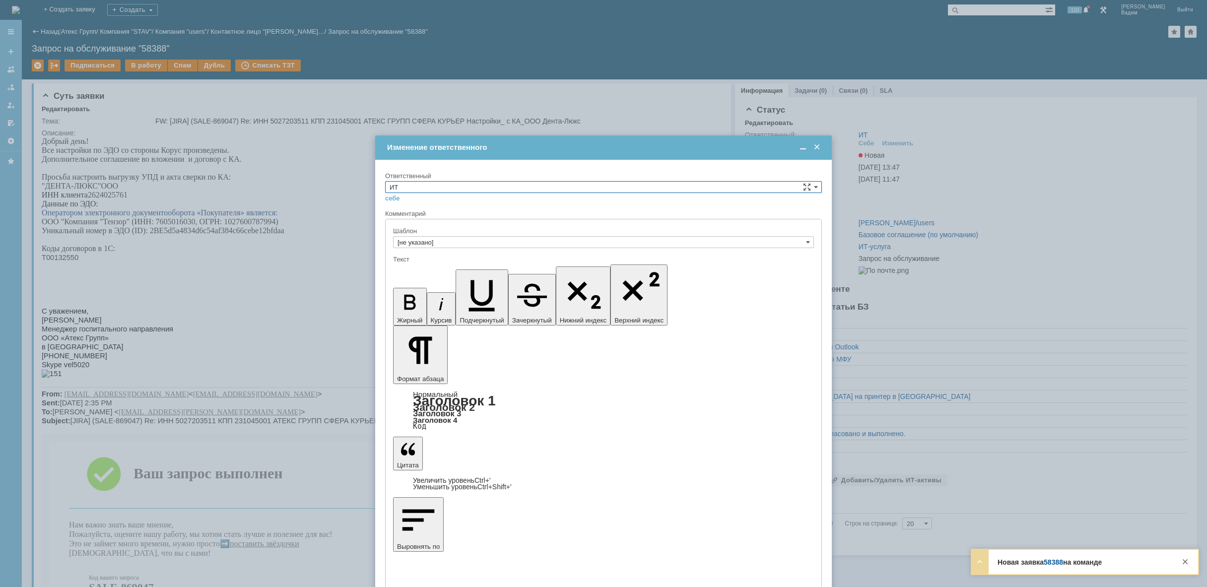
click at [561, 248] on div at bounding box center [603, 251] width 421 height 7
click at [498, 181] on input "ИТ" at bounding box center [603, 187] width 437 height 12
drag, startPoint x: 405, startPoint y: 266, endPoint x: 10, endPoint y: 3, distance: 474.8
click at [405, 266] on span "АСУ" at bounding box center [604, 269] width 428 height 8
type input "АСУ"
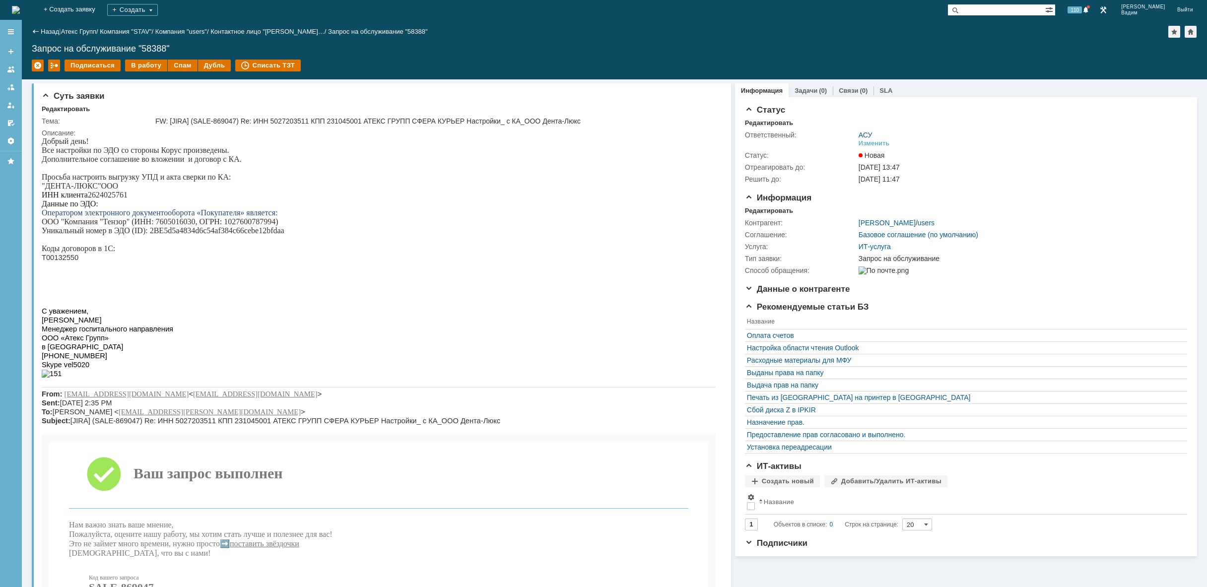
click at [20, 12] on img at bounding box center [16, 10] width 8 height 8
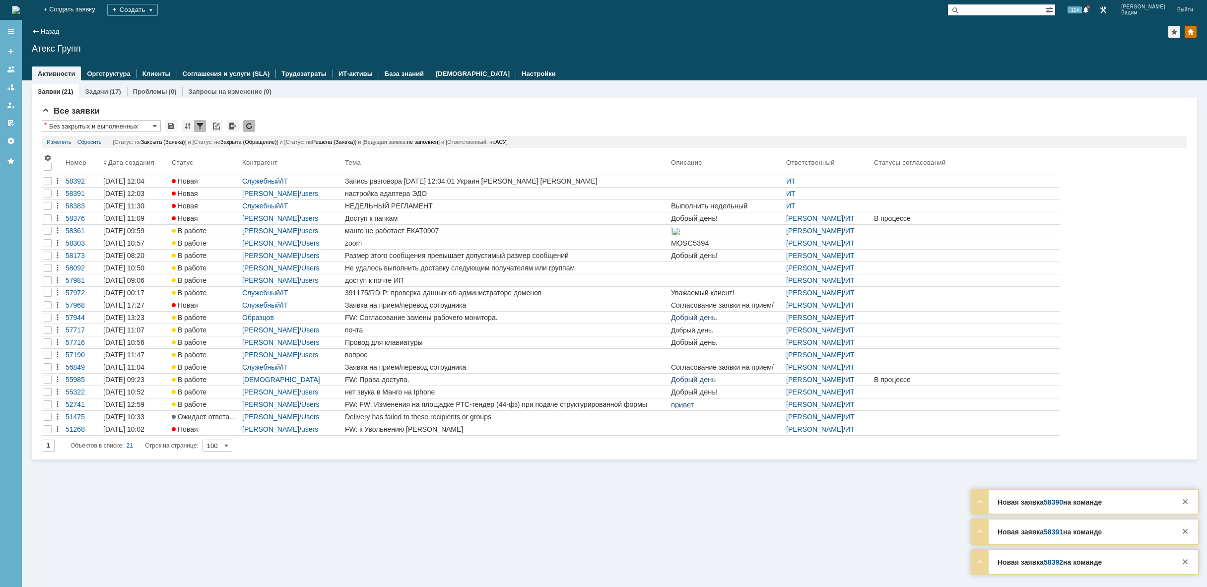
click at [20, 6] on img at bounding box center [16, 10] width 8 height 8
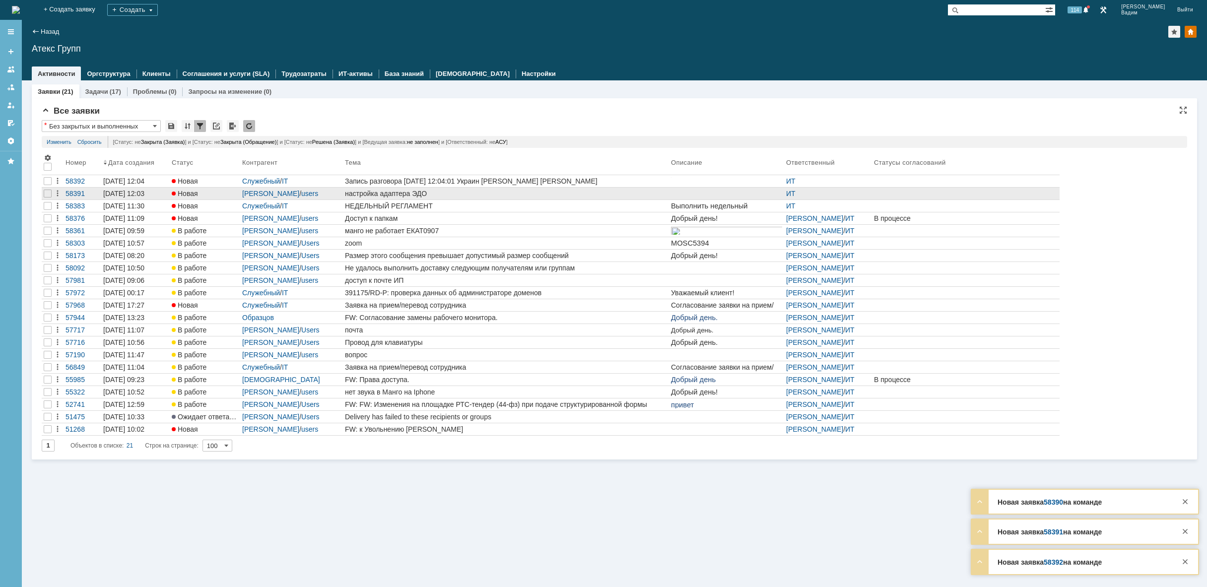
click at [475, 190] on div "настройка адаптера ЭДО" at bounding box center [506, 194] width 322 height 8
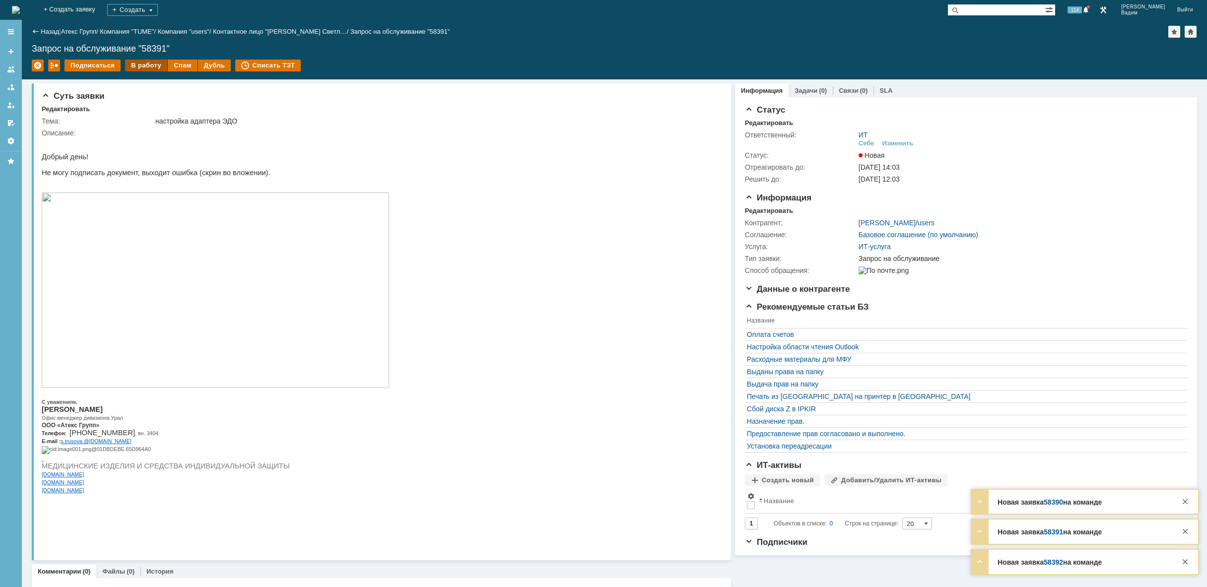
click at [148, 66] on div "В работу" at bounding box center [146, 66] width 42 height 12
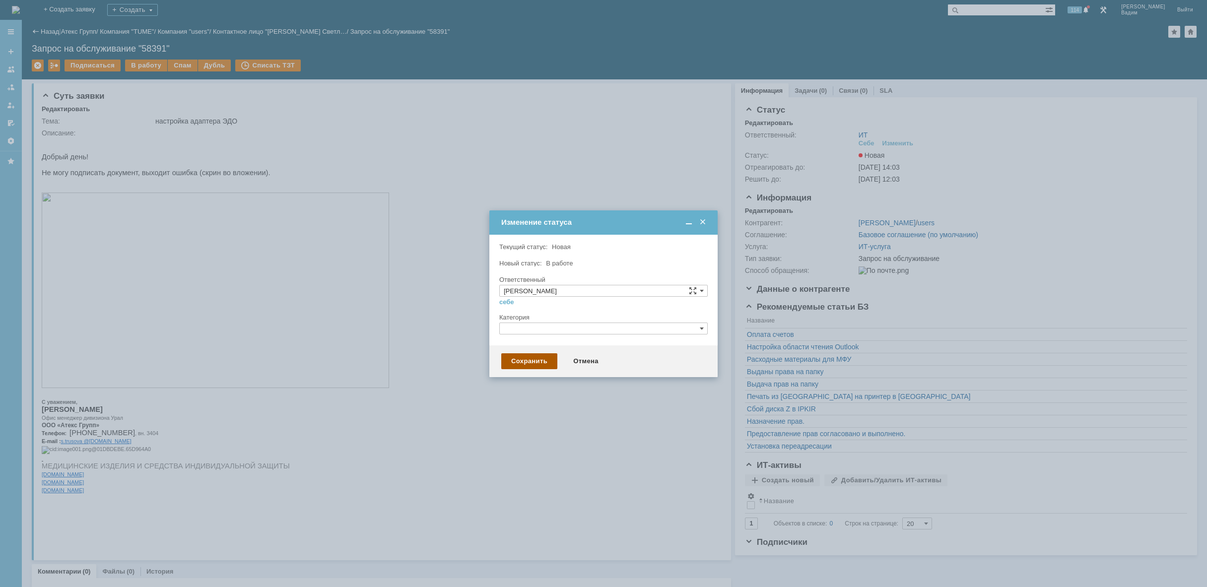
click at [533, 359] on div "Сохранить" at bounding box center [529, 361] width 56 height 16
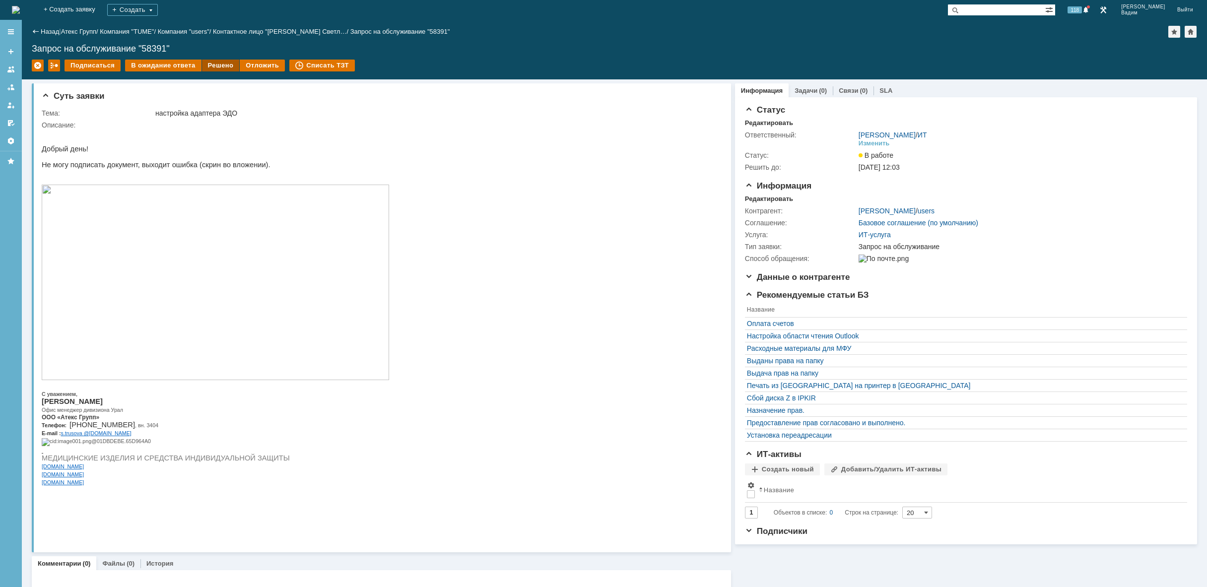
click at [212, 66] on div "Решено" at bounding box center [221, 66] width 38 height 12
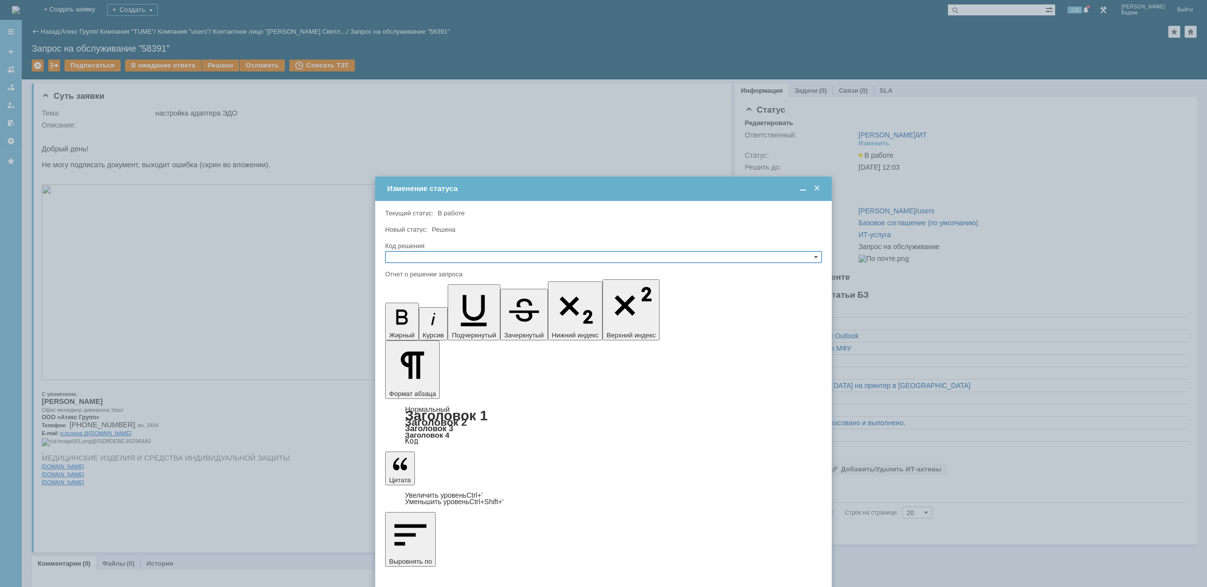
click at [488, 251] on input "text" at bounding box center [603, 257] width 437 height 12
click at [454, 300] on div "Решено" at bounding box center [604, 304] width 436 height 11
type input "Решено"
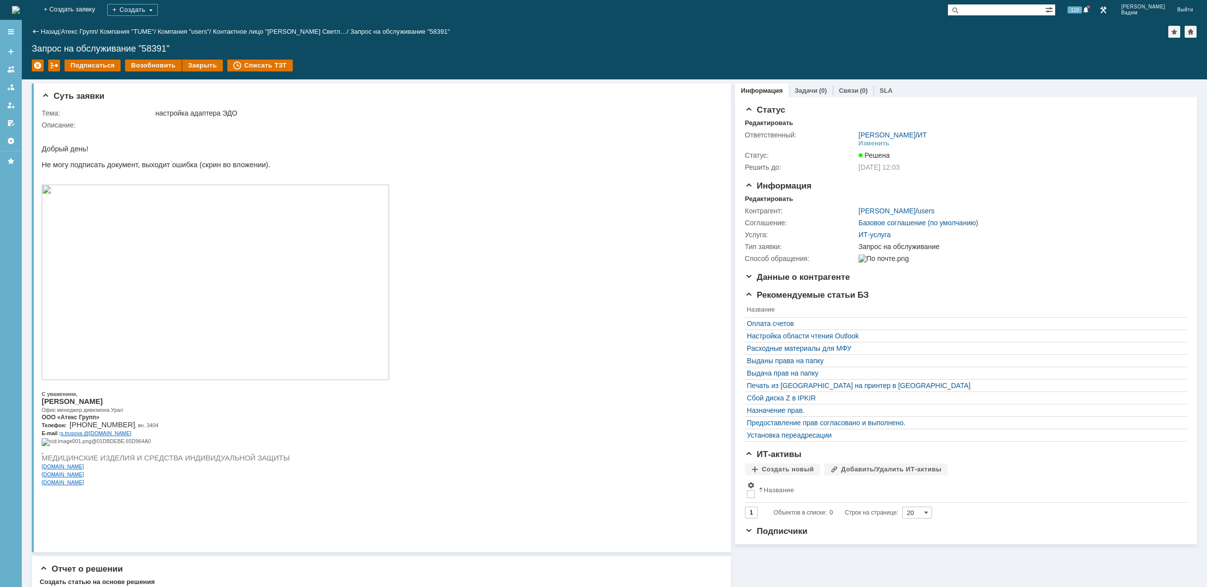
click at [20, 6] on img at bounding box center [16, 10] width 8 height 8
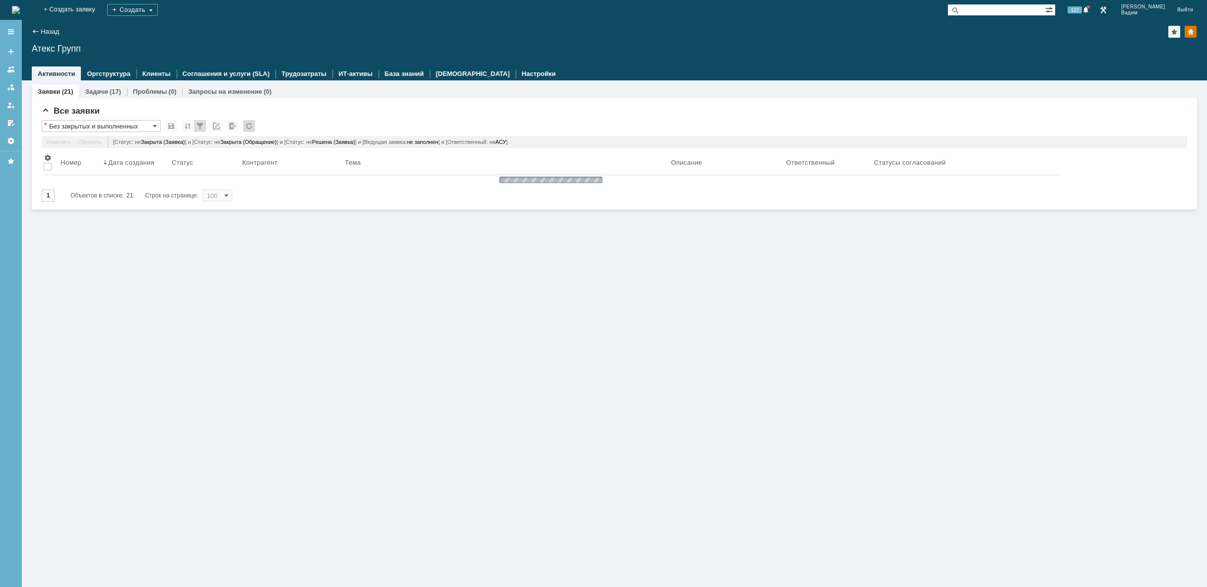
click at [20, 6] on img at bounding box center [16, 10] width 8 height 8
